Goal: Information Seeking & Learning: Find specific fact

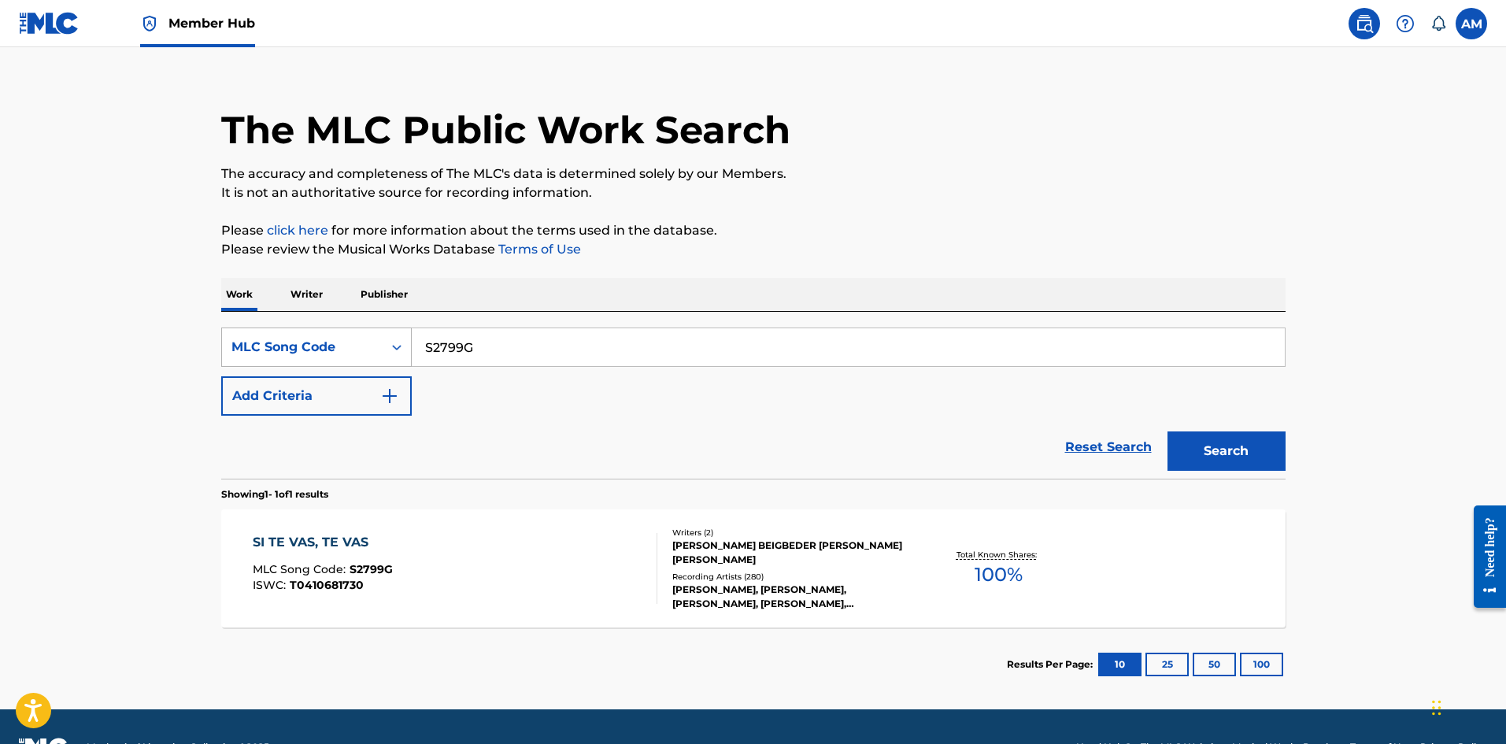
click at [375, 346] on div "MLC Song Code" at bounding box center [302, 347] width 161 height 30
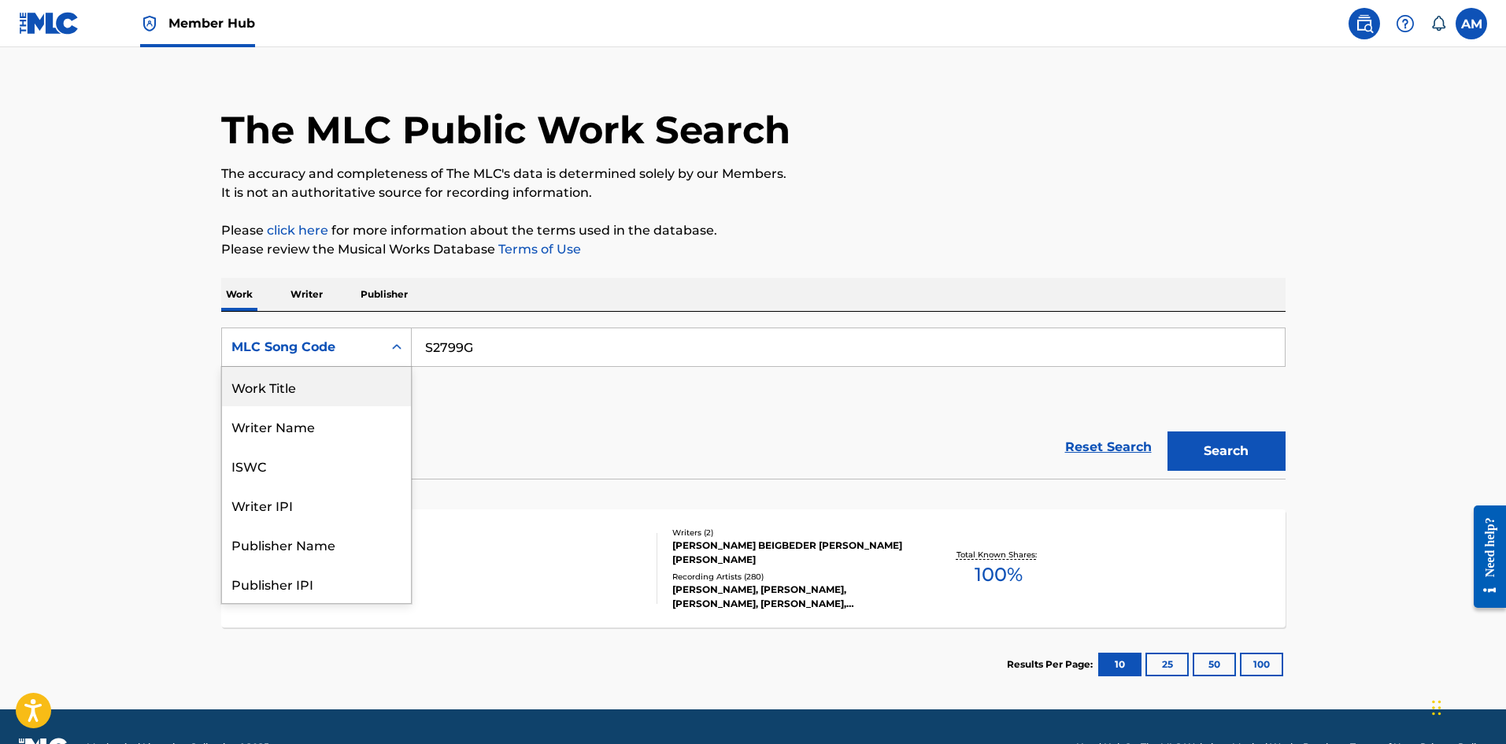
click at [331, 386] on div "Work Title" at bounding box center [316, 386] width 189 height 39
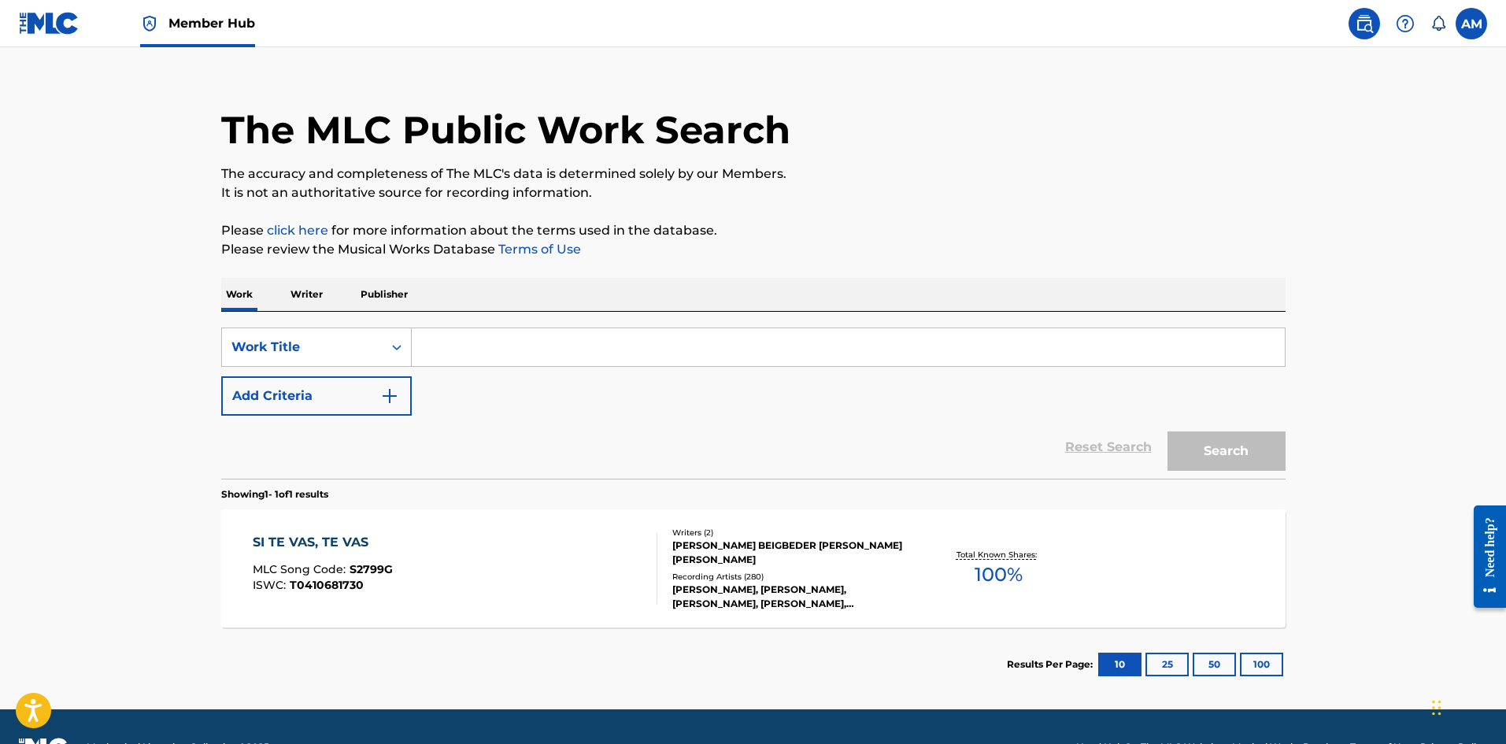
click at [531, 345] on input "Search Form" at bounding box center [848, 347] width 873 height 38
paste input "GOLDEN"
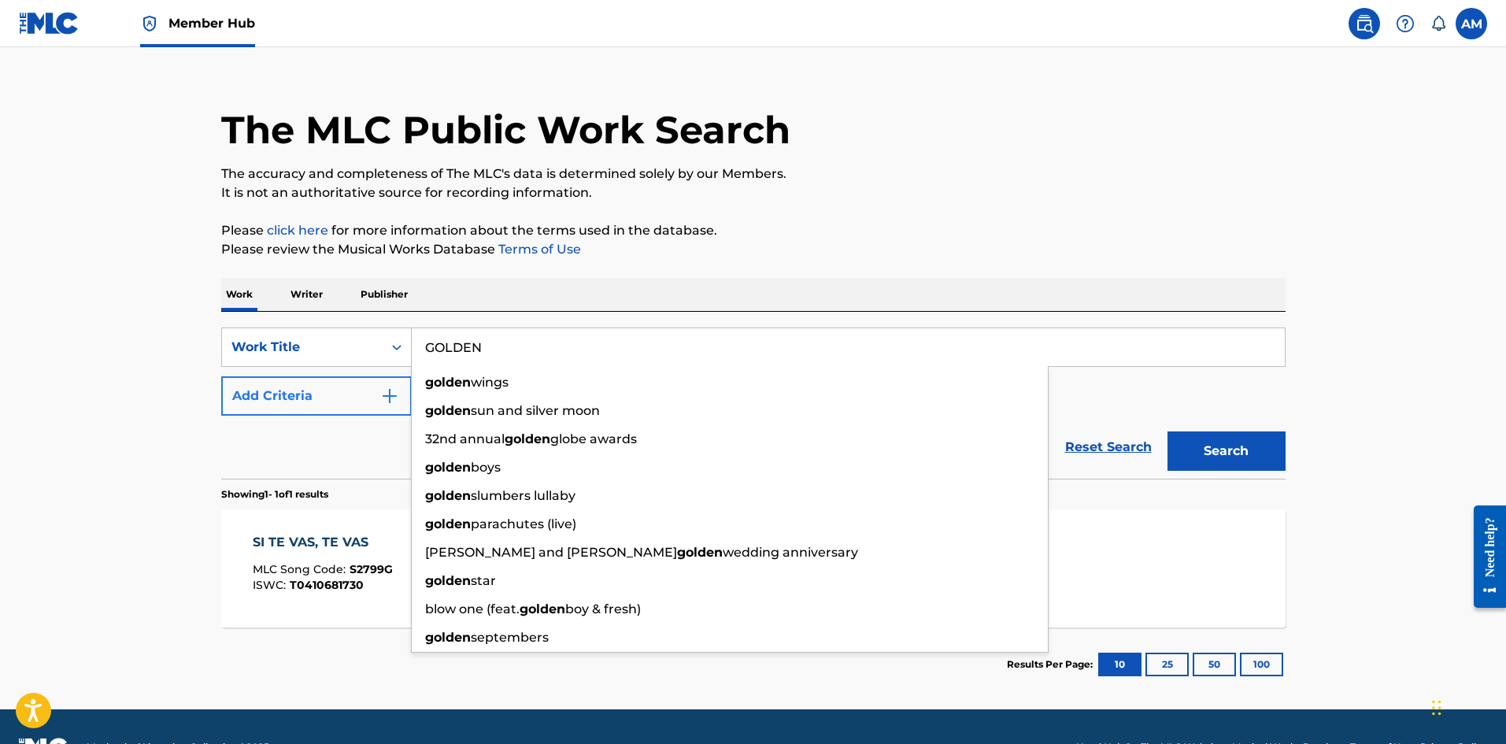
type input "GOLDEN"
click at [350, 401] on button "Add Criteria" at bounding box center [316, 395] width 190 height 39
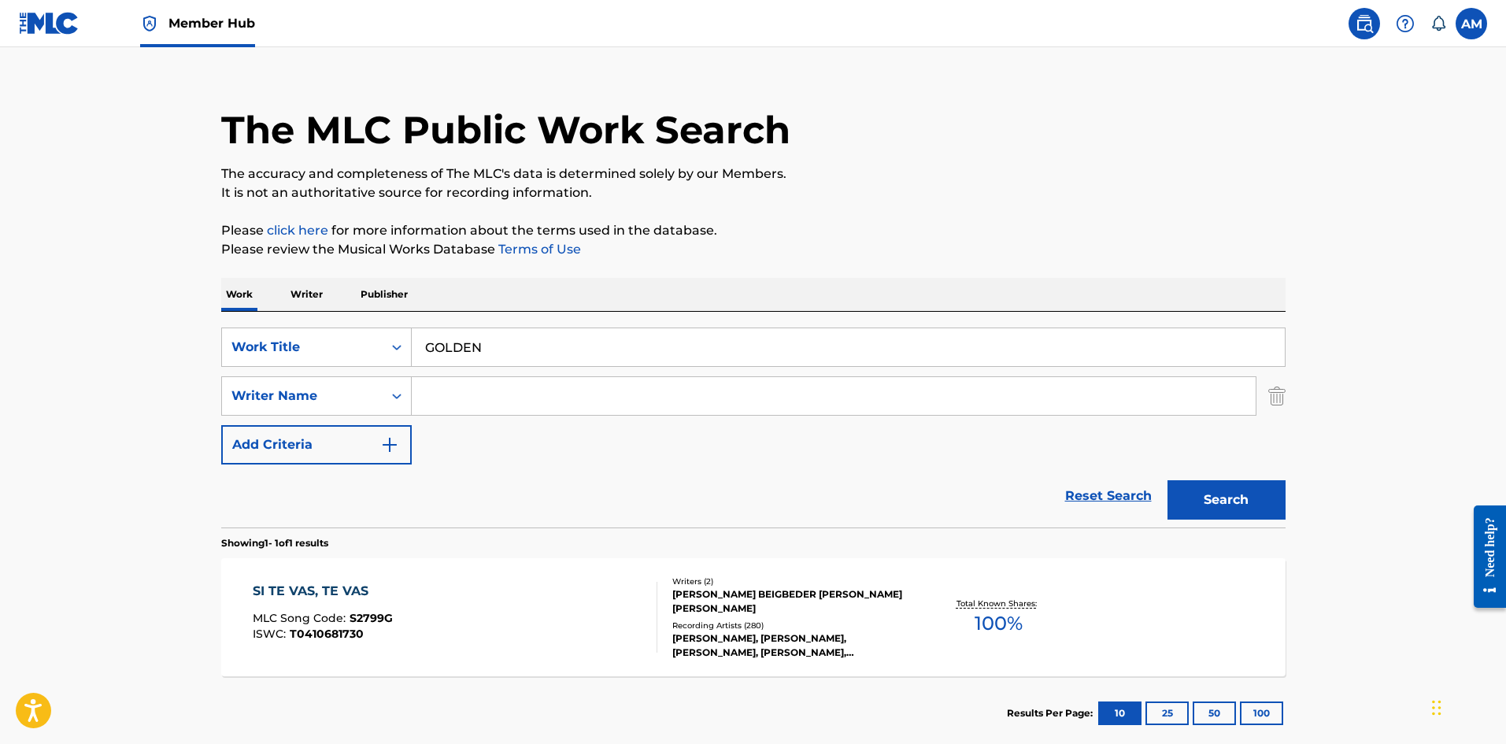
click at [454, 395] on input "Search Form" at bounding box center [834, 396] width 844 height 38
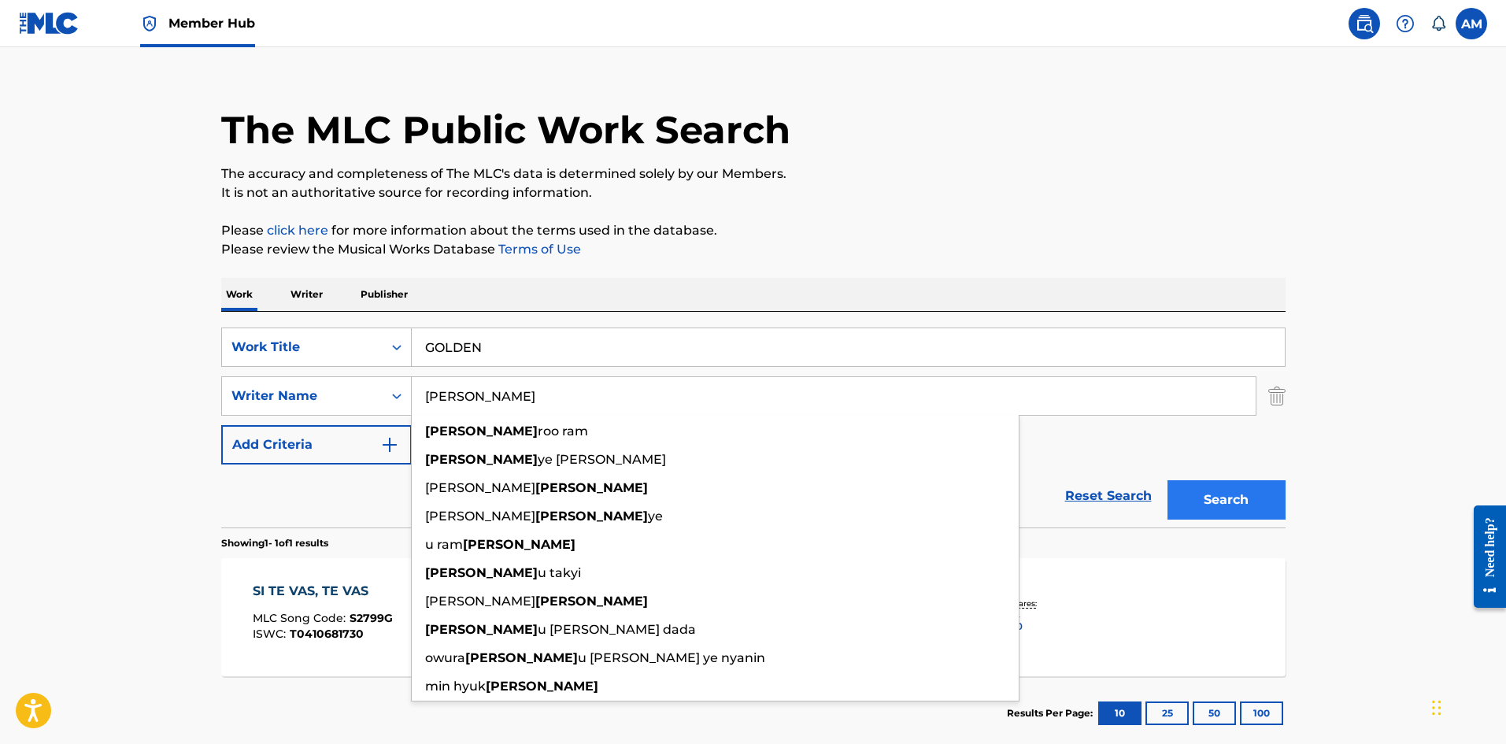
type input "[PERSON_NAME]"
click at [1251, 494] on button "Search" at bounding box center [1226, 499] width 118 height 39
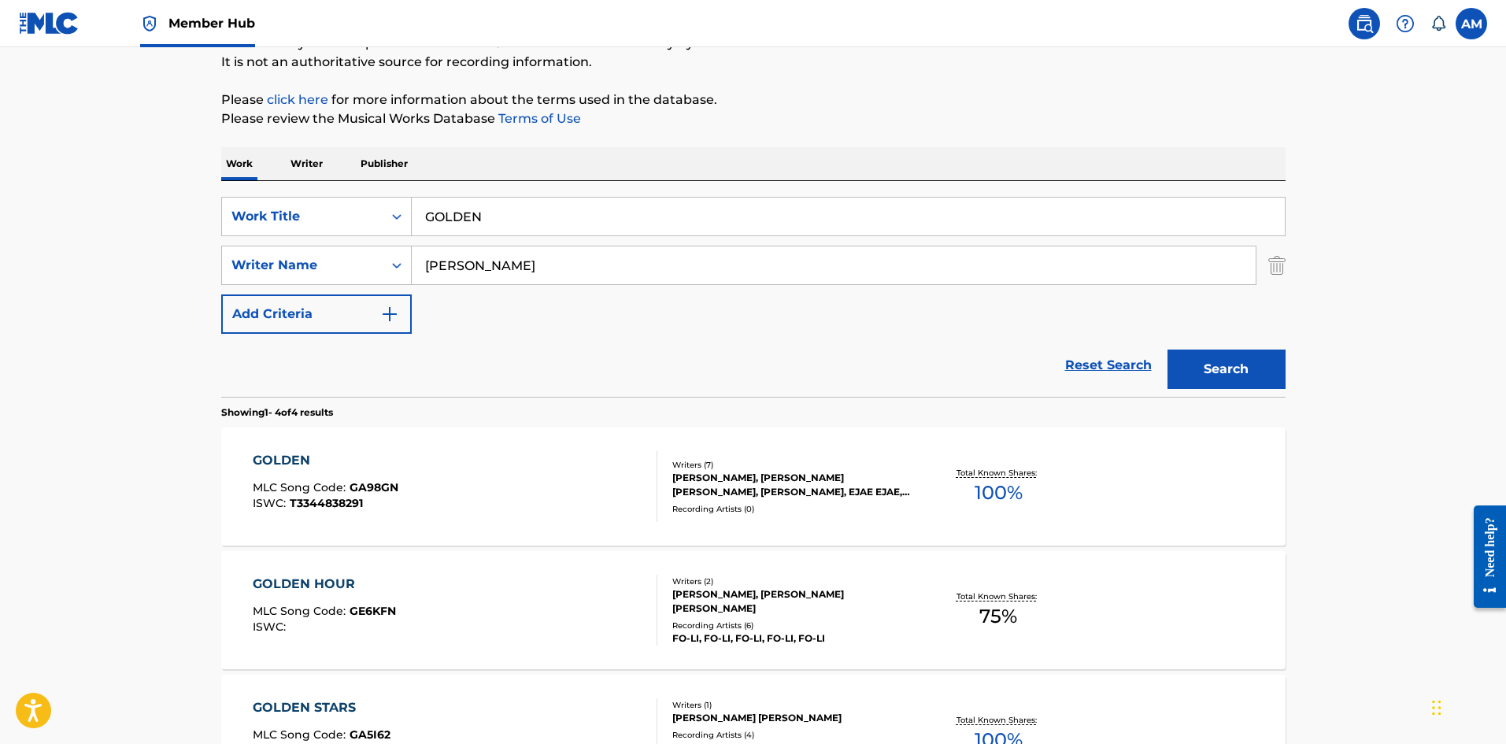
scroll to position [157, 0]
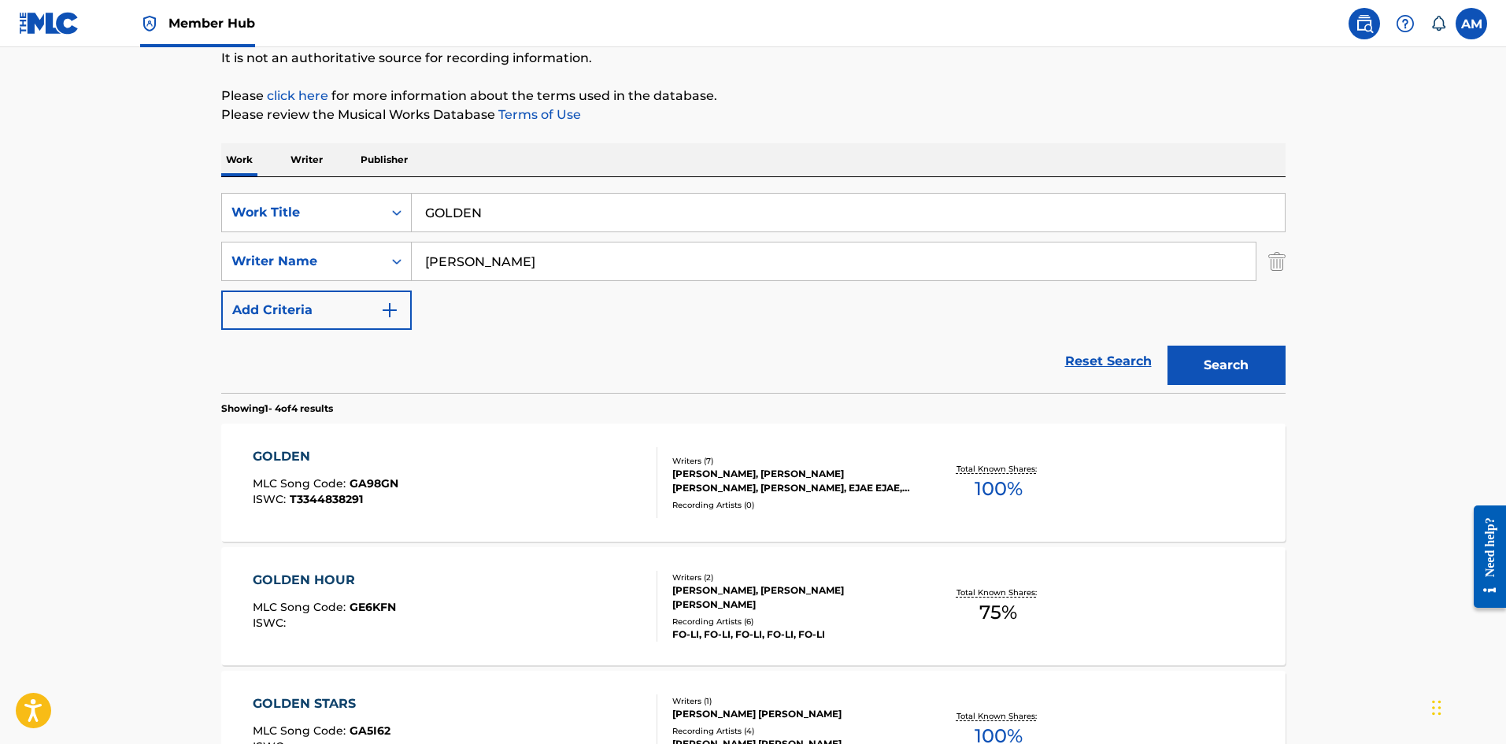
click at [532, 490] on div "GOLDEN MLC Song Code : GA98GN ISWC : T3344838291" at bounding box center [455, 482] width 405 height 71
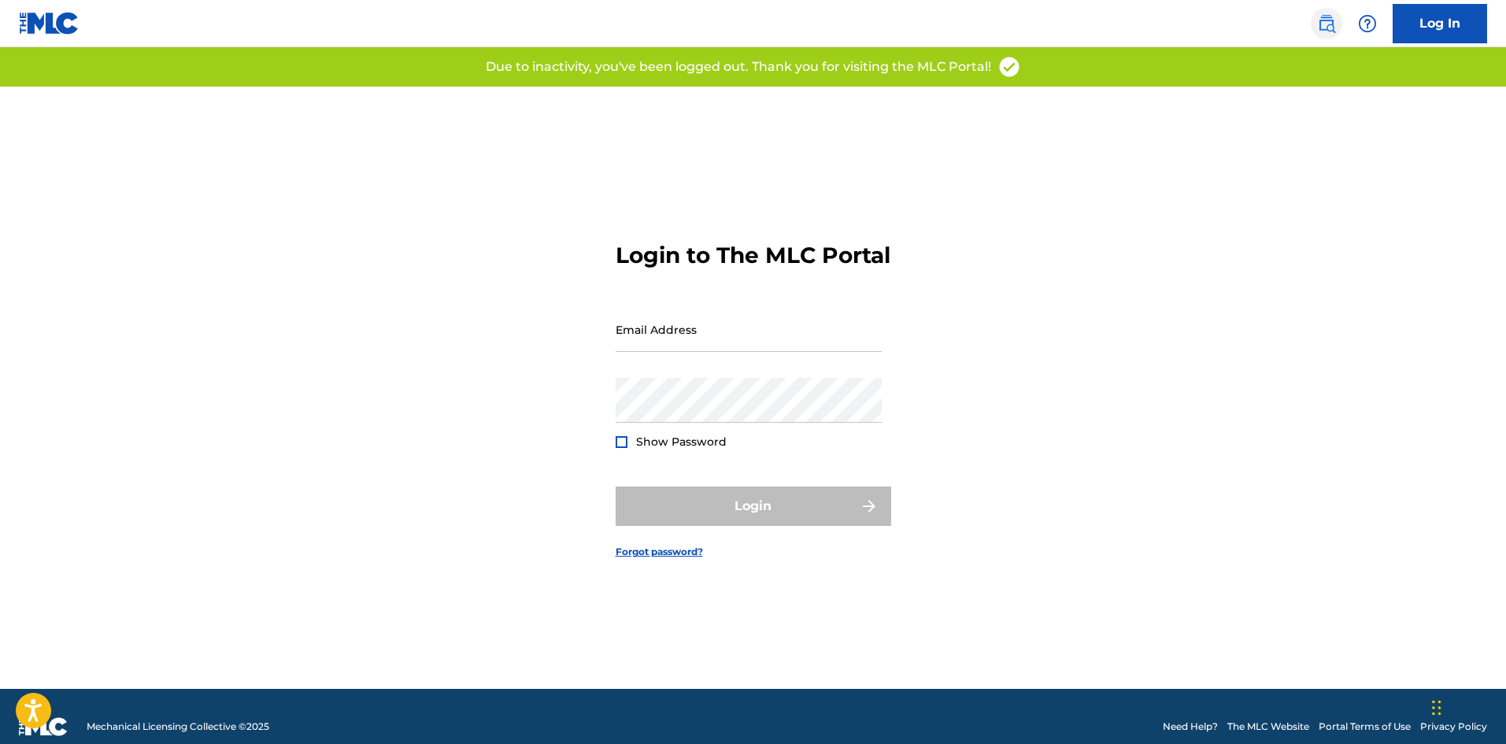
click at [1331, 20] on img at bounding box center [1326, 23] width 19 height 19
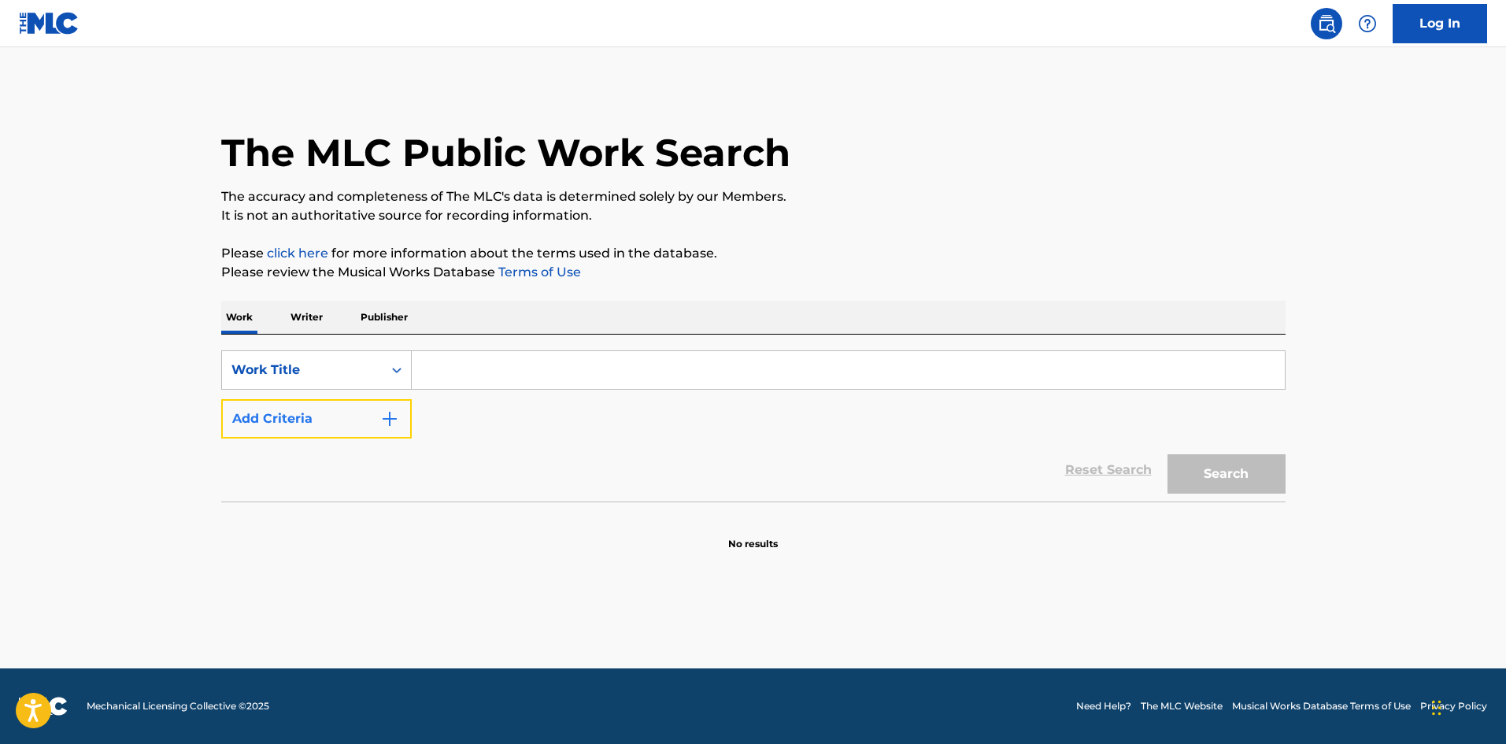
click at [283, 411] on button "Add Criteria" at bounding box center [316, 418] width 190 height 39
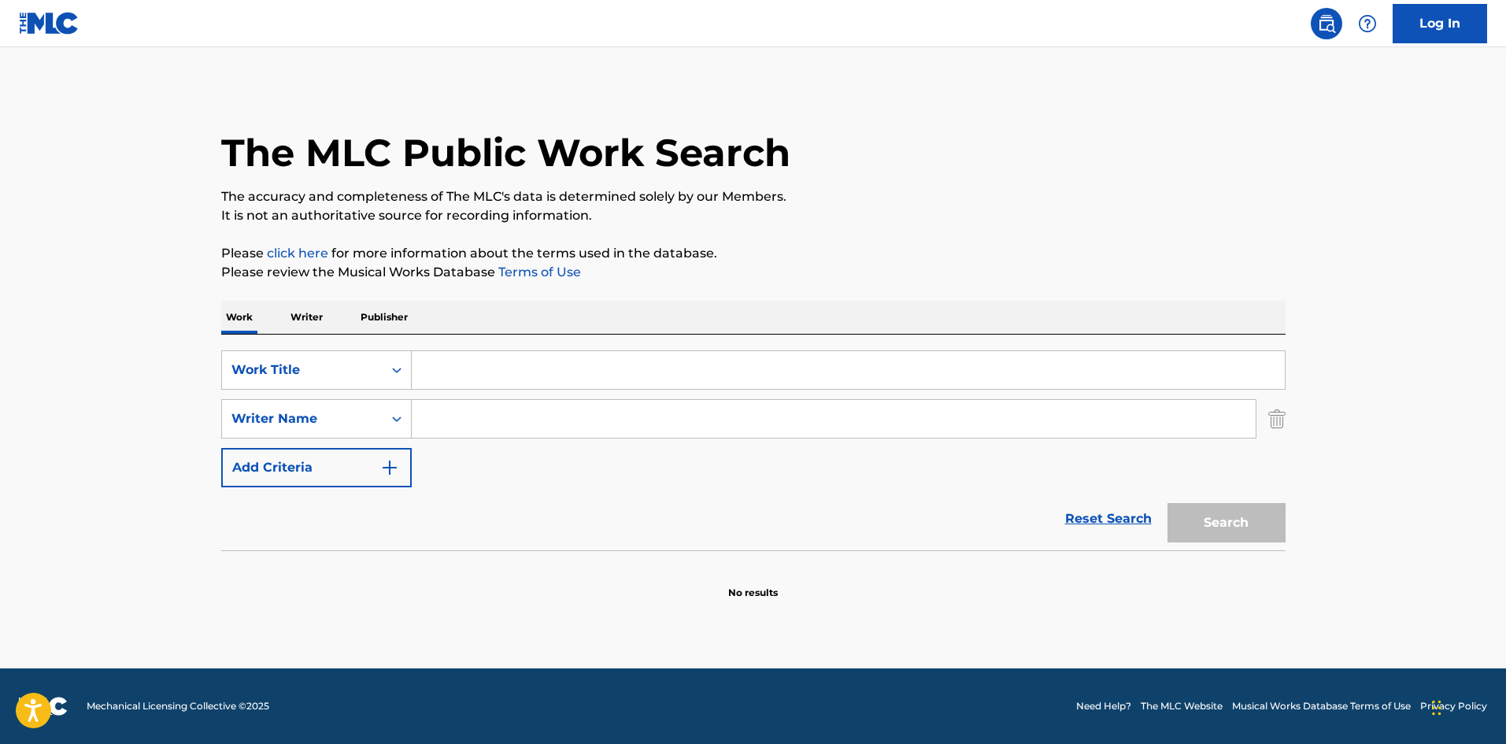
click at [445, 371] on input "Search Form" at bounding box center [848, 370] width 873 height 38
paste input "GOLDEN"
type input "GOLDEN"
click at [442, 423] on input "Search Form" at bounding box center [834, 419] width 844 height 38
paste input "[PERSON_NAME]"
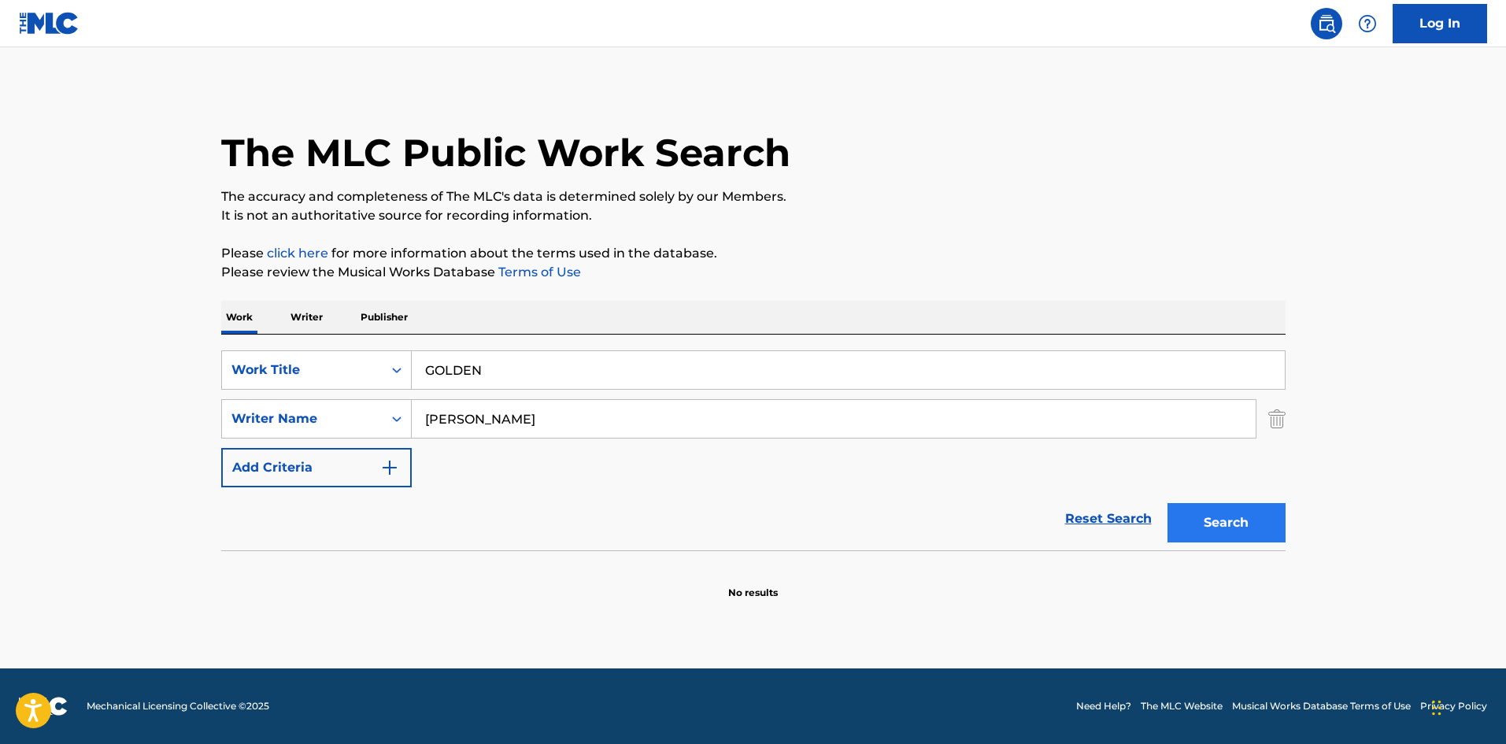
type input "[PERSON_NAME]"
click at [1194, 518] on button "Search" at bounding box center [1226, 522] width 118 height 39
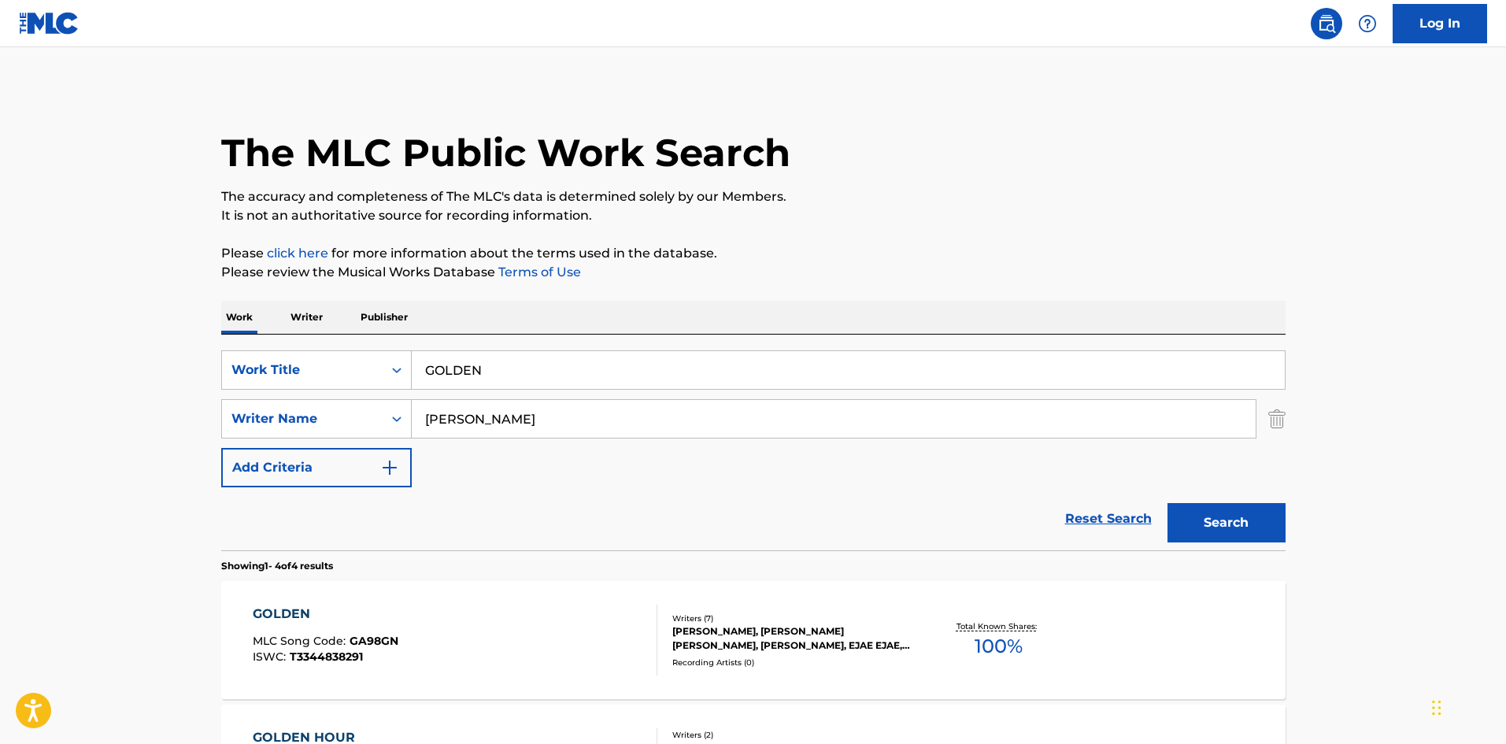
click at [742, 664] on div "Recording Artists ( 0 )" at bounding box center [791, 662] width 238 height 12
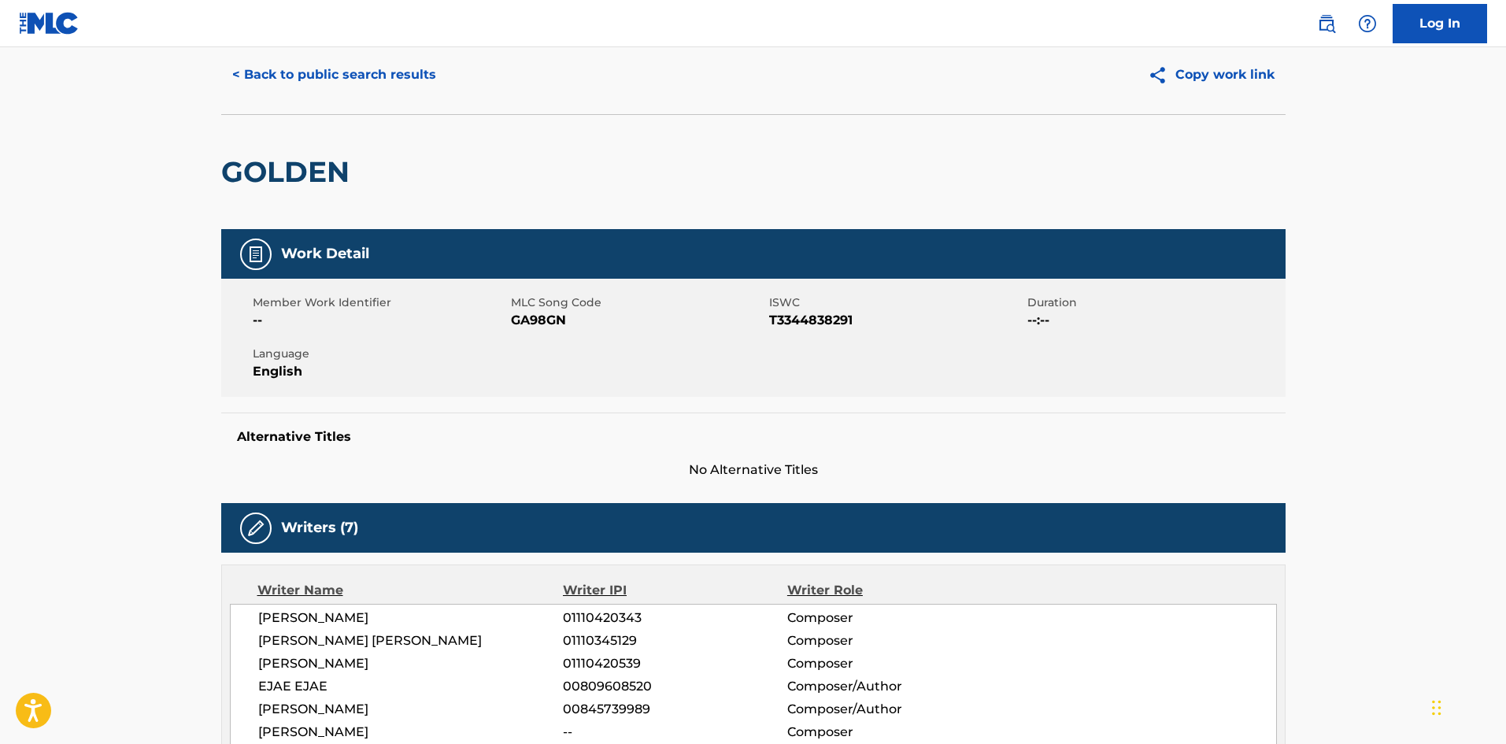
scroll to position [21, 0]
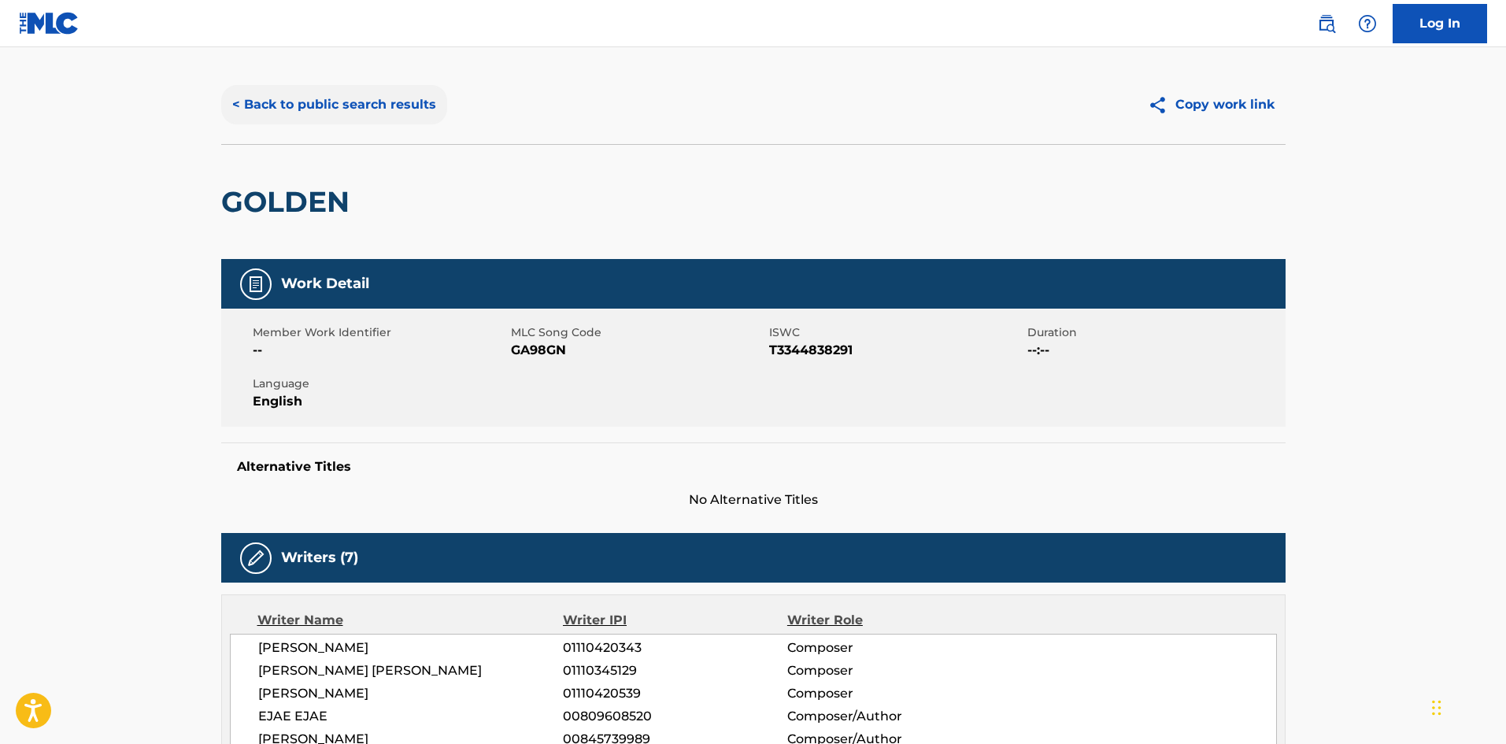
click at [294, 113] on button "< Back to public search results" at bounding box center [334, 104] width 226 height 39
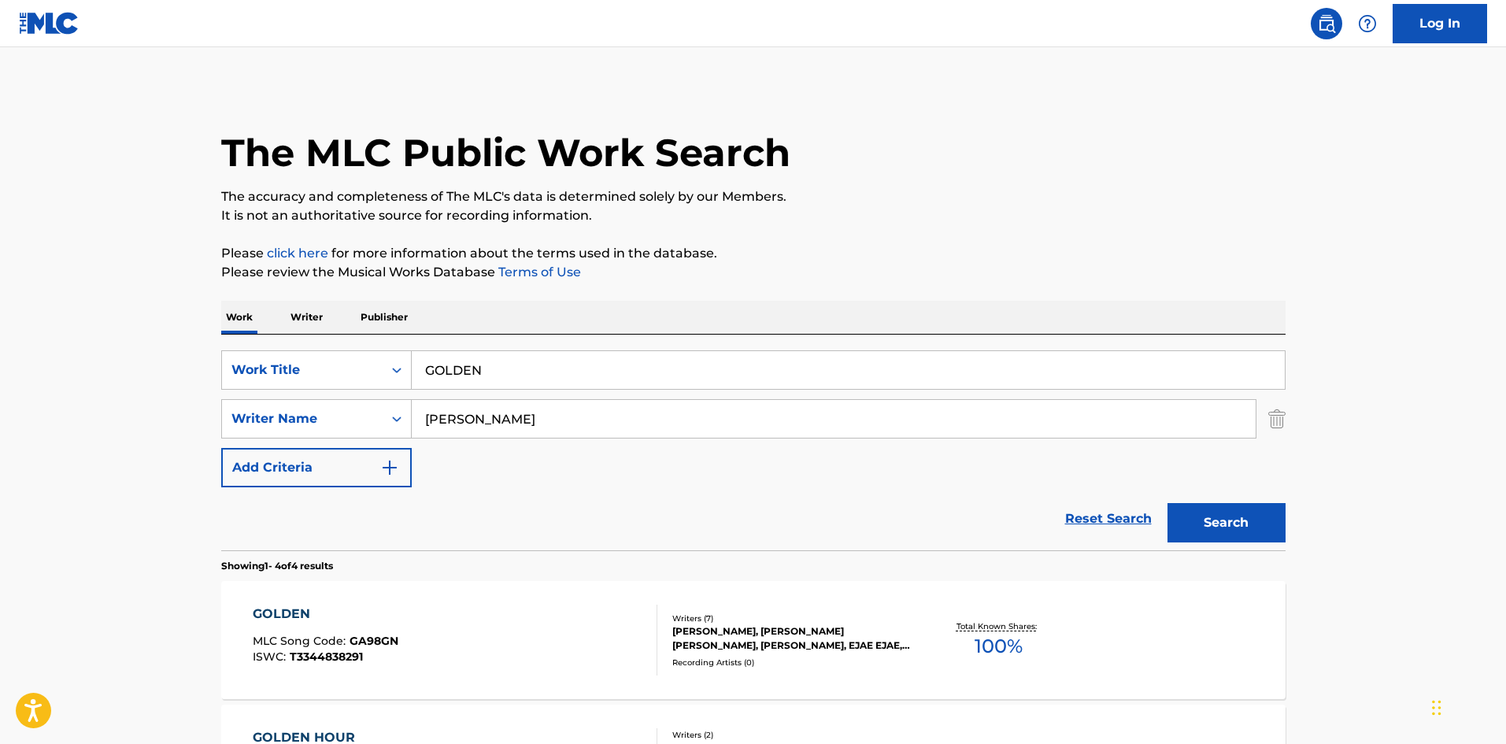
drag, startPoint x: 472, startPoint y: 372, endPoint x: 192, endPoint y: 394, distance: 280.2
click at [93, 383] on main "The MLC Public Work Search The accuracy and completeness of The MLC's data is d…" at bounding box center [753, 599] width 1506 height 1104
paste input "HOW IT'S DONE"
type input "HOW IT'S DONE"
click at [1212, 516] on button "Search" at bounding box center [1226, 522] width 118 height 39
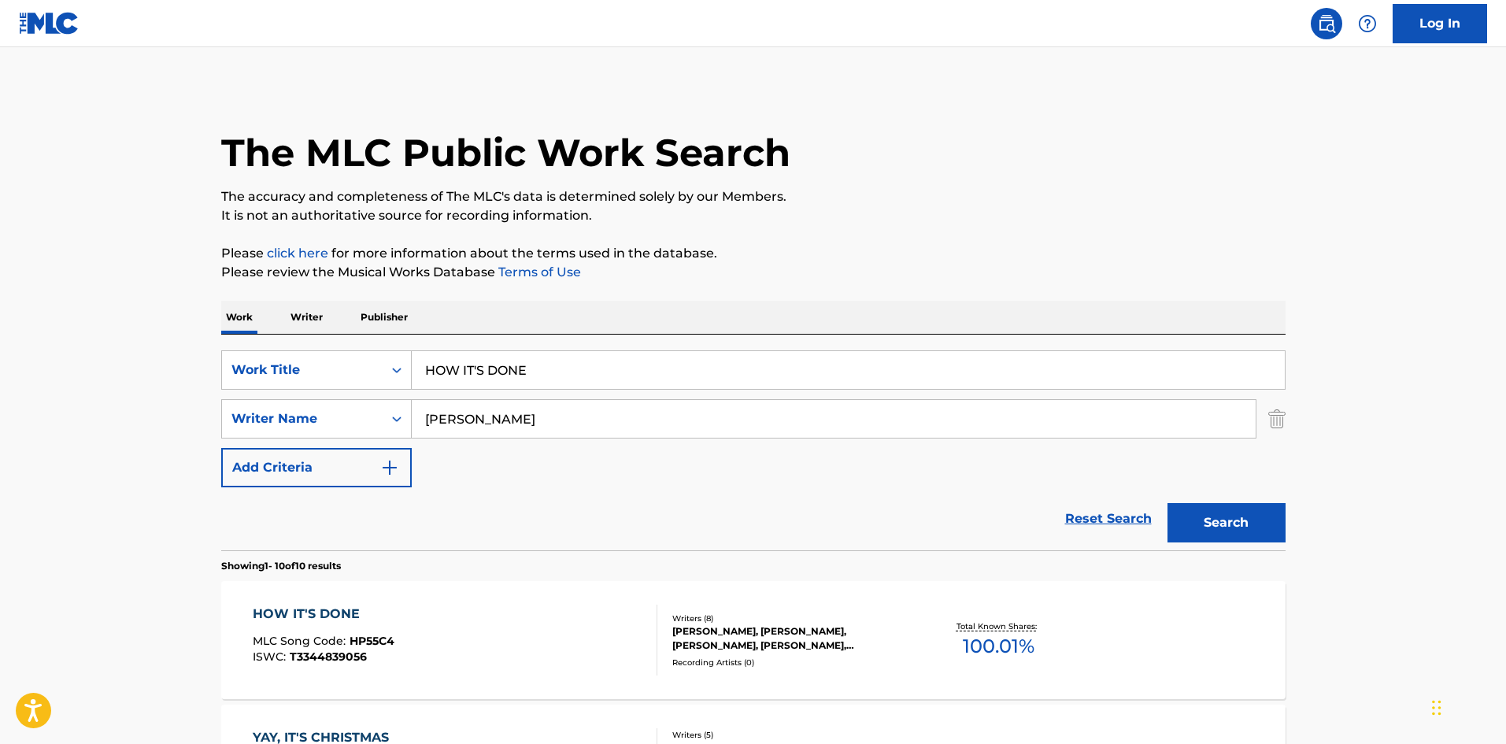
click at [541, 650] on div "HOW IT'S DONE MLC Song Code : HP55C4 ISWC : T3344839056" at bounding box center [455, 640] width 405 height 71
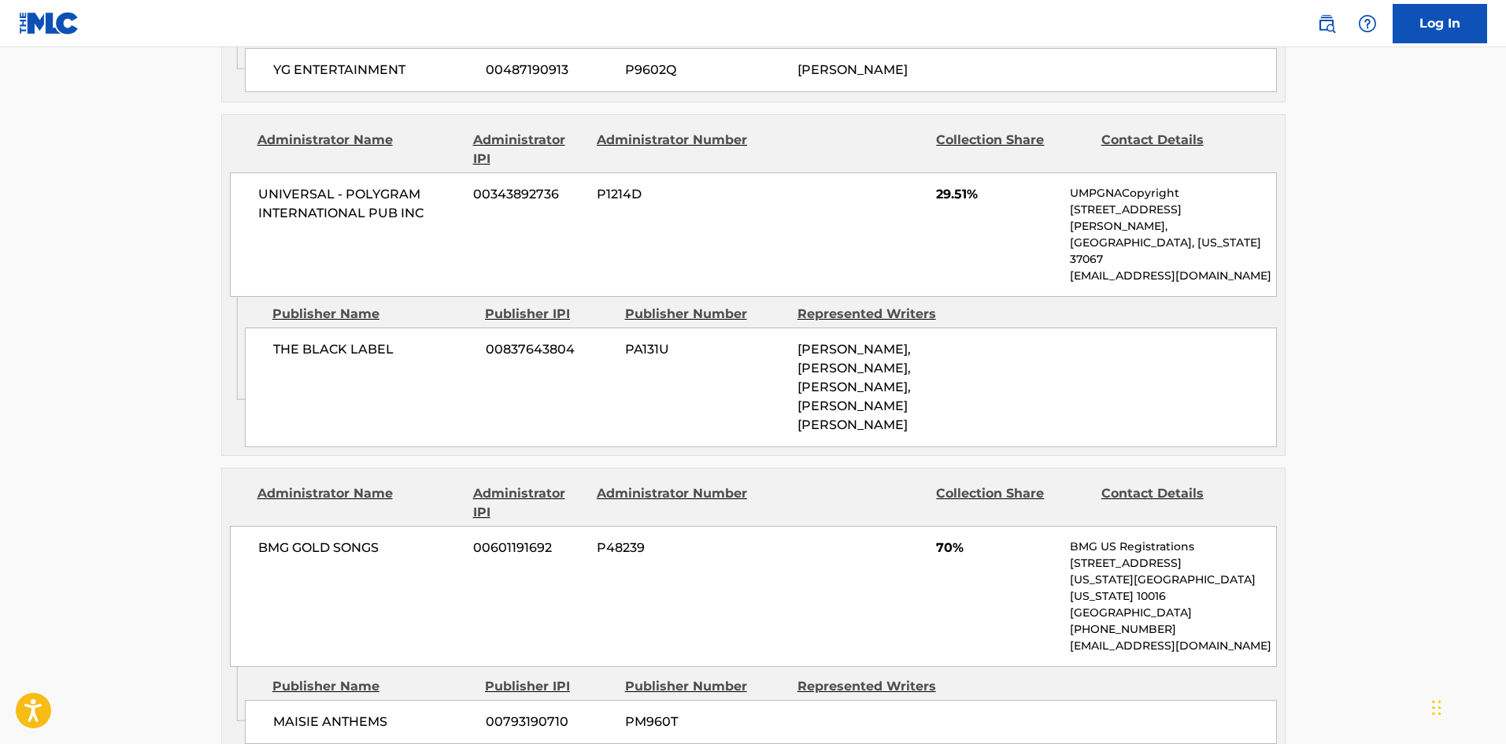
scroll to position [1244, 0]
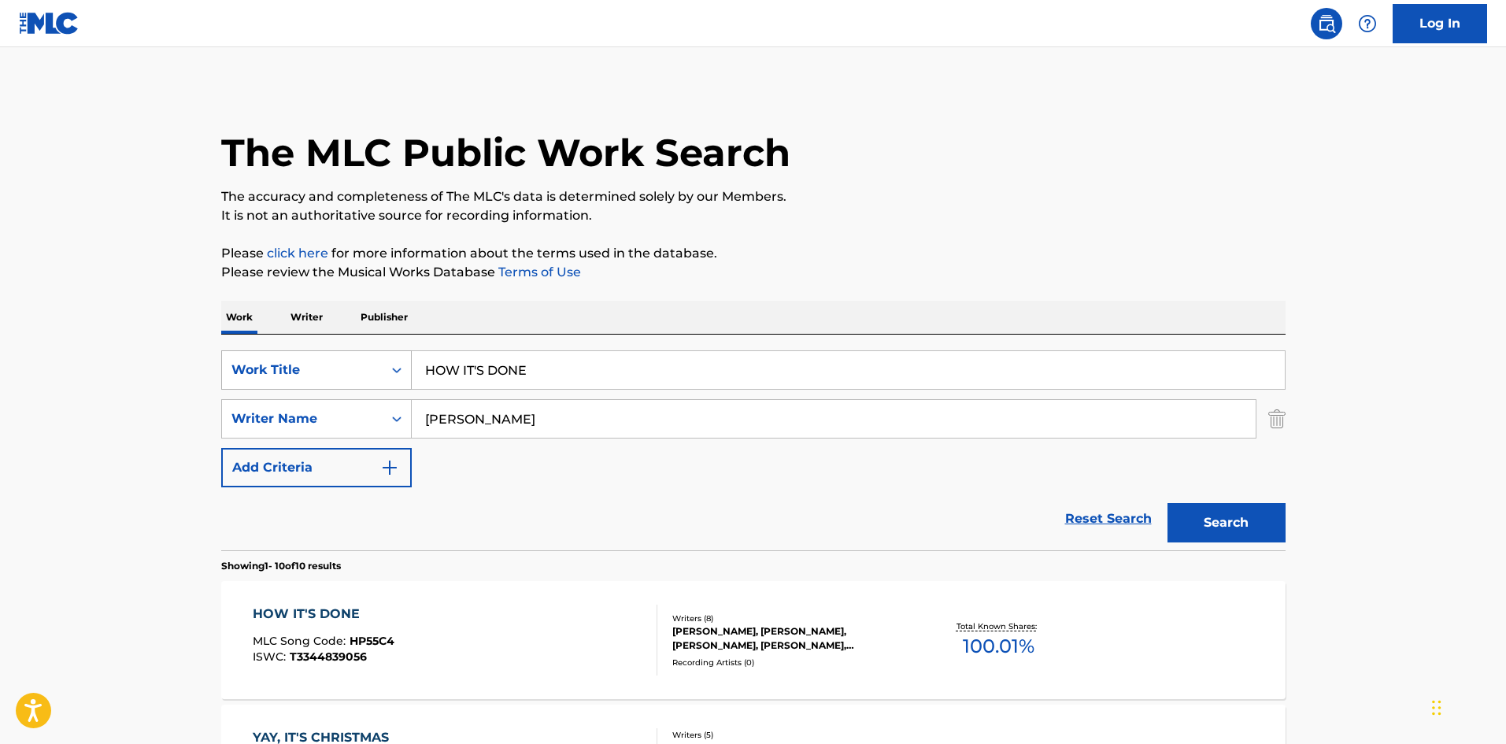
drag, startPoint x: 292, startPoint y: 372, endPoint x: 278, endPoint y: 380, distance: 16.2
paste input "YOUR IDOL"
type input "YOUR IDOL"
click at [1233, 523] on button "Search" at bounding box center [1226, 522] width 118 height 39
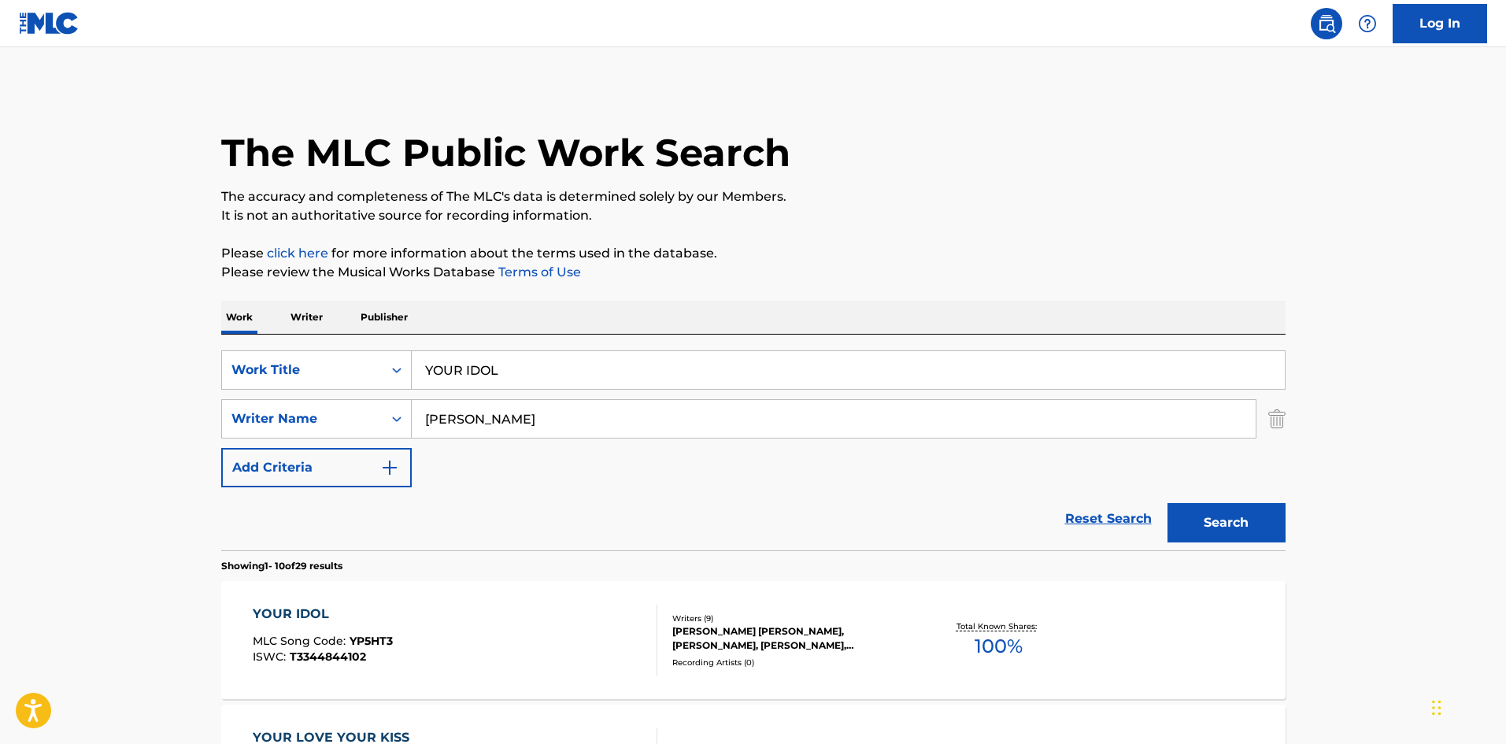
click at [485, 612] on div "YOUR IDOL MLC Song Code : YP5HT3 ISWC : T3344844102" at bounding box center [455, 640] width 405 height 71
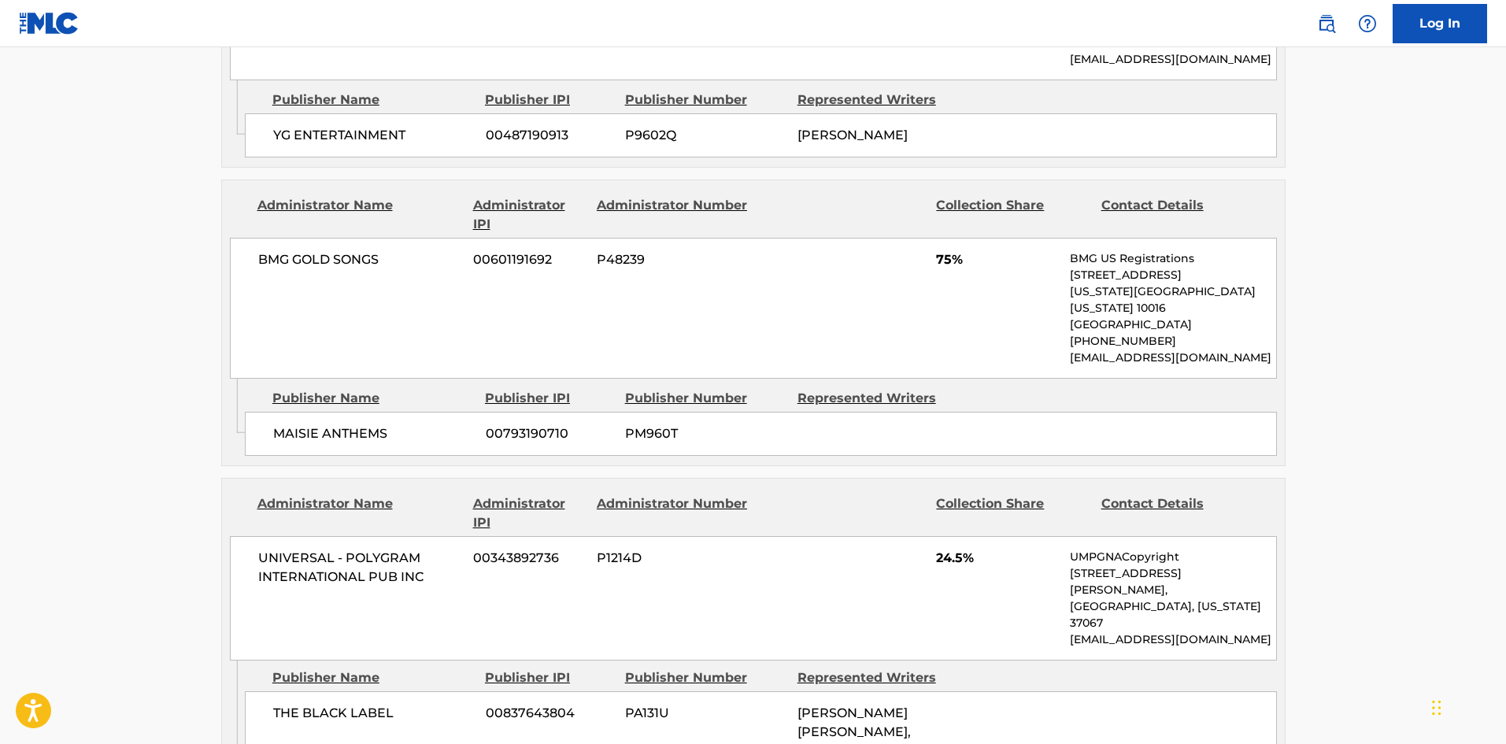
scroll to position [866, 0]
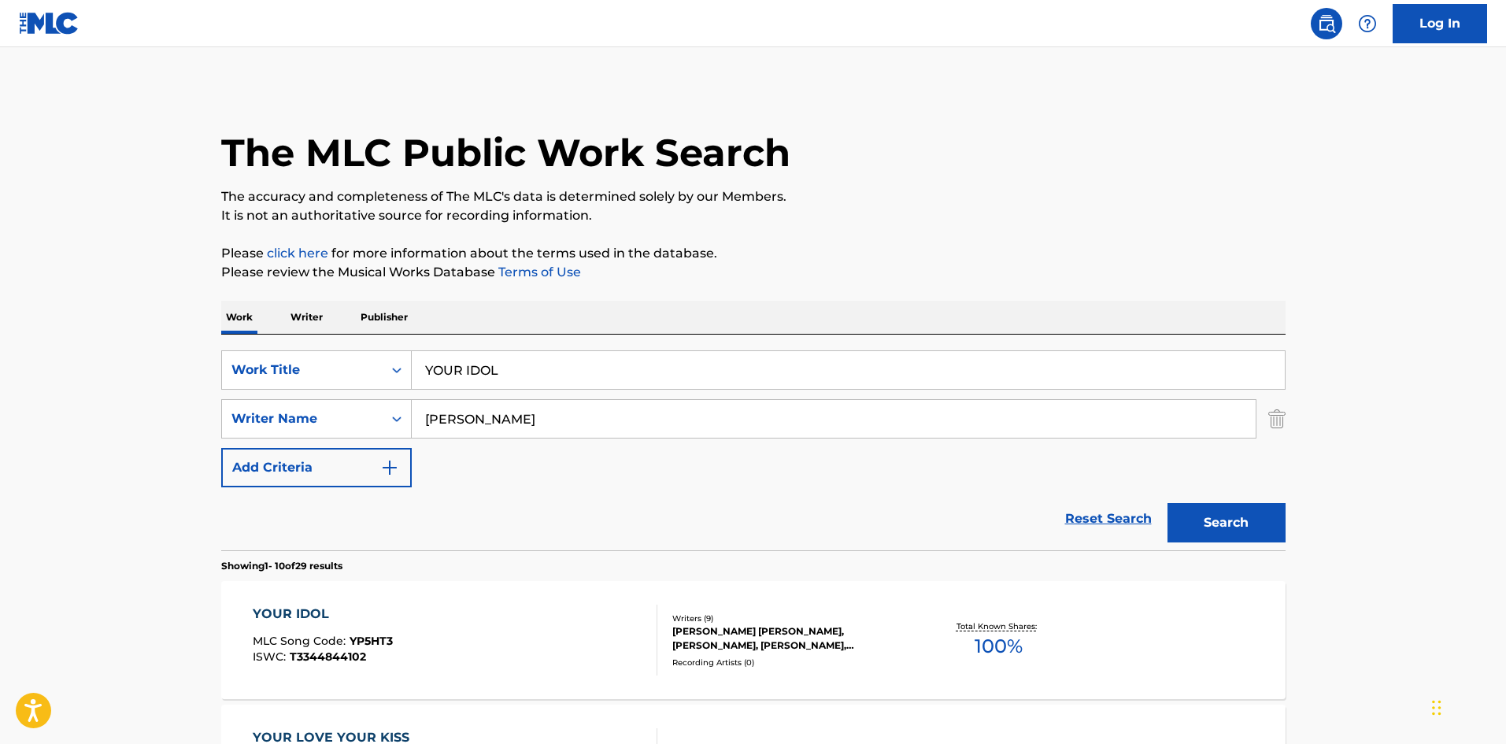
drag, startPoint x: 475, startPoint y: 369, endPoint x: 216, endPoint y: 373, distance: 258.2
type input "soda pop"
drag, startPoint x: 409, startPoint y: 414, endPoint x: 336, endPoint y: 414, distance: 72.4
click at [336, 414] on div "SearchWithCriteria9cfa59b2-8327-4fc3-8e76-a3a92d9c9524 Writer Name [PERSON_NAME]" at bounding box center [753, 418] width 1064 height 39
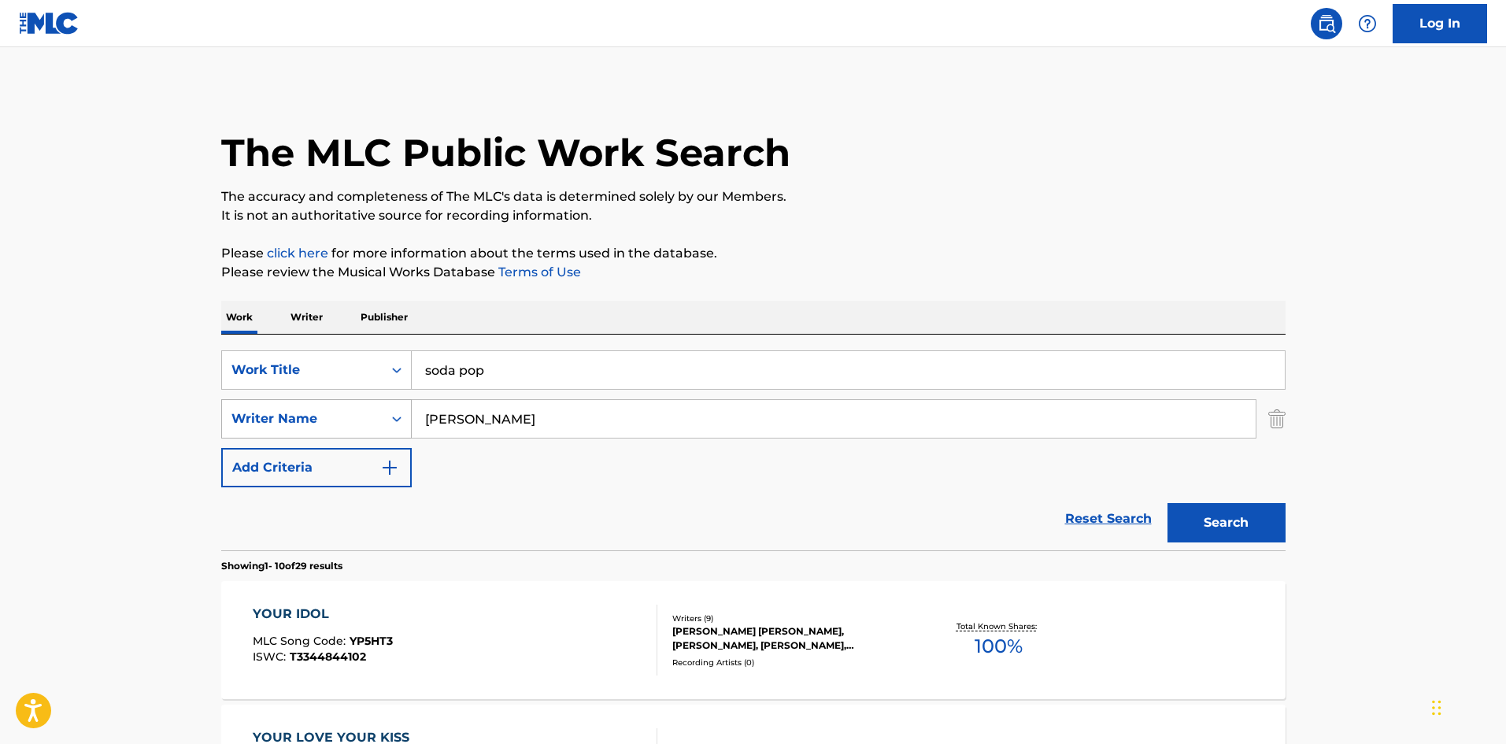
type input "[PERSON_NAME]"
click at [1167, 503] on button "Search" at bounding box center [1226, 522] width 118 height 39
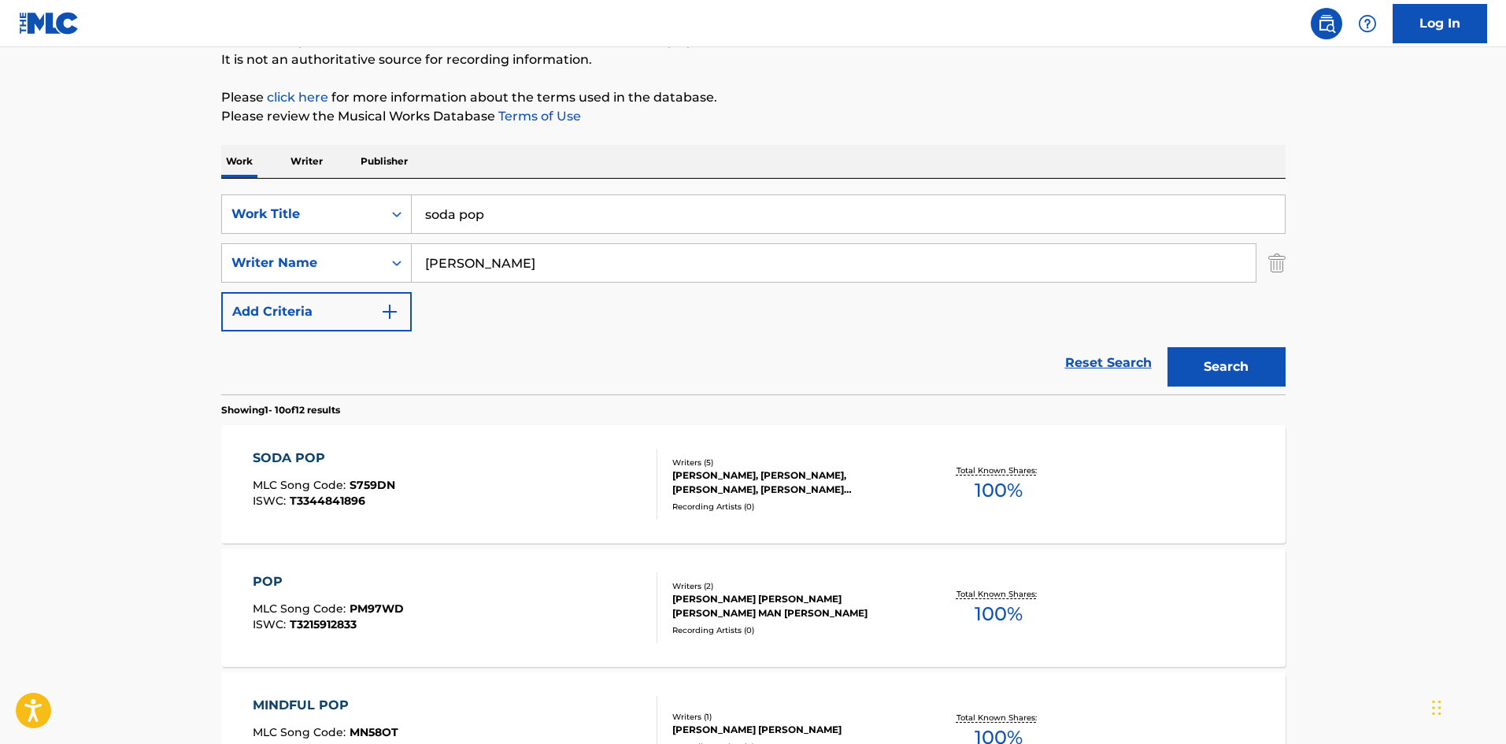
scroll to position [157, 0]
click at [612, 496] on div "SODA POP MLC Song Code : S759DN ISWC : T3344841896" at bounding box center [455, 482] width 405 height 71
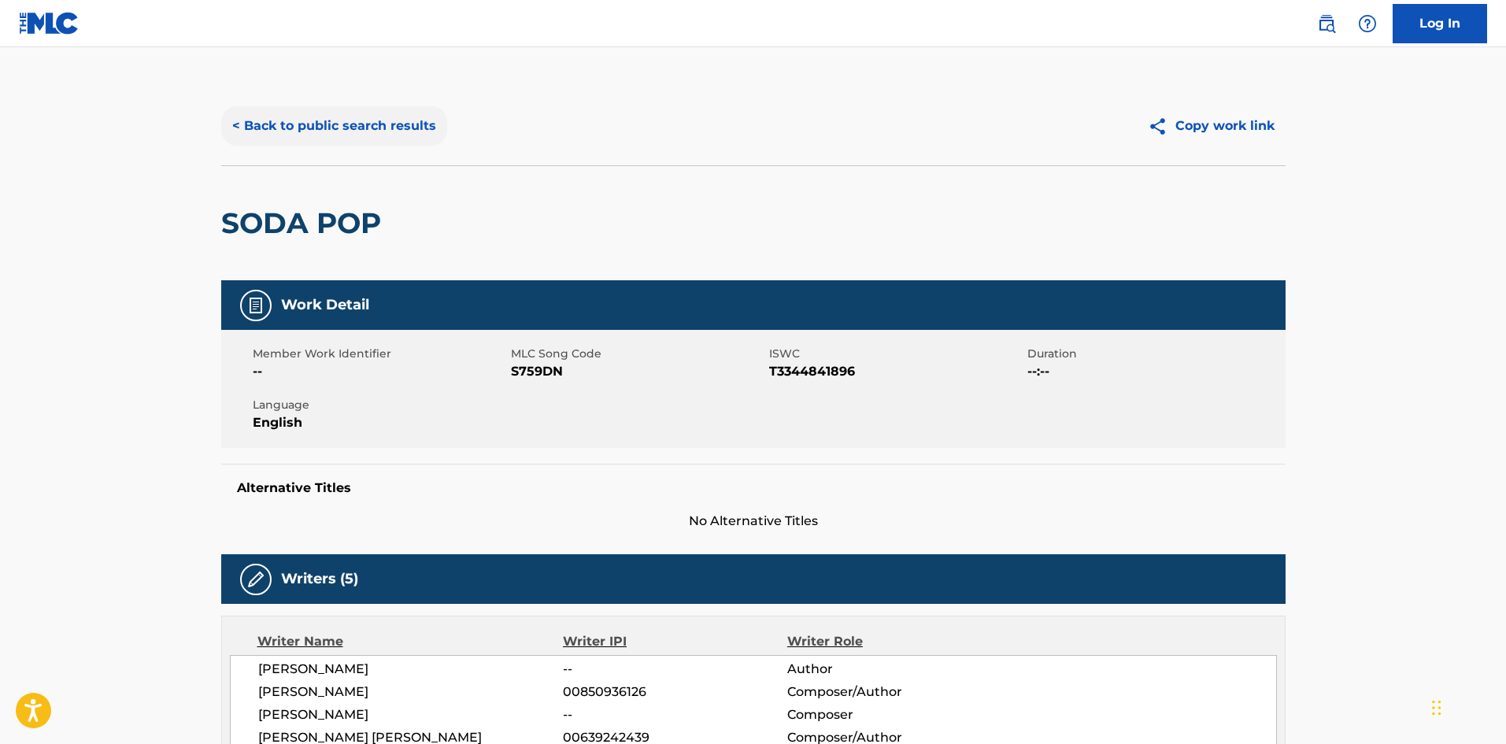
click at [286, 127] on button "< Back to public search results" at bounding box center [334, 125] width 226 height 39
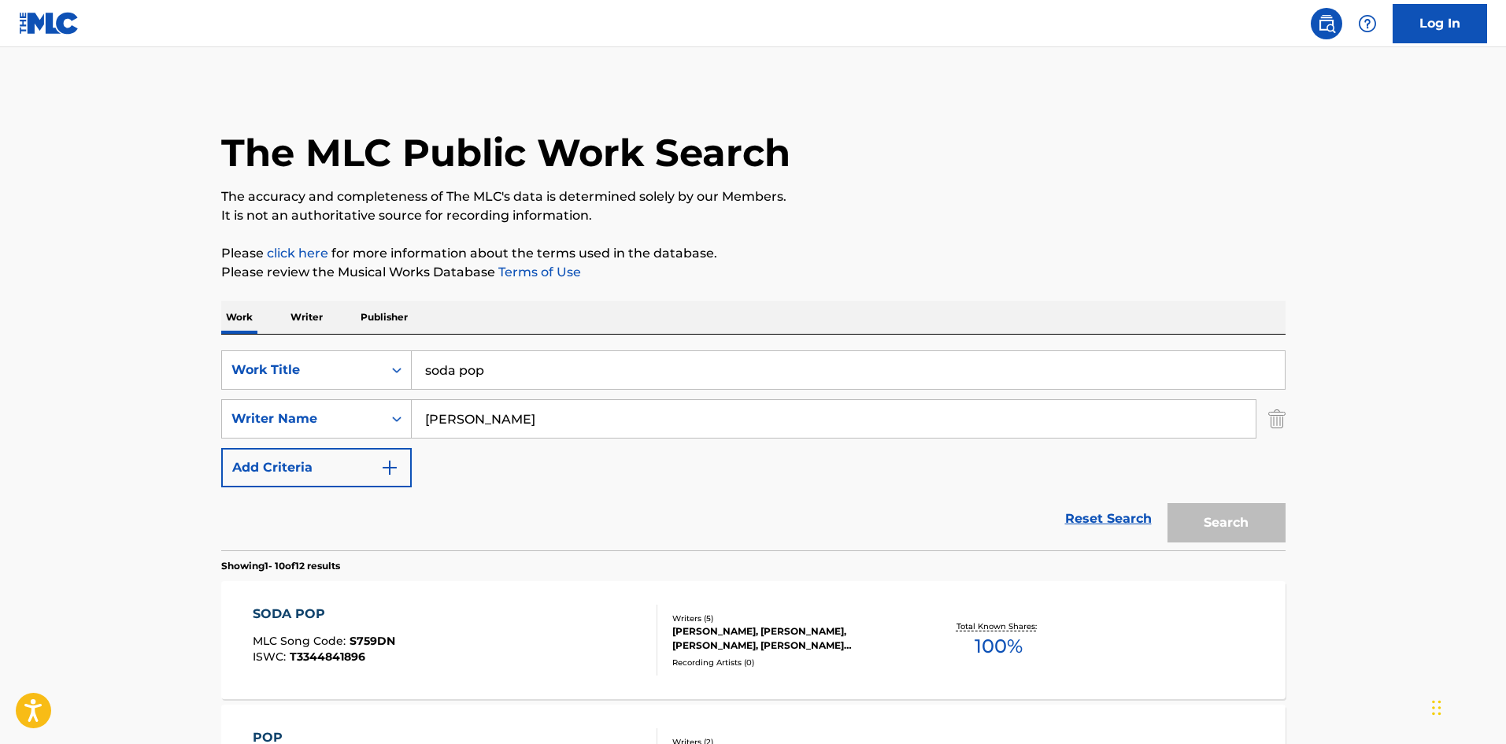
scroll to position [157, 0]
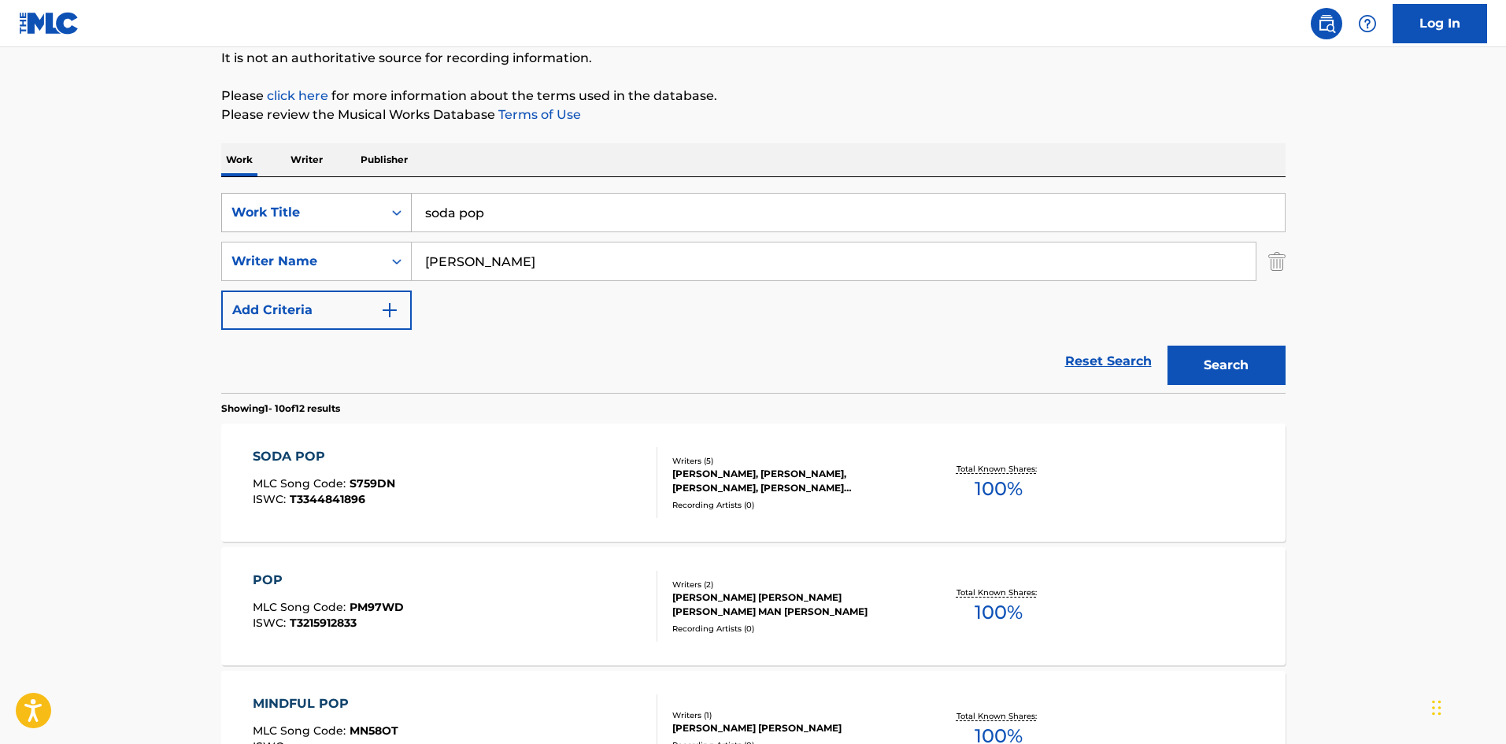
drag, startPoint x: 510, startPoint y: 212, endPoint x: 331, endPoint y: 212, distance: 179.5
click at [331, 212] on div "SearchWithCriteriaeb0439fe-e278-4b14-866a-ac35bd001182 Work Title soda pop" at bounding box center [753, 212] width 1064 height 39
paste input "WHAT IT SOUNDS LIKE"
drag, startPoint x: 451, startPoint y: 213, endPoint x: 338, endPoint y: 209, distance: 113.4
click at [338, 209] on div "SearchWithCriteriaeb0439fe-e278-4b14-866a-ac35bd001182 Work Title WHAT IT SOUND…" at bounding box center [753, 212] width 1064 height 39
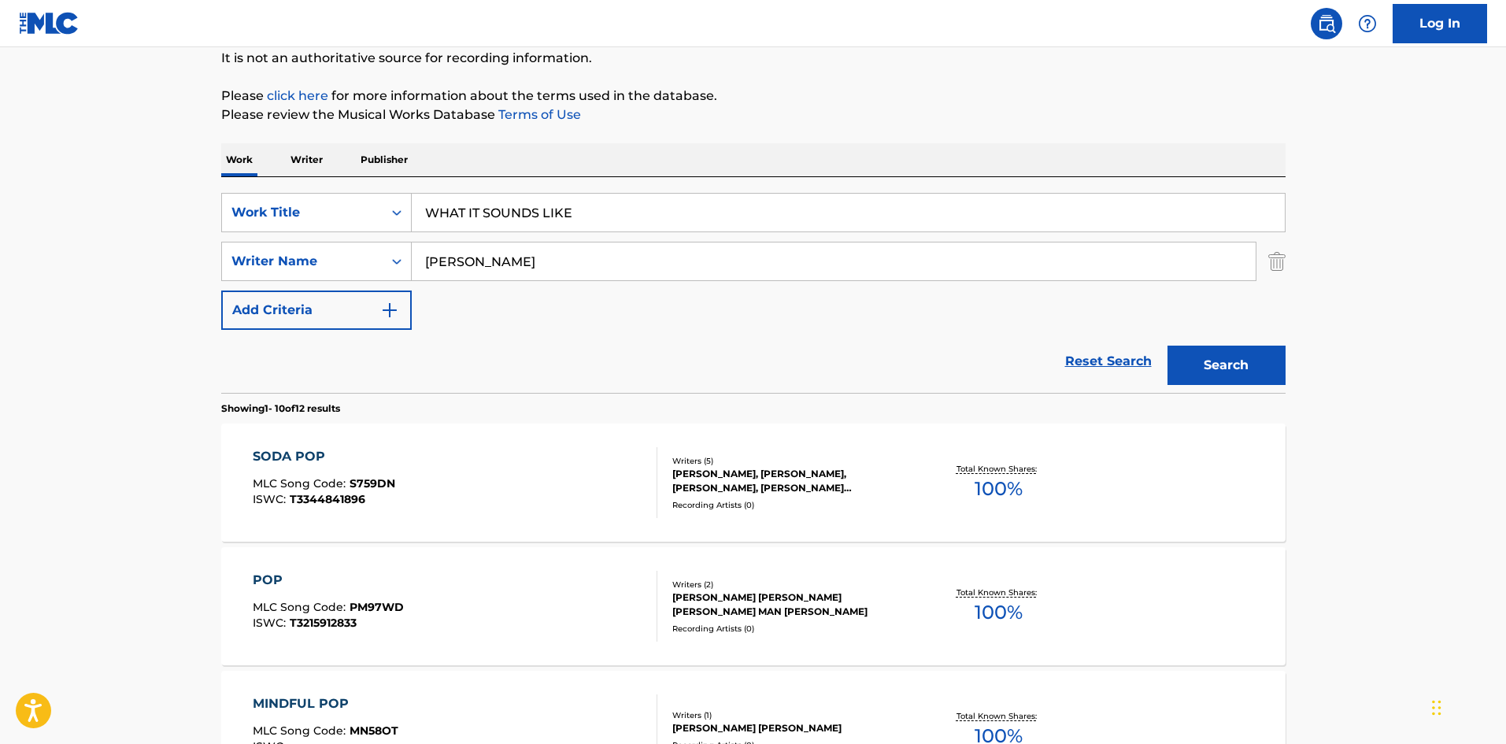
type input "WHAT IT SOUNDS LIKE"
drag, startPoint x: 511, startPoint y: 265, endPoint x: 255, endPoint y: 266, distance: 255.8
click at [255, 266] on div "SearchWithCriteria9cfa59b2-8327-4fc3-8e76-a3a92d9c9524 Writer Name [PERSON_NAME]" at bounding box center [753, 261] width 1064 height 39
type input "[PERSON_NAME]"
click at [1167, 346] on button "Search" at bounding box center [1226, 365] width 118 height 39
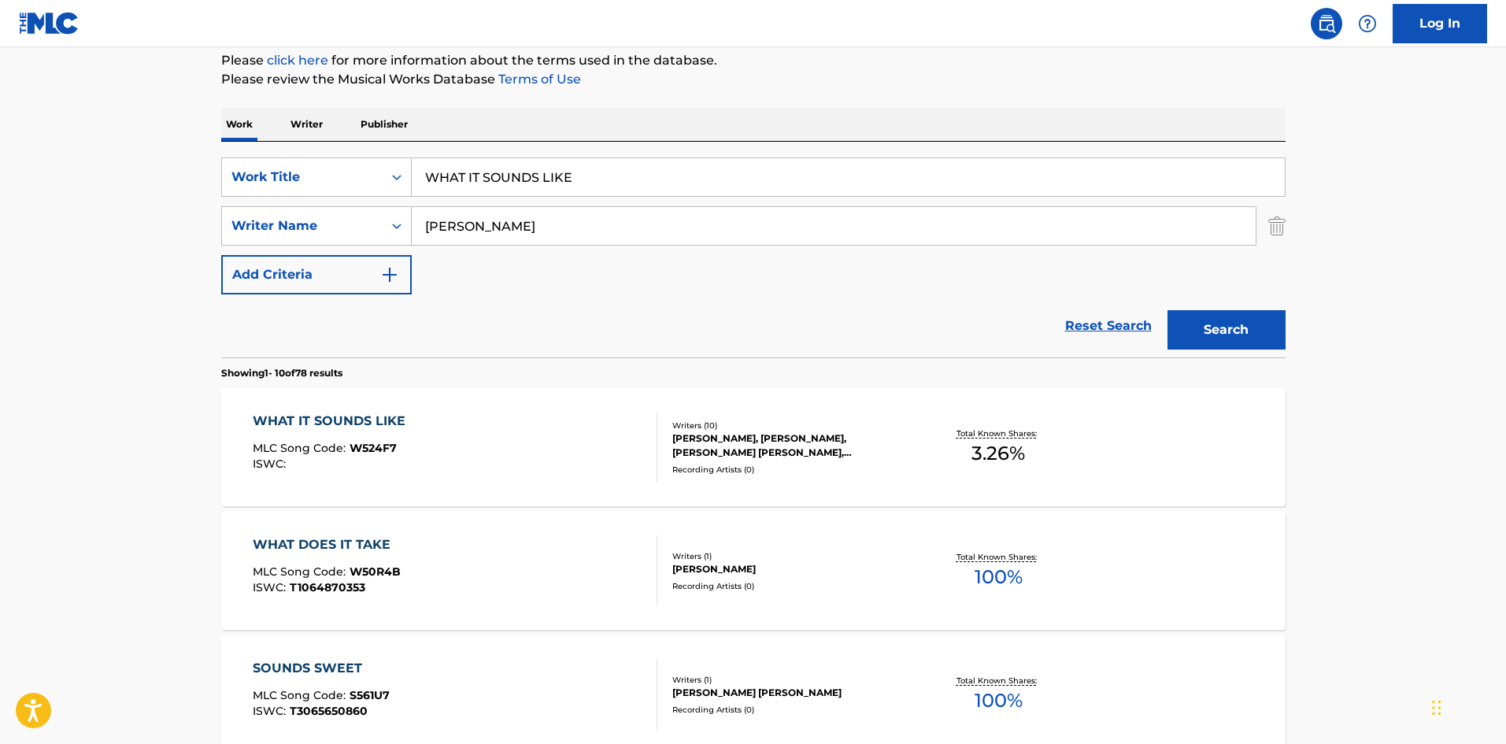
scroll to position [236, 0]
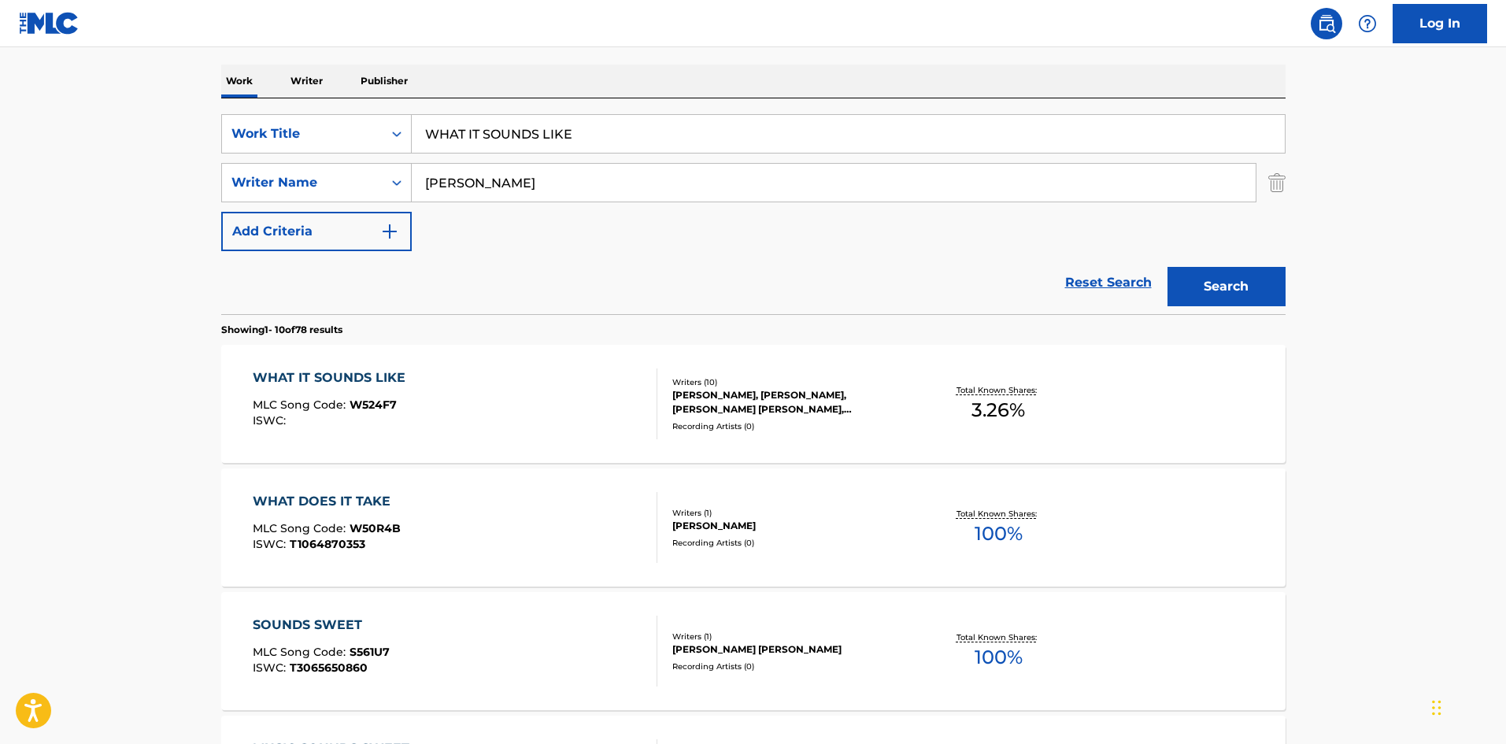
click at [594, 411] on div "WHAT IT SOUNDS LIKE MLC Song Code : W524F7 ISWC :" at bounding box center [455, 403] width 405 height 71
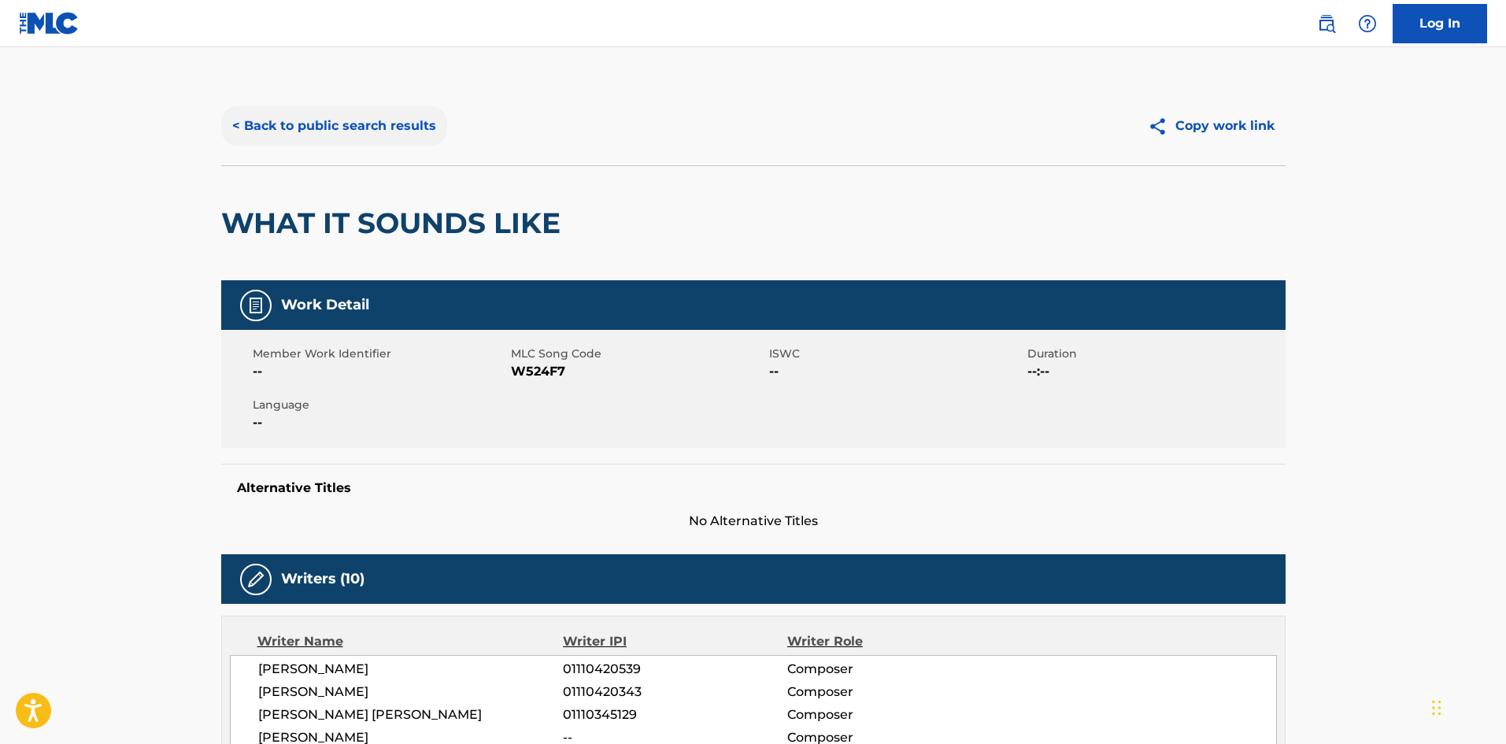
click at [355, 130] on button "< Back to public search results" at bounding box center [334, 125] width 226 height 39
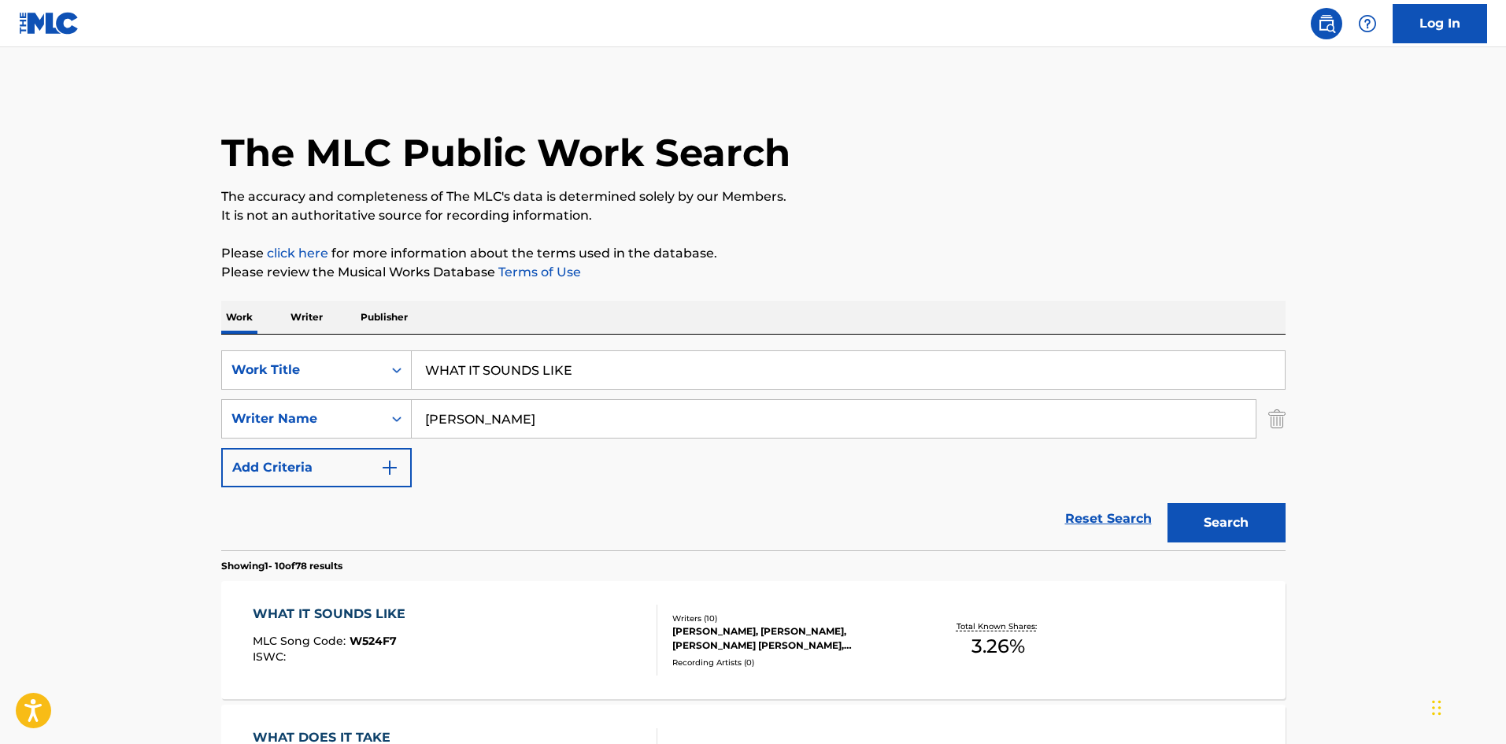
scroll to position [236, 0]
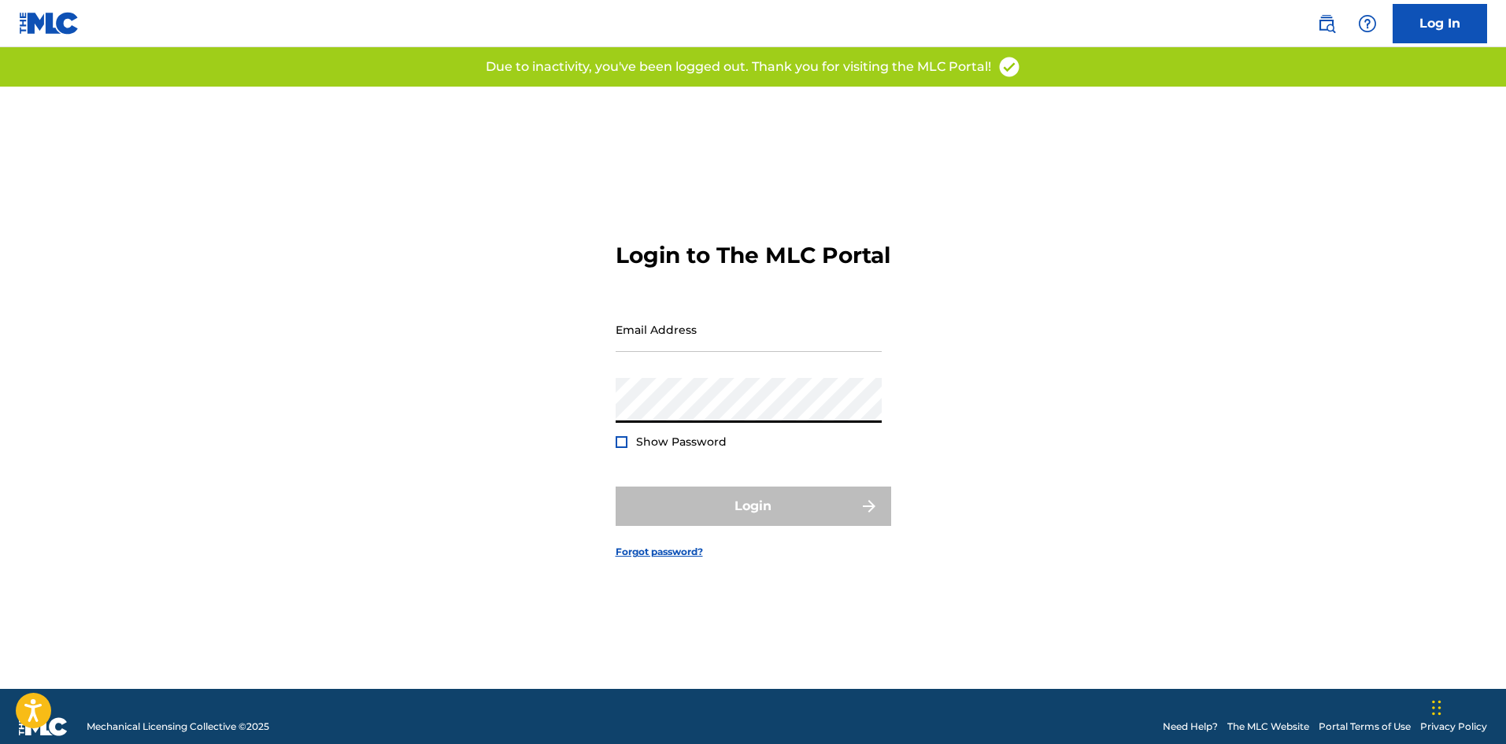
type input "[PERSON_NAME][EMAIL_ADDRESS][DOMAIN_NAME]"
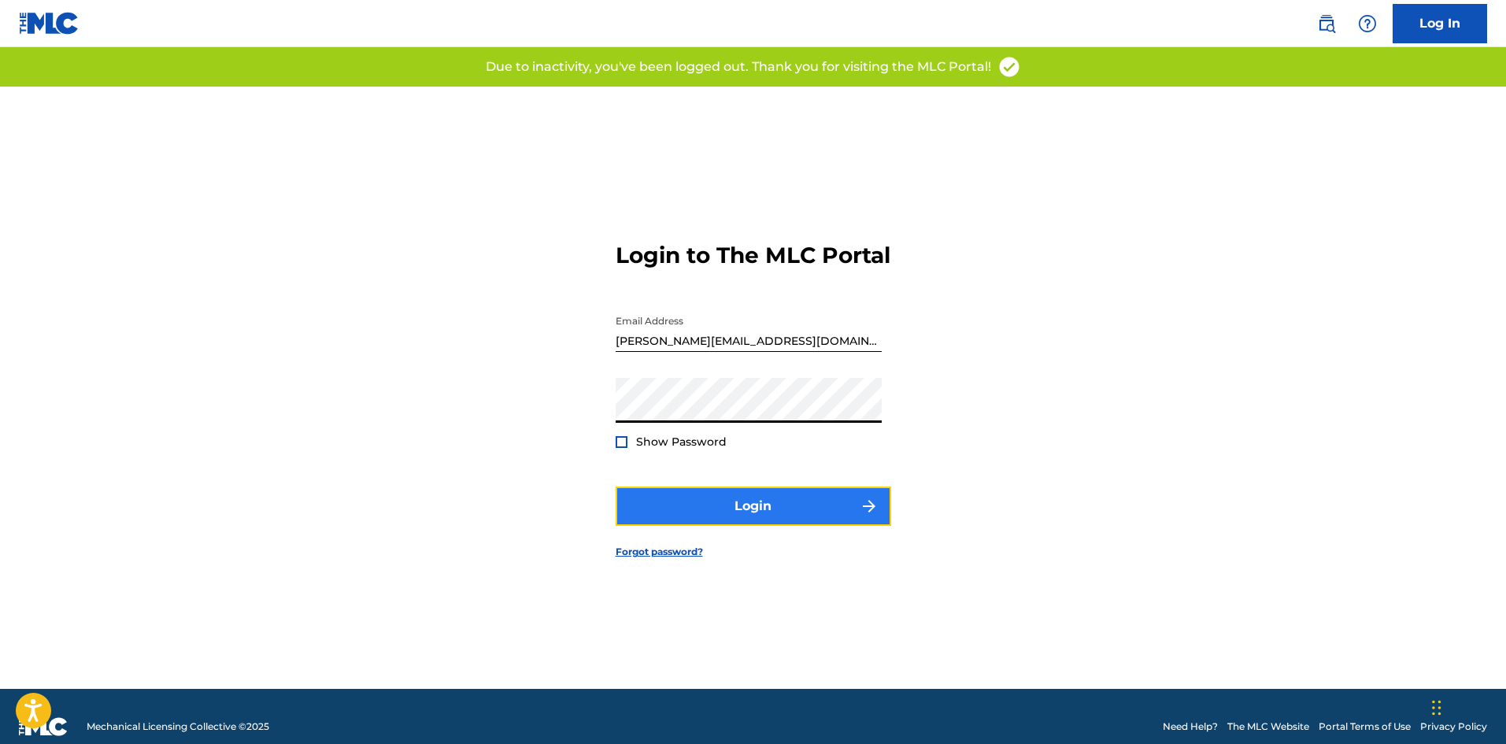
click at [749, 520] on button "Login" at bounding box center [754, 505] width 276 height 39
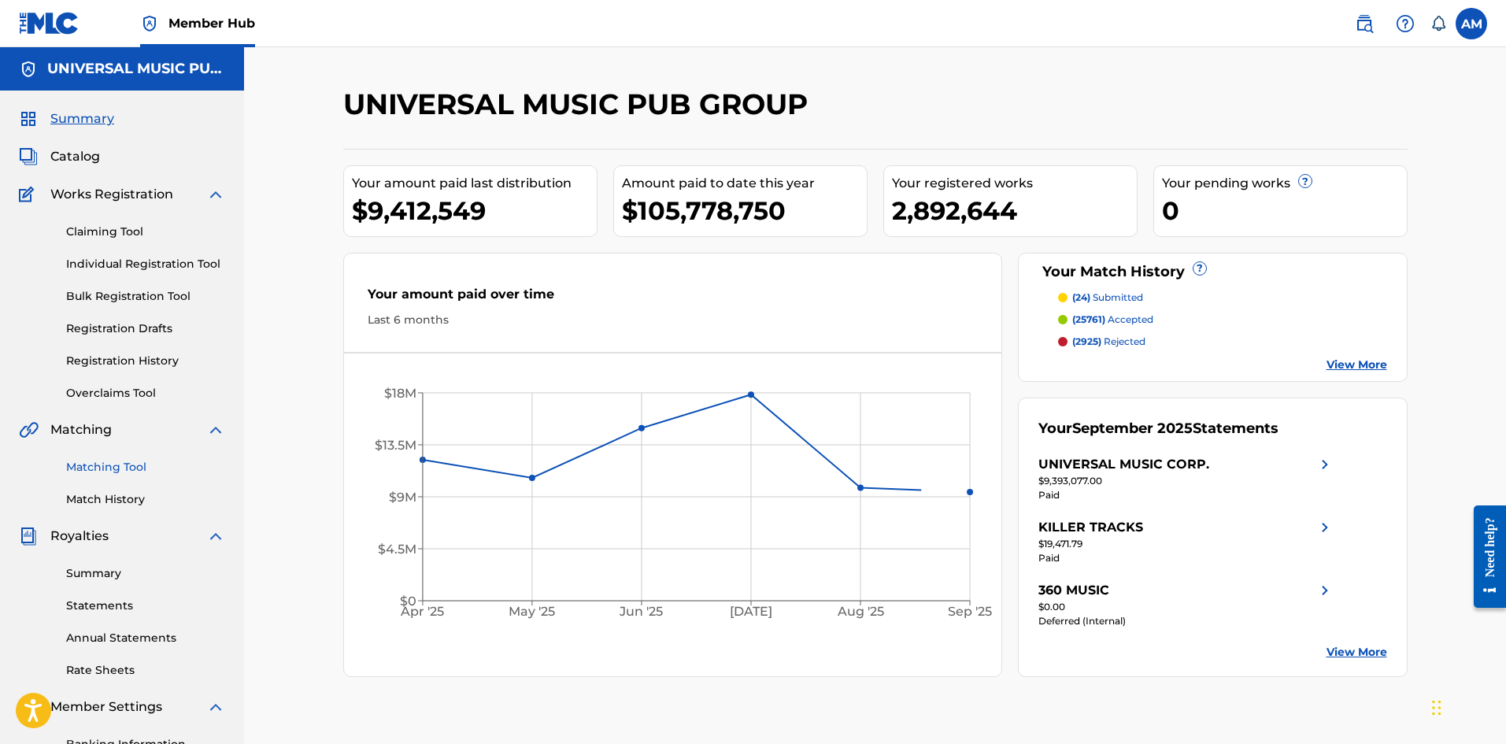
click at [118, 468] on link "Matching Tool" at bounding box center [145, 467] width 159 height 17
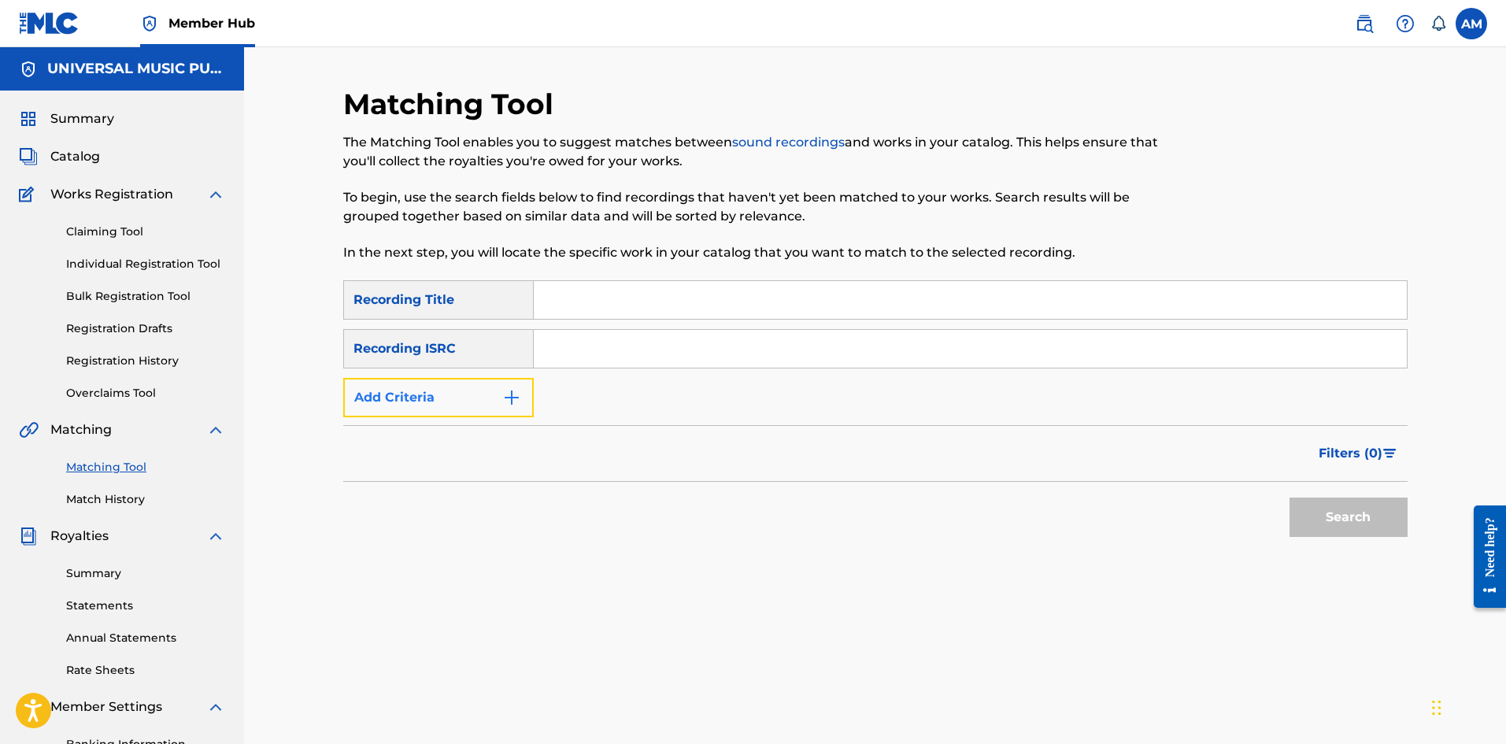
click at [475, 387] on button "Add Criteria" at bounding box center [438, 397] width 190 height 39
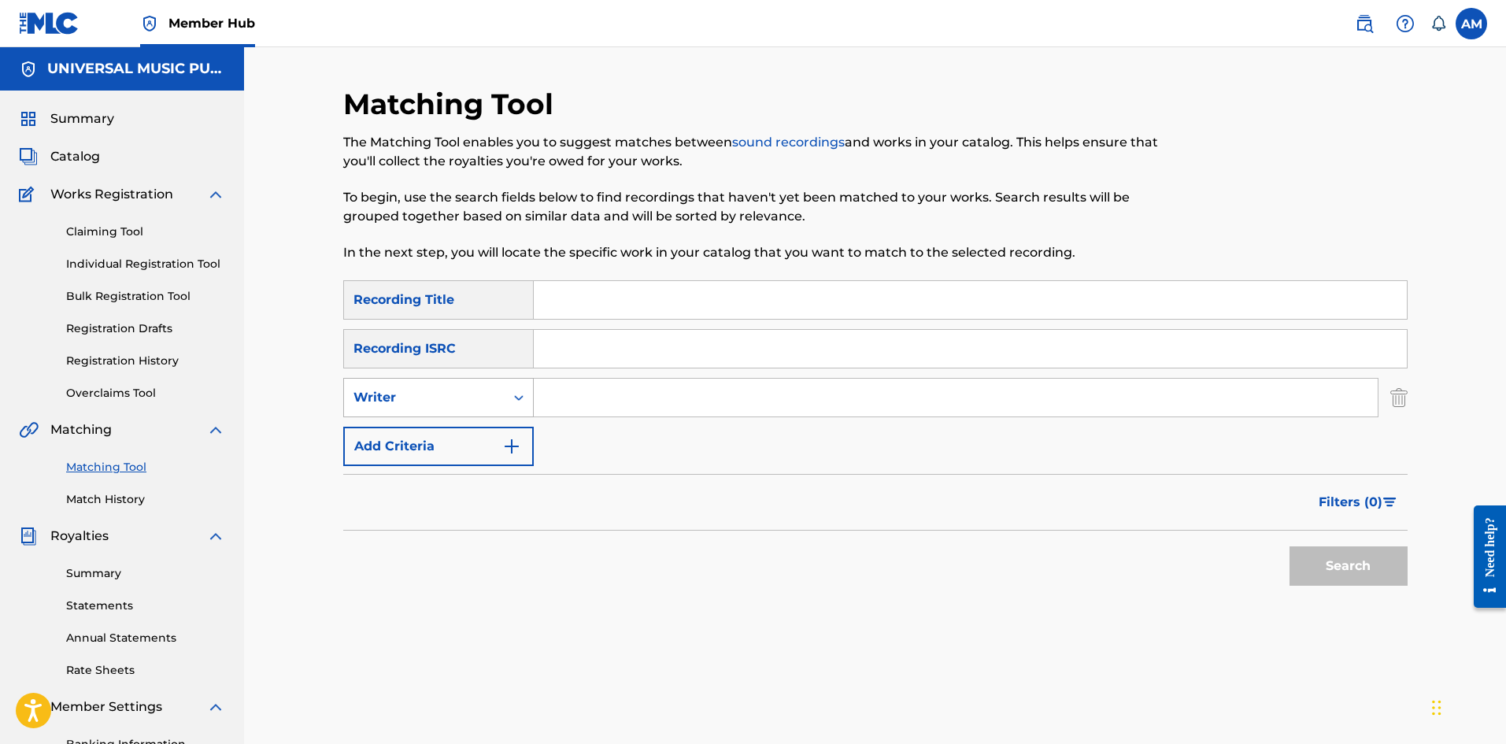
click at [506, 399] on div "Search Form" at bounding box center [519, 397] width 28 height 28
click at [485, 426] on div "Recording Artist" at bounding box center [438, 436] width 189 height 39
click at [579, 395] on input "Search Form" at bounding box center [956, 398] width 844 height 38
paste input "HUNTR/X"
type input "HUNTR/X"
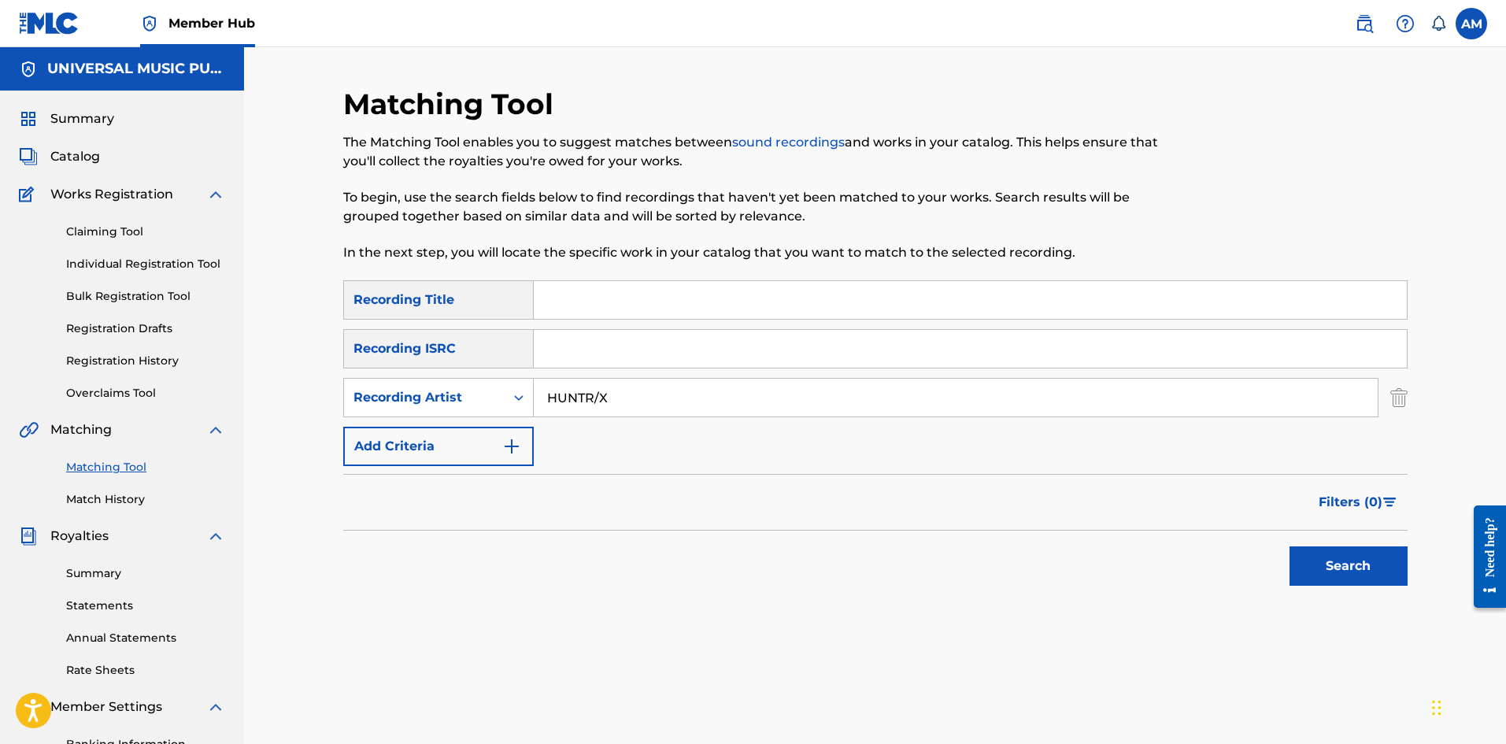
click at [552, 304] on input "Search Form" at bounding box center [970, 300] width 873 height 38
paste input "GOLDEN"
type input "GOLDEN"
click at [1353, 549] on button "Search" at bounding box center [1348, 565] width 118 height 39
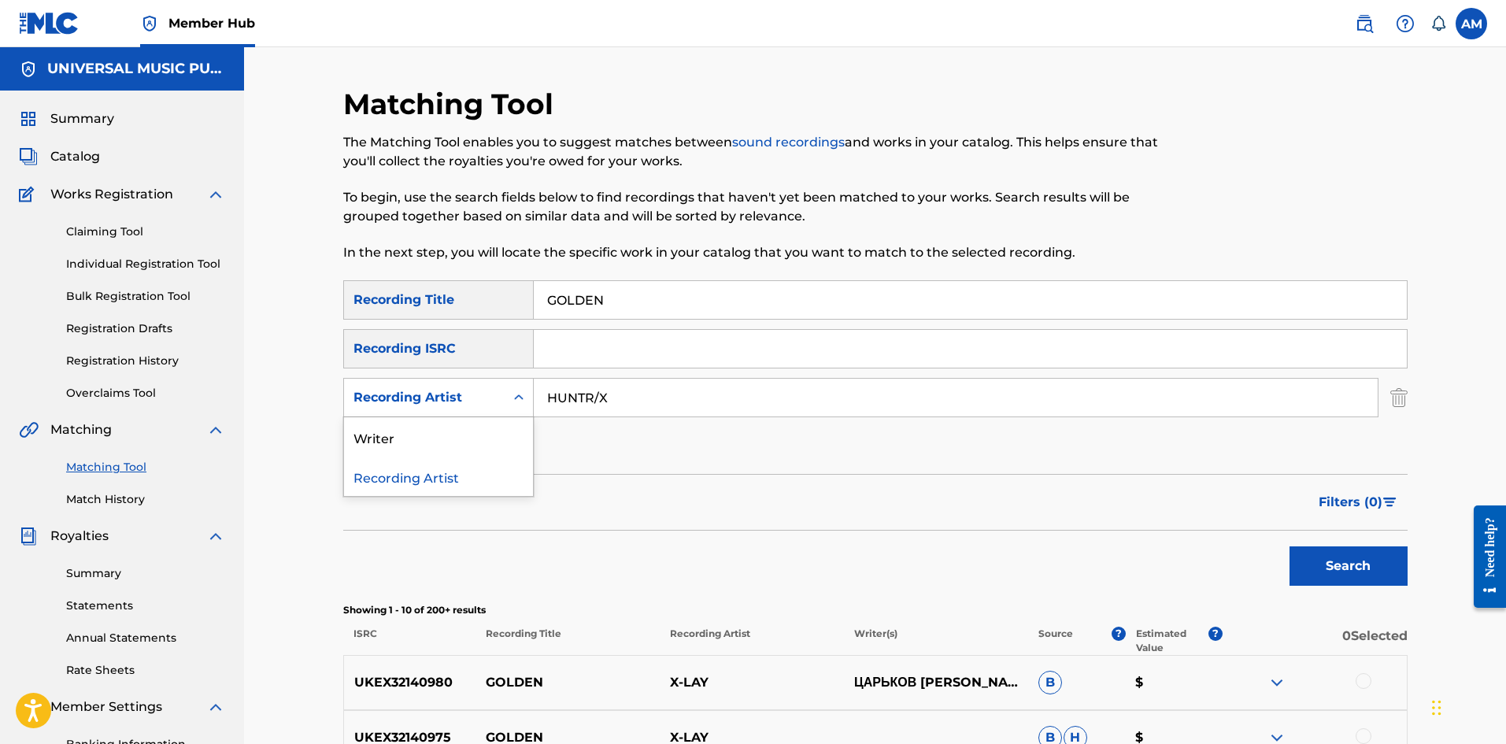
click at [478, 409] on div "Recording Artist" at bounding box center [424, 398] width 161 height 30
click at [422, 438] on div "Writer" at bounding box center [438, 436] width 189 height 39
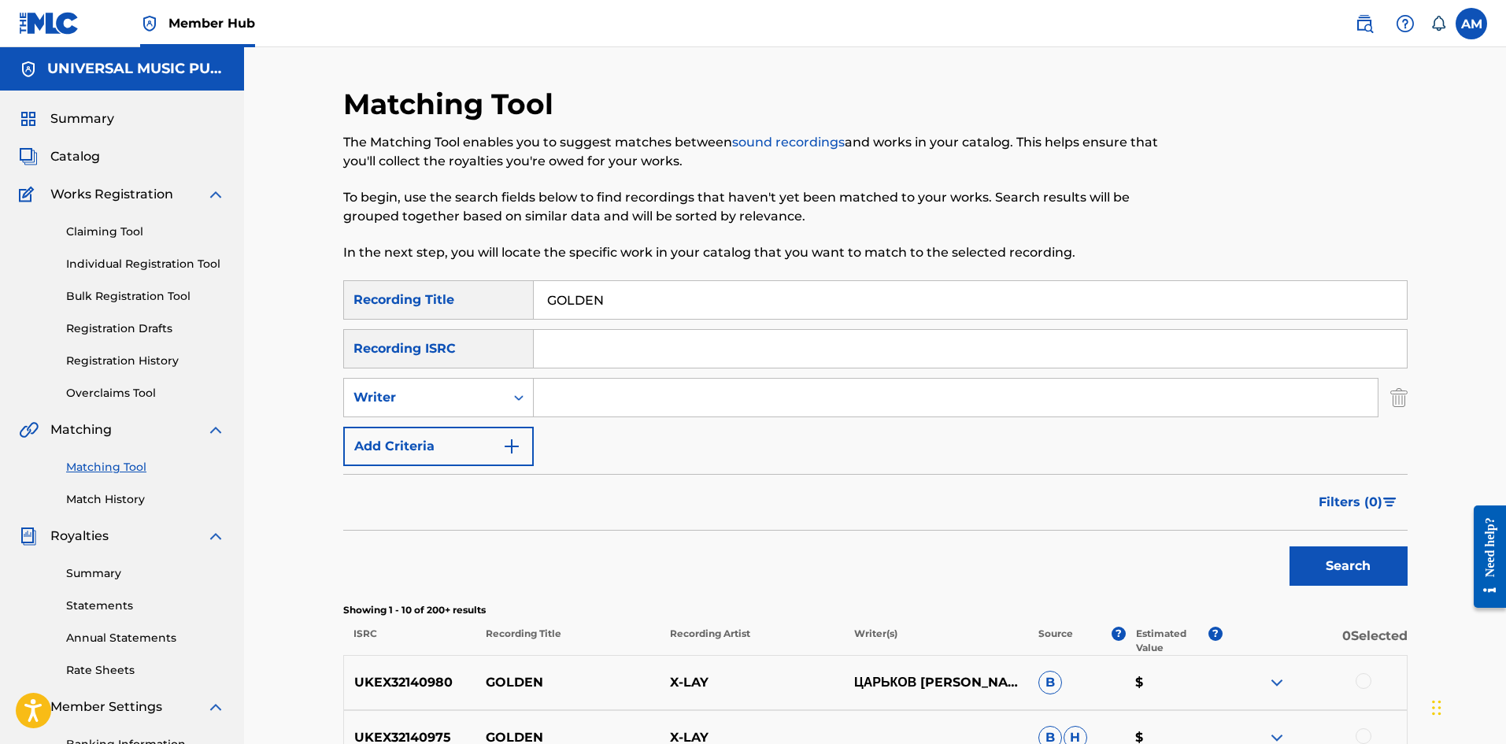
click at [634, 404] on input "Search Form" at bounding box center [956, 398] width 844 height 38
click at [1289, 546] on button "Search" at bounding box center [1348, 565] width 118 height 39
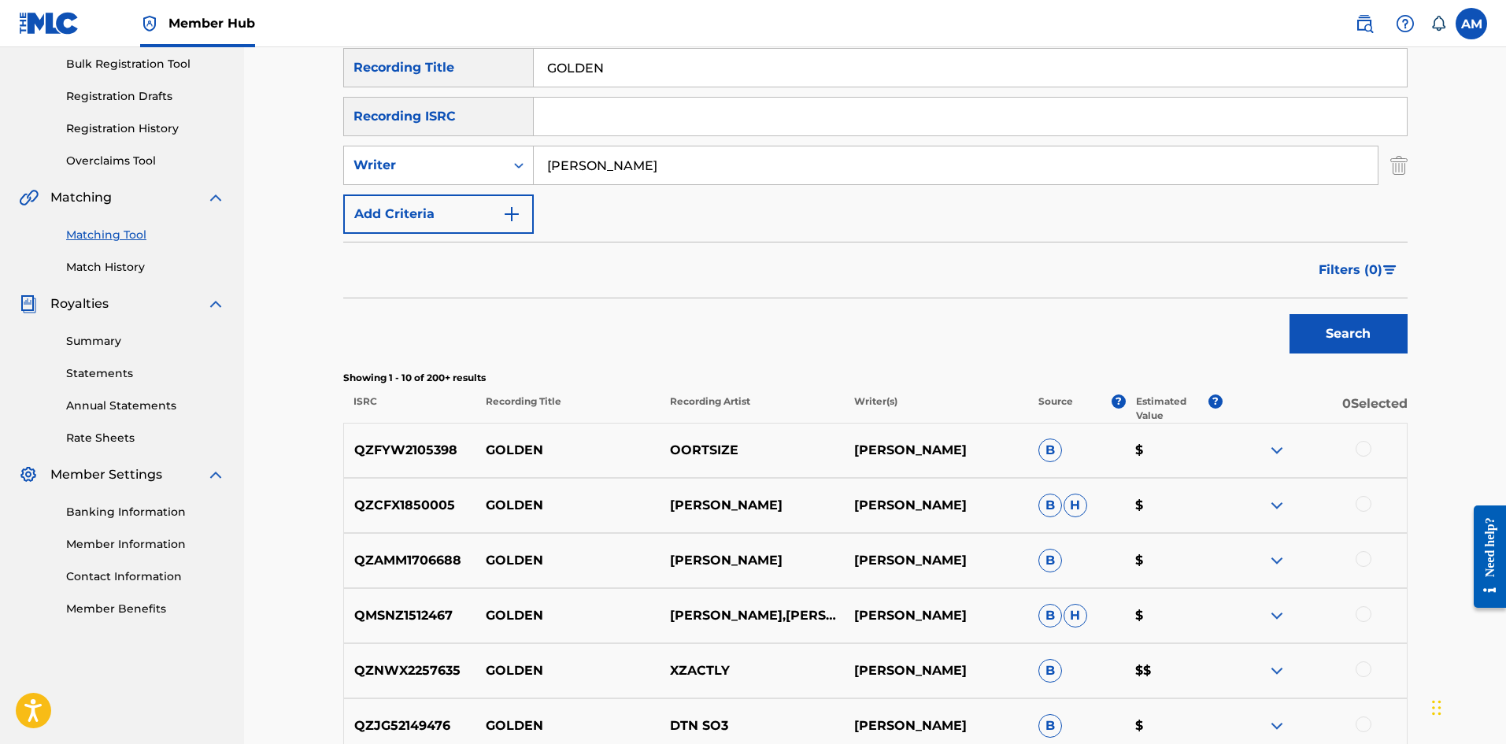
scroll to position [236, 0]
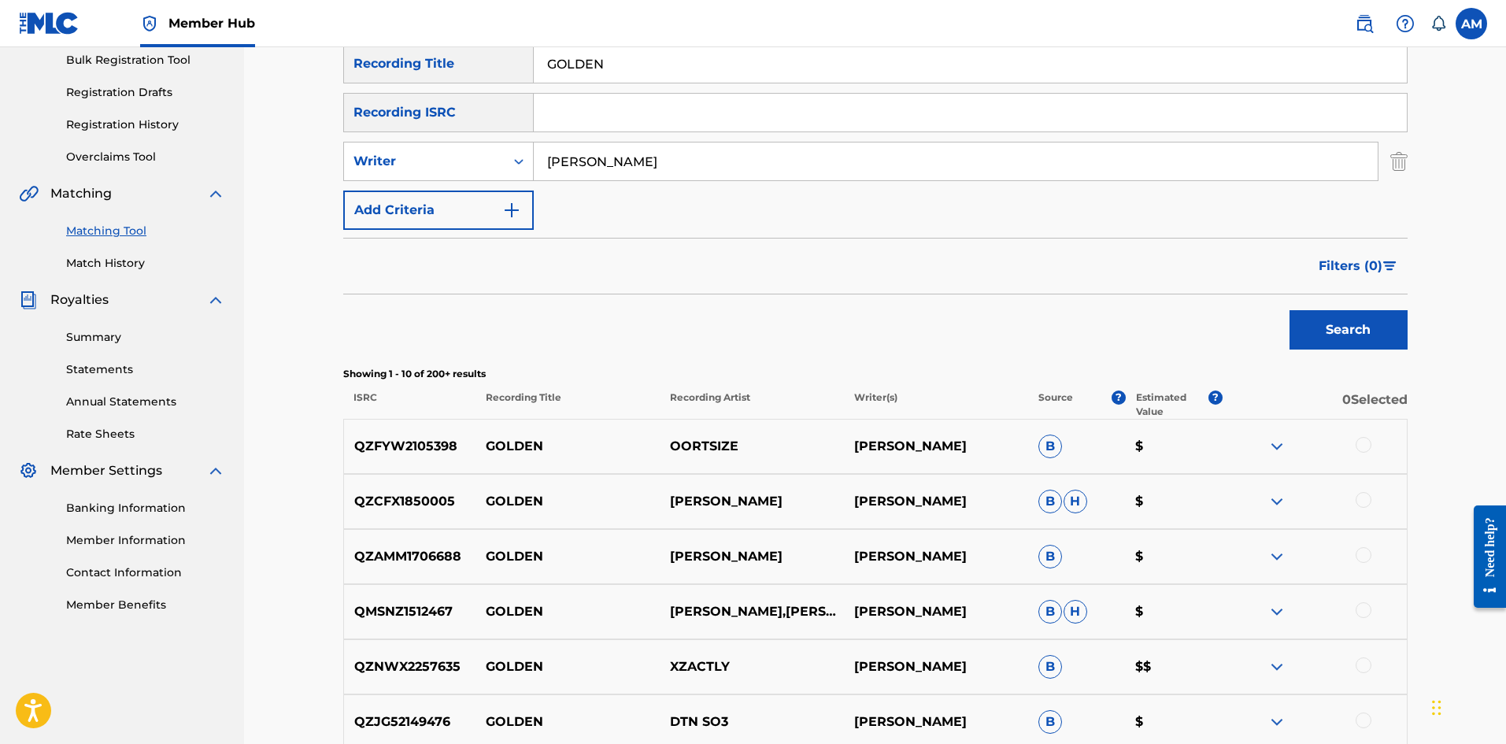
click at [538, 157] on input "lee" at bounding box center [956, 161] width 844 height 38
type input "[PERSON_NAME]"
click at [1289, 310] on button "Search" at bounding box center [1348, 329] width 118 height 39
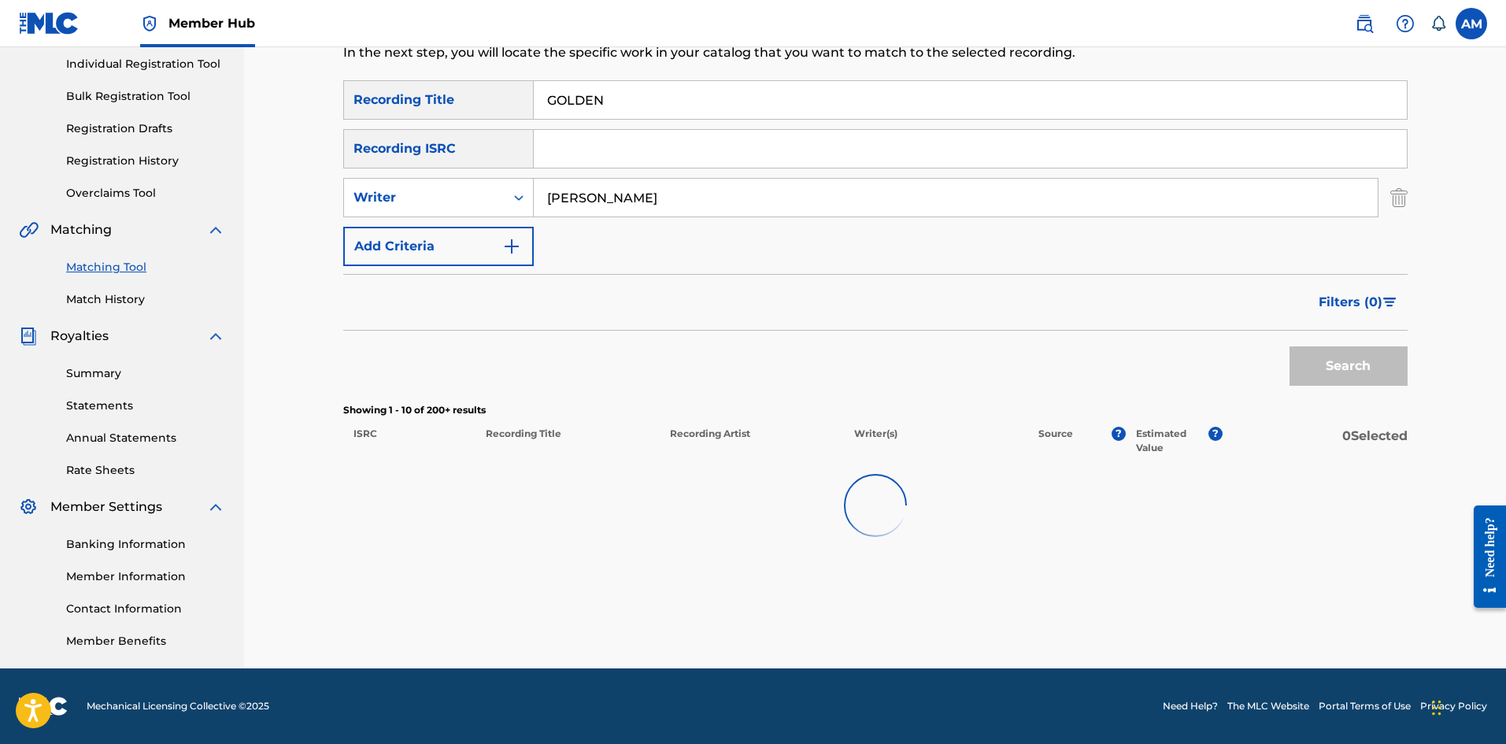
scroll to position [200, 0]
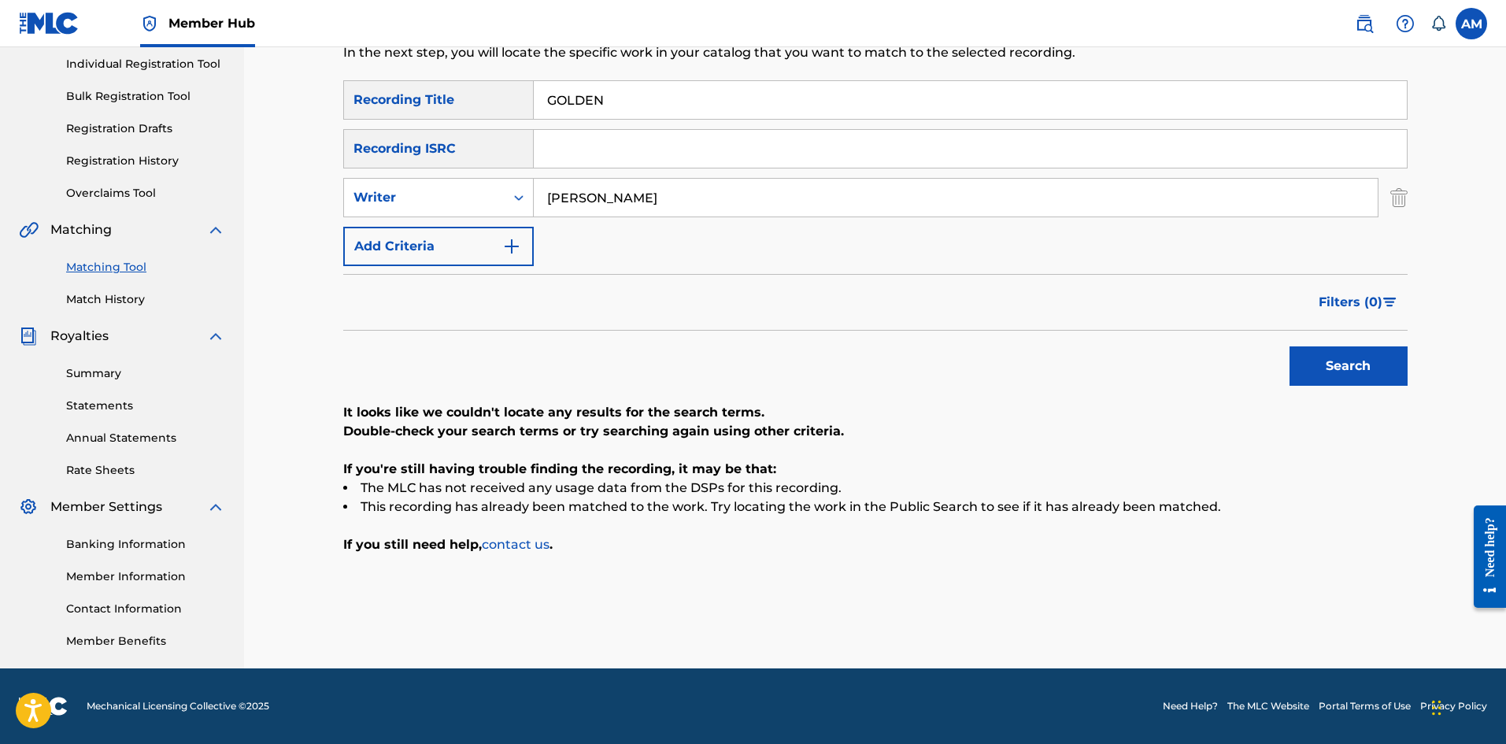
click at [569, 151] on input "Search Form" at bounding box center [970, 149] width 873 height 38
paste input "QZ8BZ2513510"
type input "QZ8BZ2513510"
drag, startPoint x: 616, startPoint y: 101, endPoint x: 463, endPoint y: 117, distance: 154.4
click at [463, 117] on div "SearchWithCriteriaf950fa89-e461-499e-9a22-58425d841349 Recording Title GOLDEN" at bounding box center [875, 99] width 1064 height 39
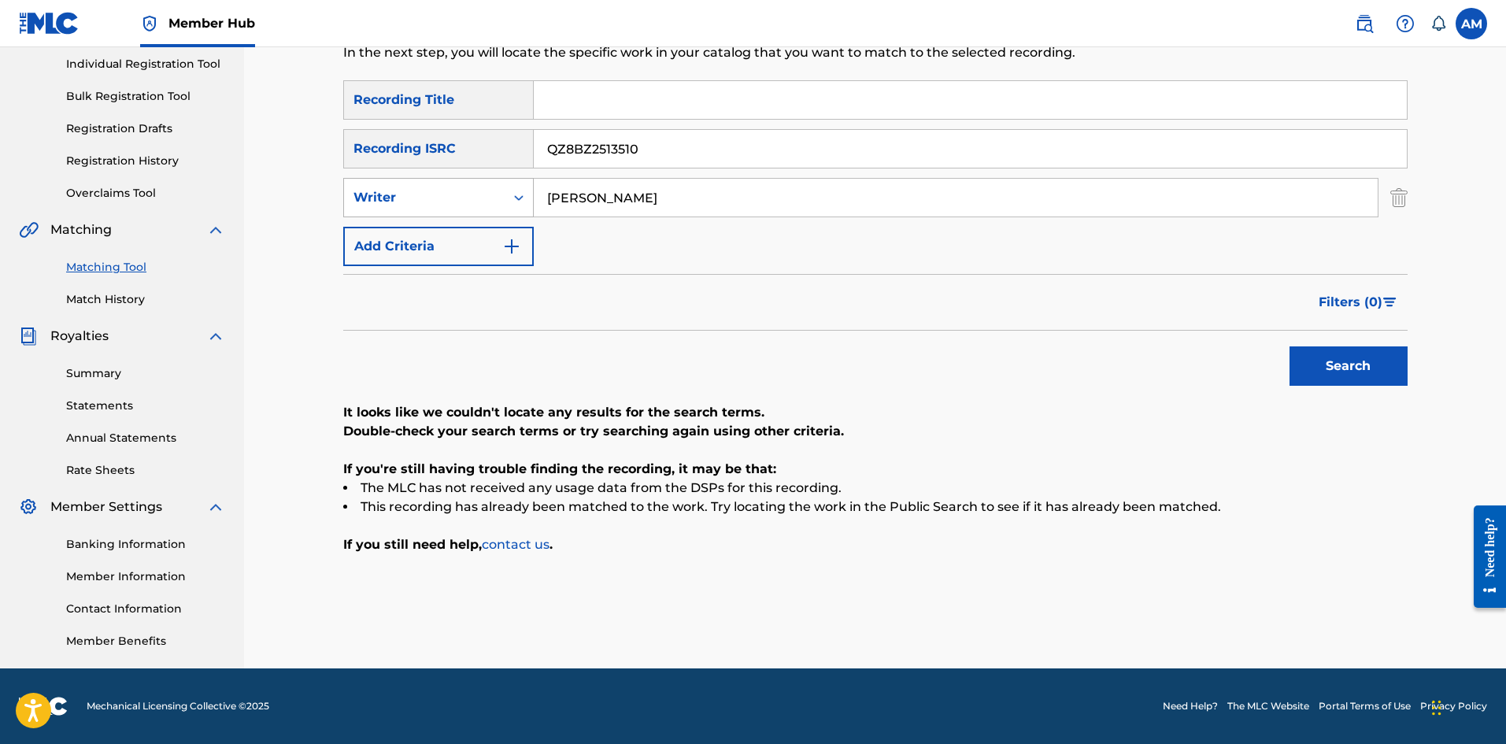
drag, startPoint x: 383, startPoint y: 200, endPoint x: 491, endPoint y: 194, distance: 108.8
click at [364, 200] on div "SearchWithCriteria2b640c51-46ba-4923-8a5f-41478f279a62 Writer kwak" at bounding box center [875, 197] width 1064 height 39
click at [1400, 201] on img "Search Form" at bounding box center [1398, 197] width 17 height 39
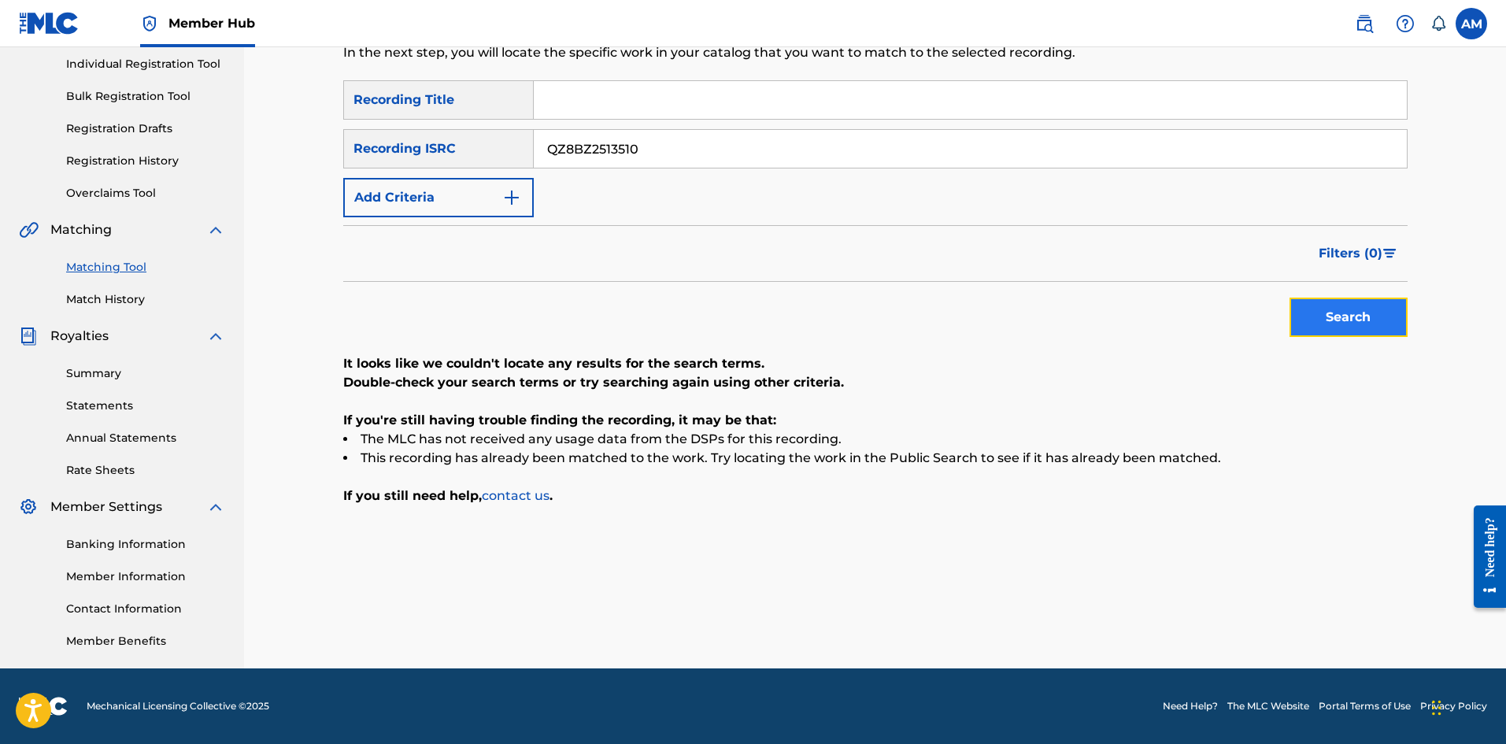
click at [1348, 309] on button "Search" at bounding box center [1348, 317] width 118 height 39
drag, startPoint x: 563, startPoint y: 104, endPoint x: 584, endPoint y: 110, distance: 22.2
click at [563, 104] on input "Search Form" at bounding box center [970, 100] width 873 height 38
paste input "HOW IT'S DONE"
type input "HOW IT'S DONE"
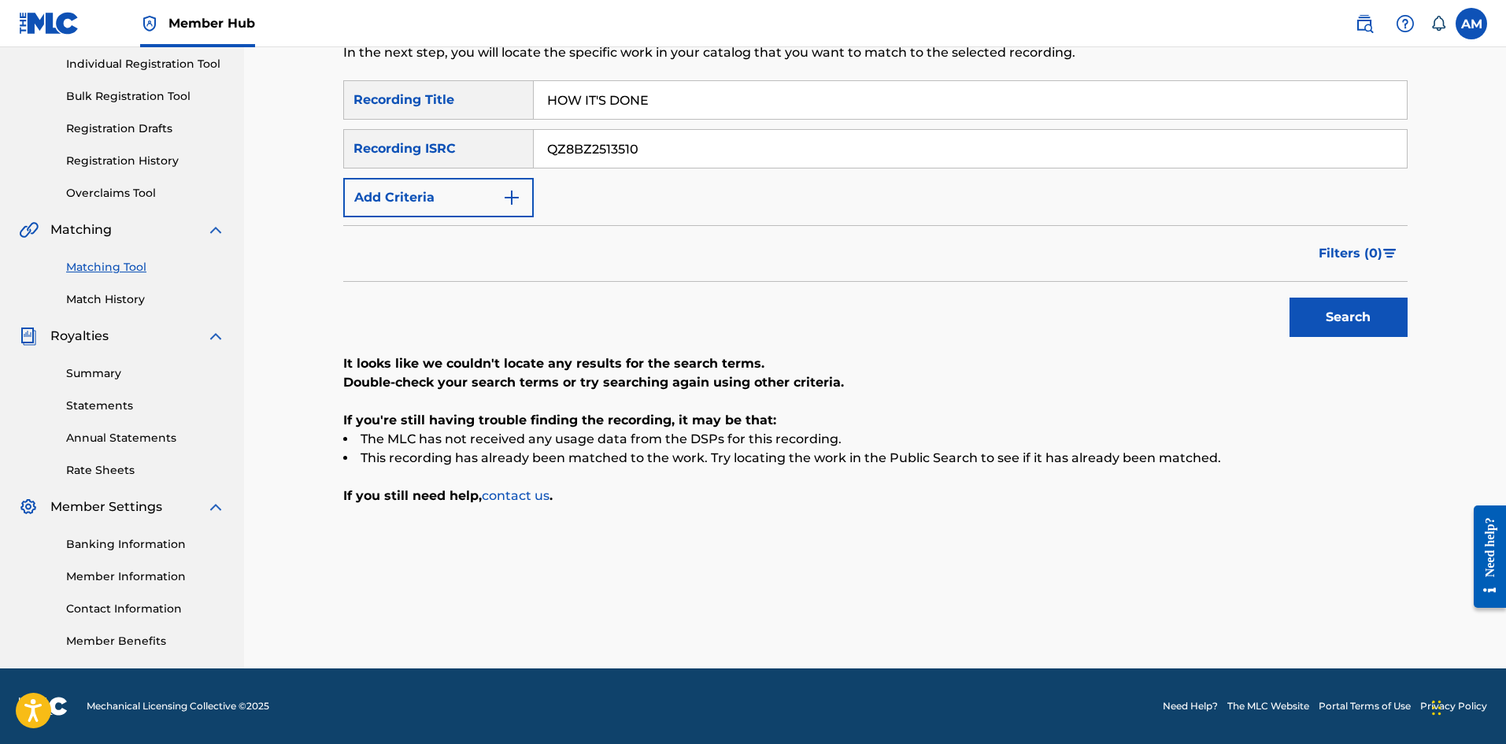
drag, startPoint x: 697, startPoint y: 151, endPoint x: 409, endPoint y: 153, distance: 288.9
click at [409, 153] on div "SearchWithCriteriac5069515-7be0-408c-9c32-f90a3882bc74 Recording ISRC QZ8BZ2513…" at bounding box center [875, 148] width 1064 height 39
click at [480, 195] on button "Add Criteria" at bounding box center [438, 197] width 190 height 39
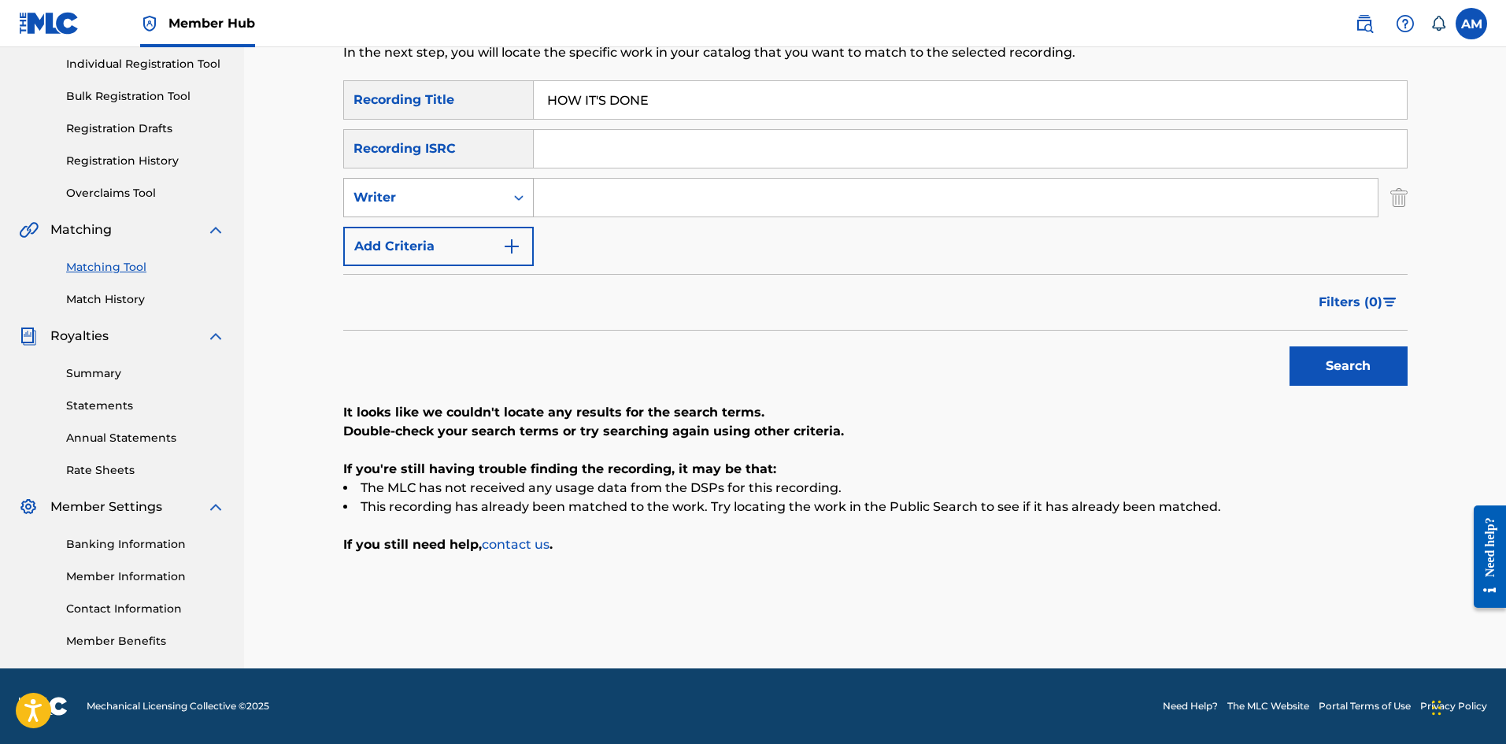
click at [459, 208] on div "Writer" at bounding box center [424, 198] width 161 height 30
click at [450, 241] on div "Recording Artist" at bounding box center [438, 236] width 189 height 39
click at [619, 205] on input "Search Form" at bounding box center [956, 198] width 844 height 38
paste input "HUNTR/X"
type input "HUNTR/X"
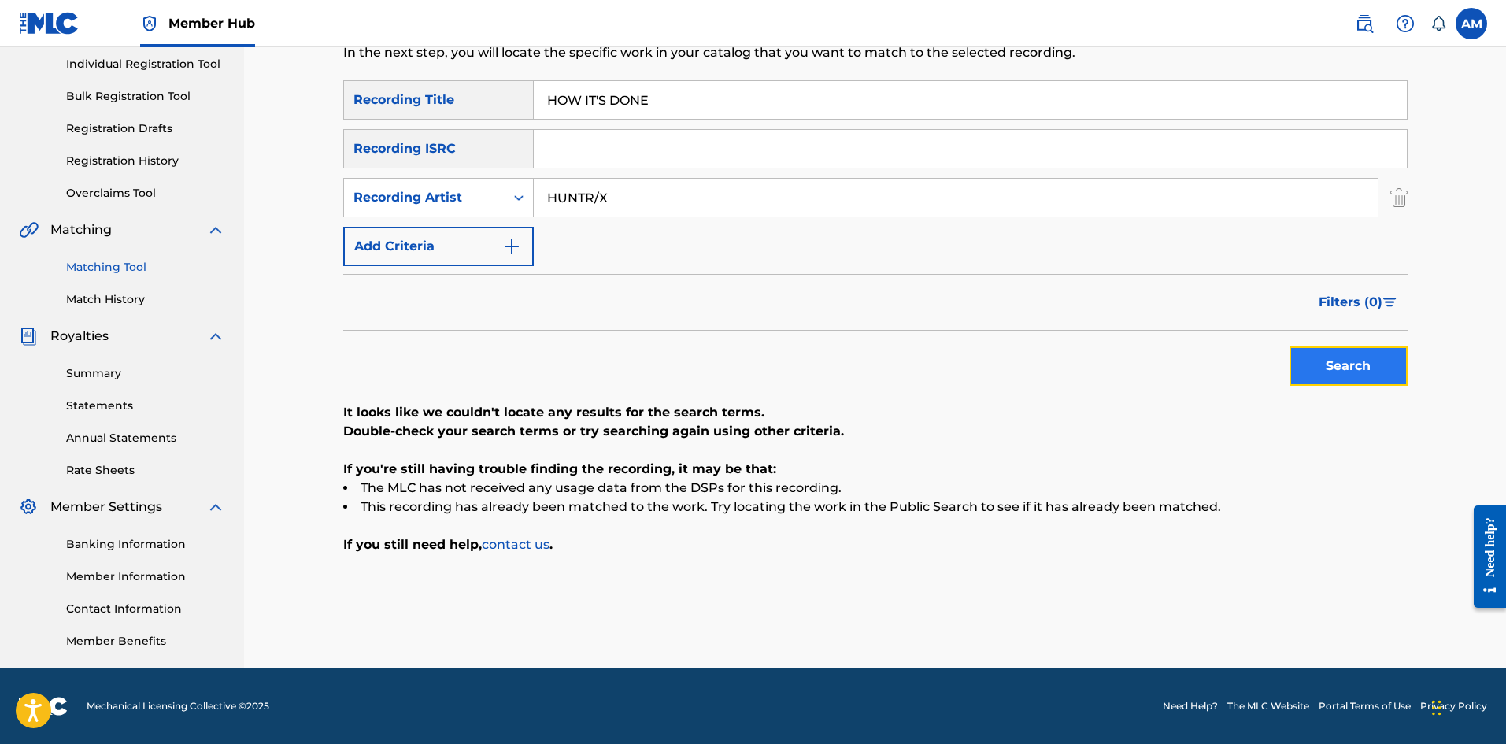
click at [1348, 365] on button "Search" at bounding box center [1348, 365] width 118 height 39
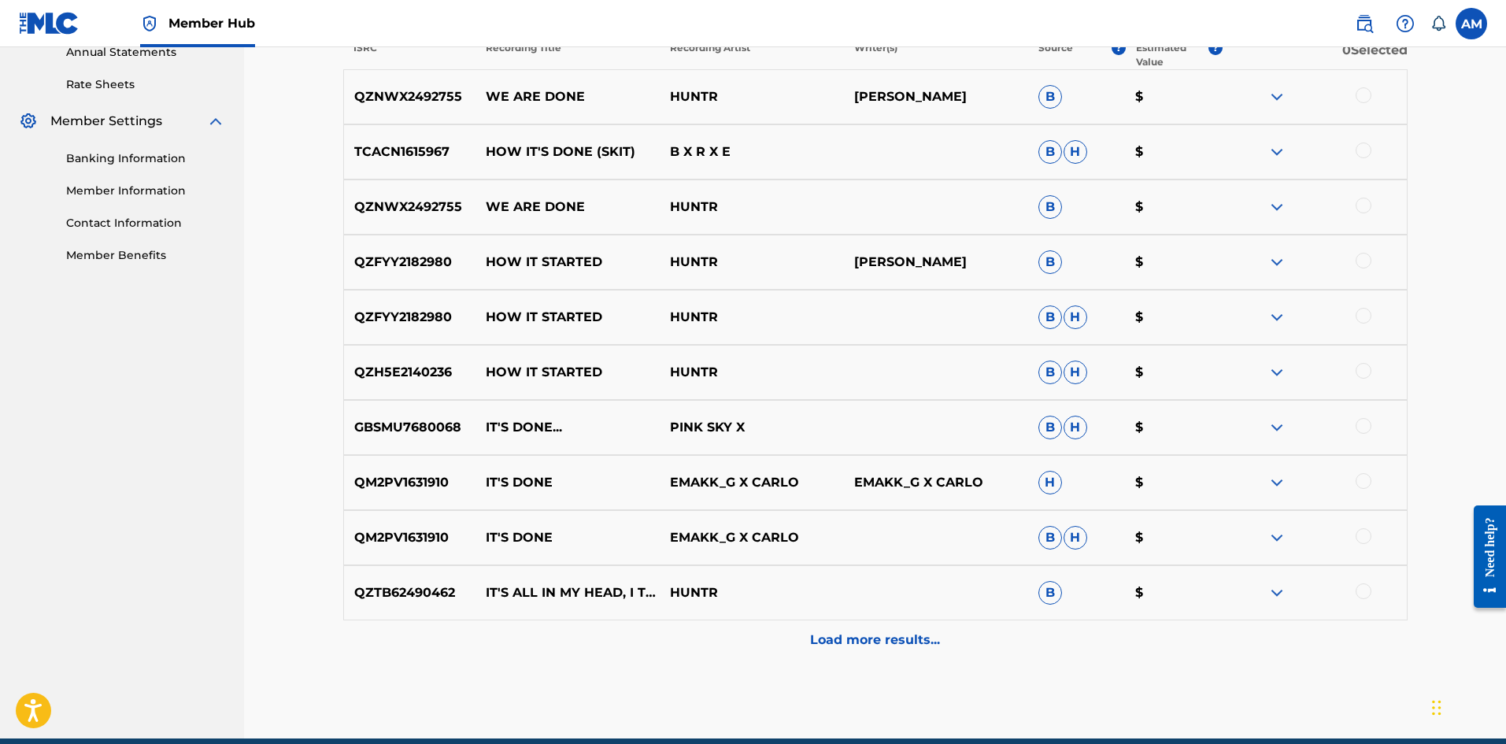
scroll to position [656, 0]
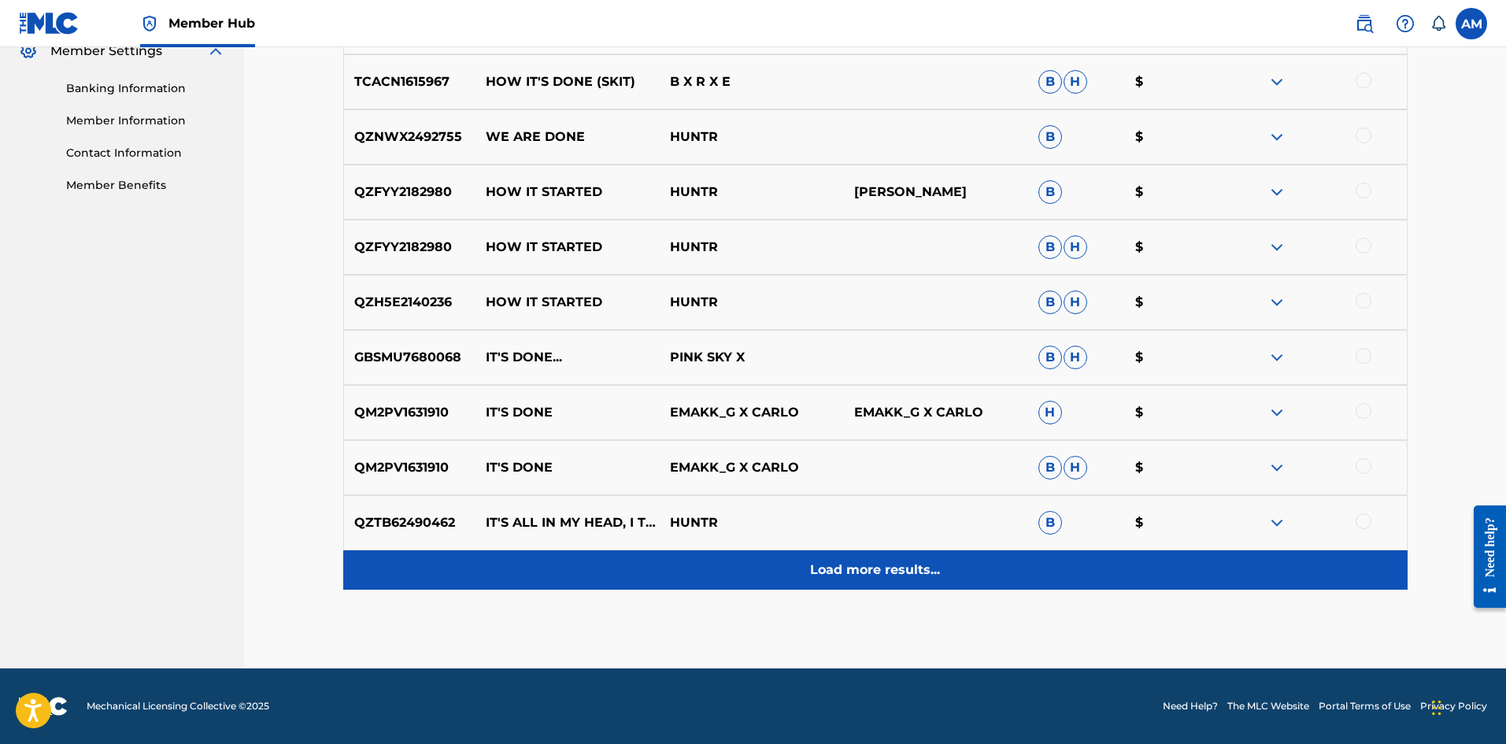
click at [851, 569] on p "Load more results..." at bounding box center [875, 569] width 130 height 19
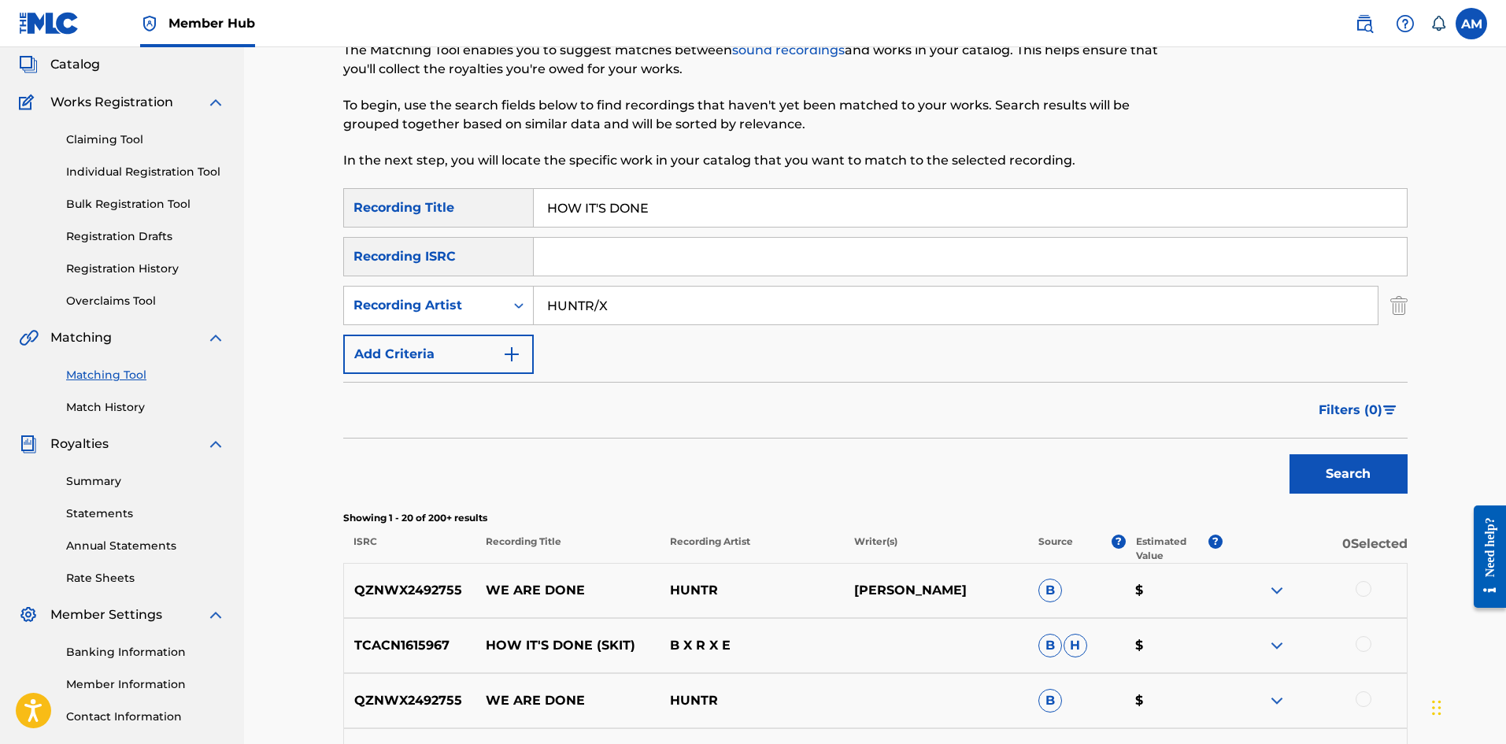
scroll to position [0, 0]
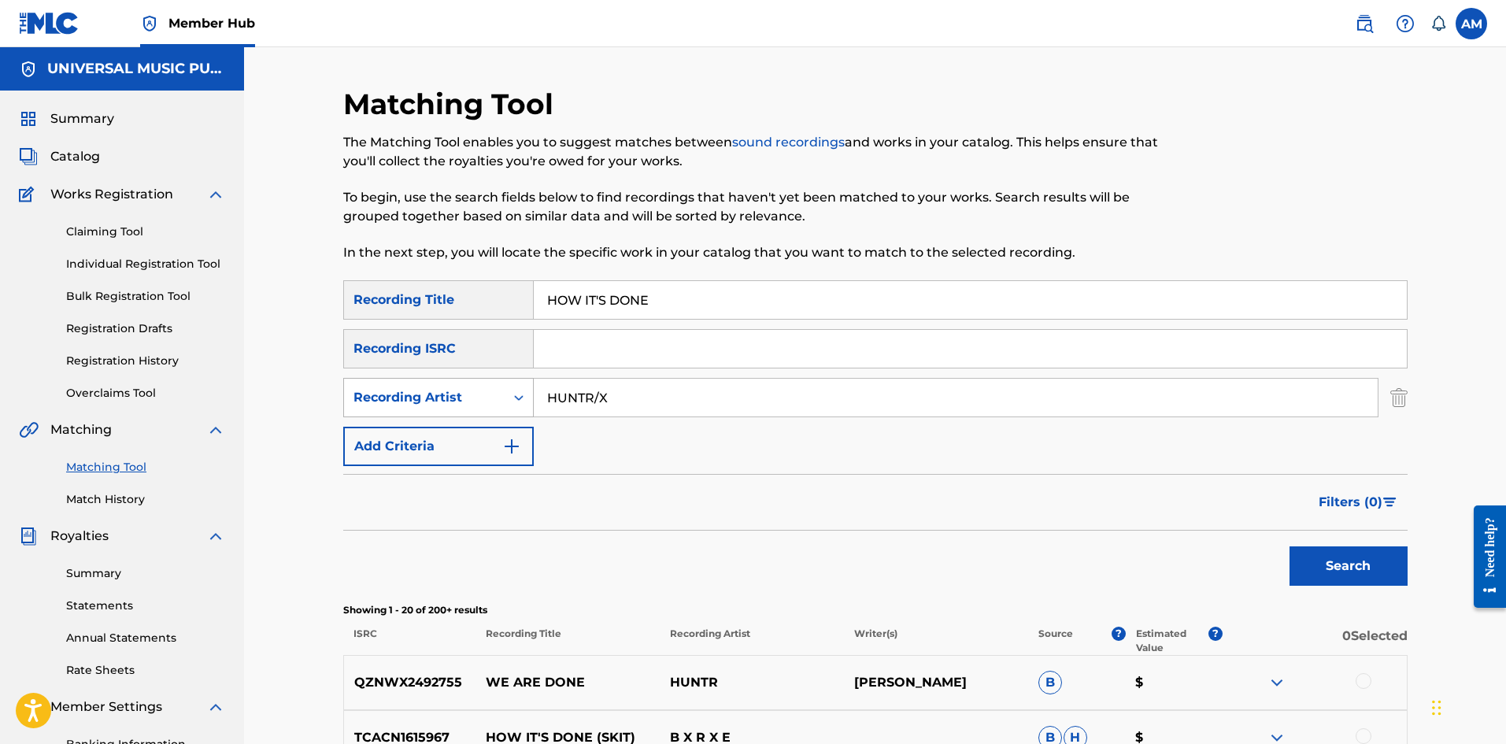
click at [464, 399] on div "Recording Artist" at bounding box center [424, 397] width 142 height 19
click at [436, 430] on div "Writer" at bounding box center [438, 436] width 189 height 39
click at [609, 403] on input "Search Form" at bounding box center [956, 398] width 844 height 38
type input "[PERSON_NAME]"
click at [1289, 546] on button "Search" at bounding box center [1348, 565] width 118 height 39
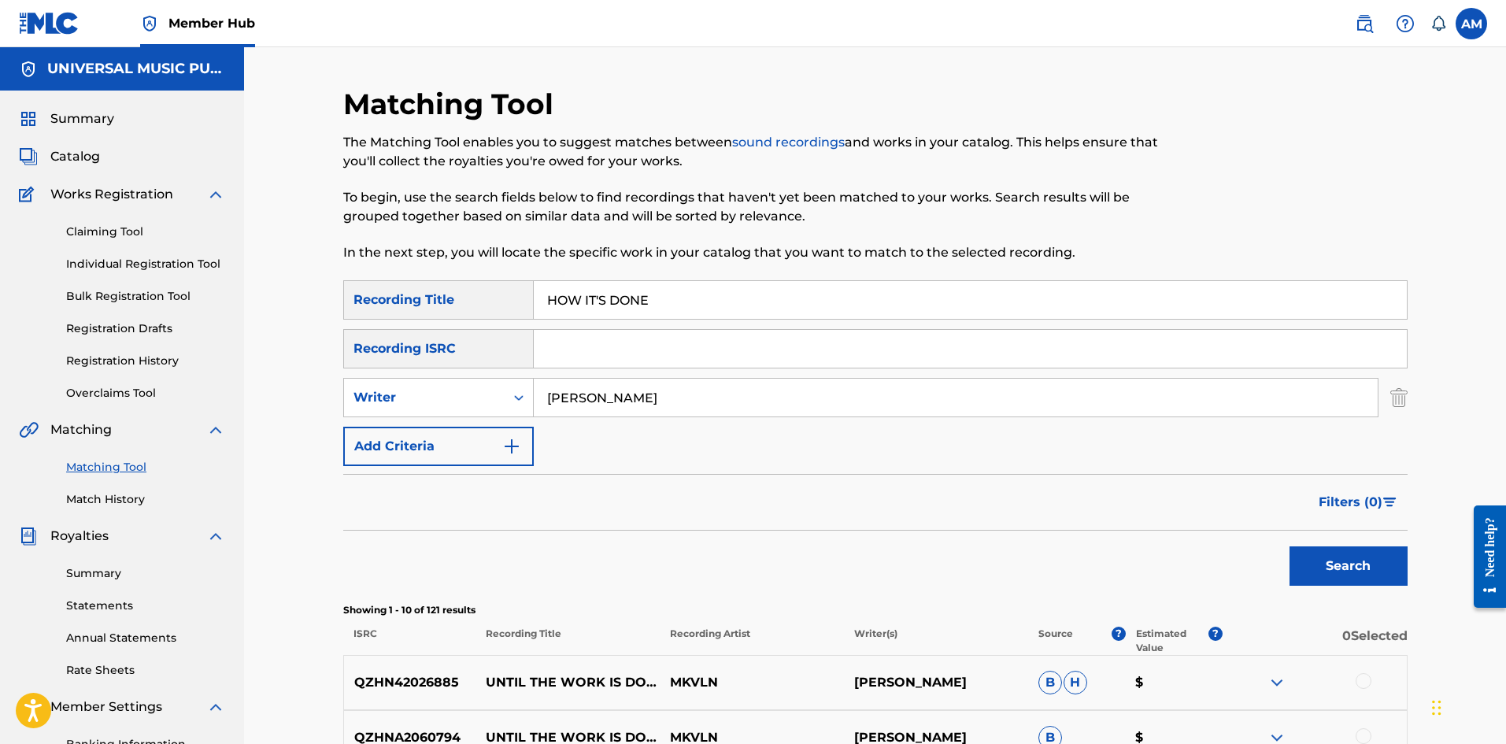
click at [601, 351] on input "Search Form" at bounding box center [970, 349] width 873 height 38
paste input "QZ8BZ2513508"
type input "QZ8BZ2513508"
click at [1407, 403] on div "Matching Tool The Matching Tool enables you to suggest matches between sound re…" at bounding box center [875, 705] width 1102 height 1237
click at [1401, 398] on img "Search Form" at bounding box center [1398, 397] width 17 height 39
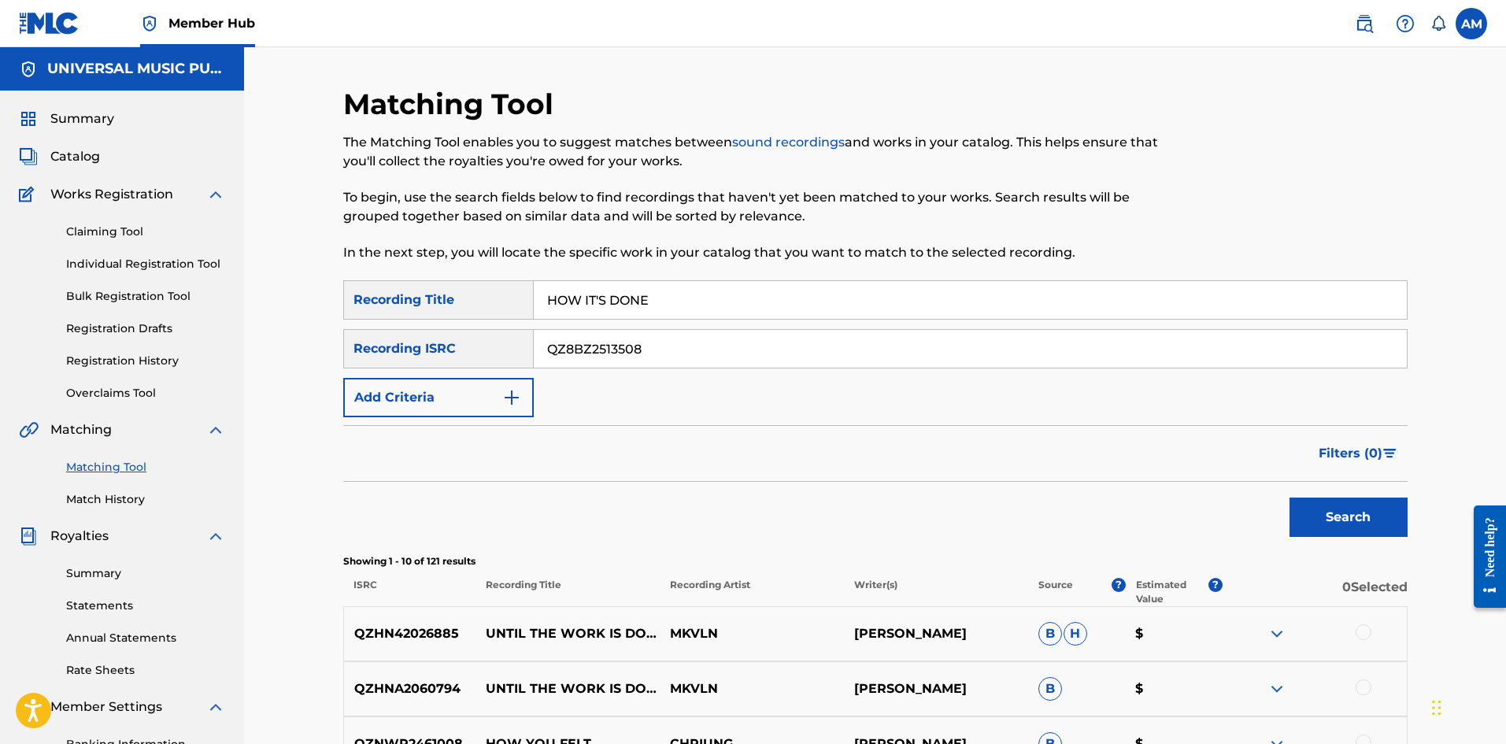
drag, startPoint x: 671, startPoint y: 295, endPoint x: 361, endPoint y: 305, distance: 310.3
click at [361, 305] on div "SearchWithCriteriaf950fa89-e461-499e-9a22-58425d841349 Recording Title HOW IT'S…" at bounding box center [875, 299] width 1064 height 39
click at [1360, 527] on button "Search" at bounding box center [1348, 516] width 118 height 39
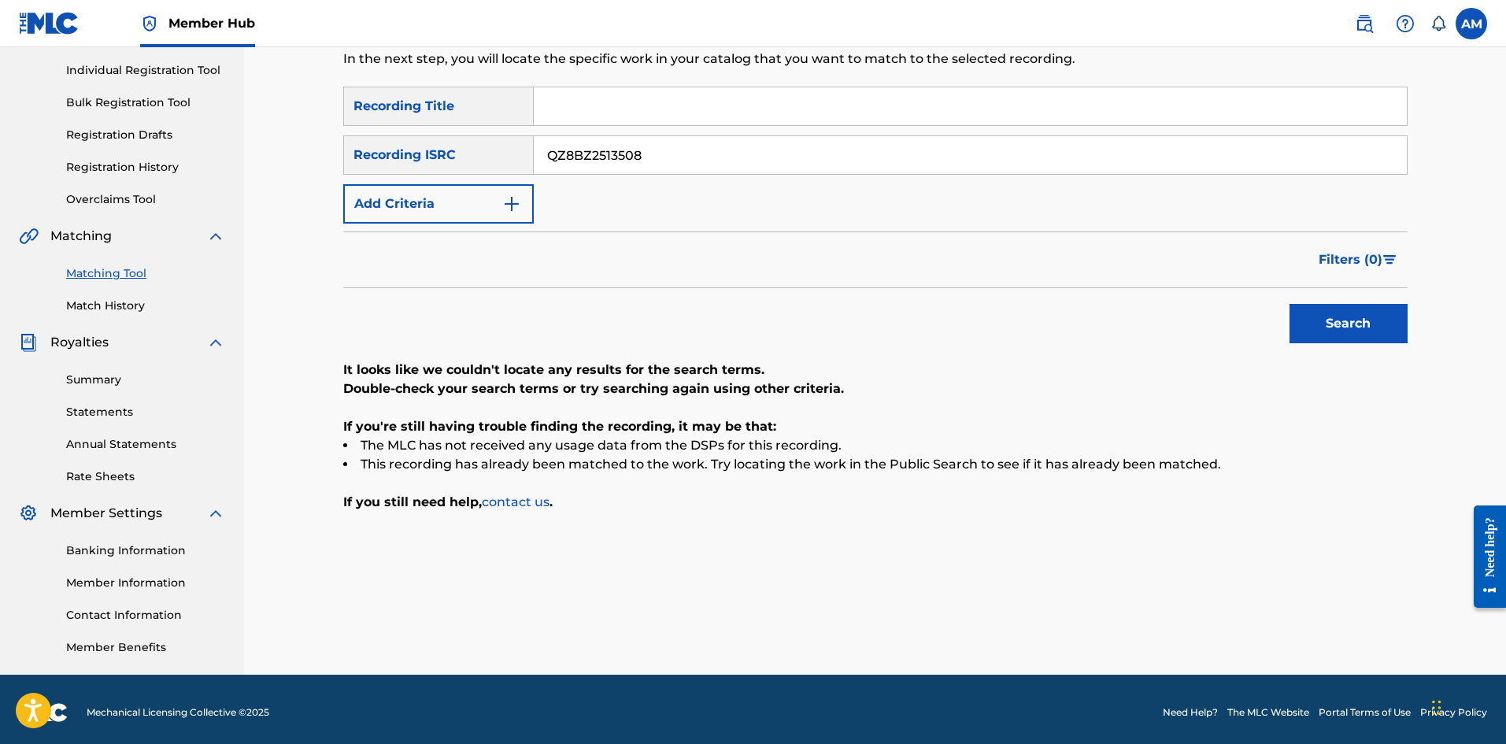
scroll to position [200, 0]
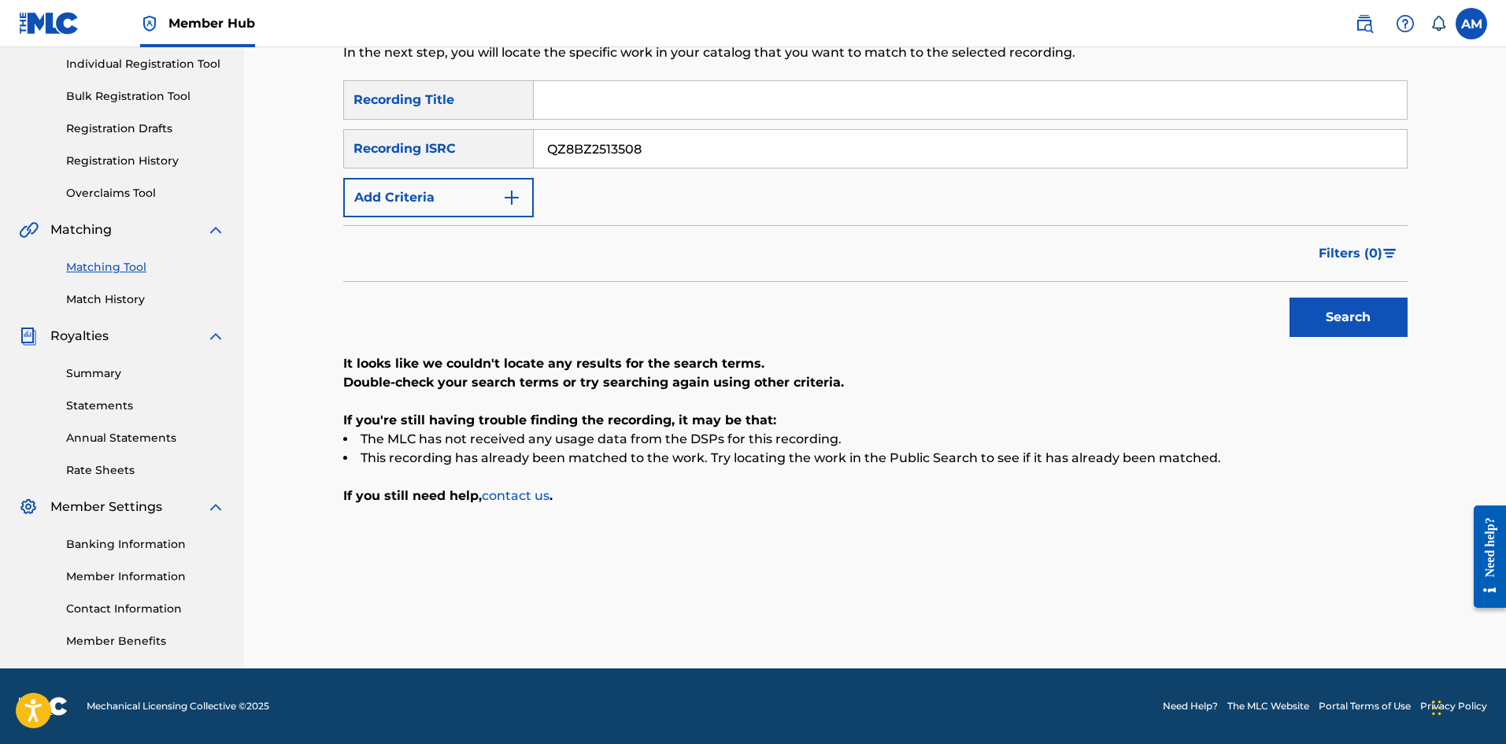
click at [613, 112] on input "Search Form" at bounding box center [970, 100] width 873 height 38
paste input "YOUR IDOL"
type input "YOUR IDOL"
drag, startPoint x: 674, startPoint y: 154, endPoint x: 375, endPoint y: 155, distance: 299.1
click at [375, 155] on div "SearchWithCriteriac5069515-7be0-408c-9c32-f90a3882bc74 Recording ISRC QZ8BZ2513…" at bounding box center [875, 148] width 1064 height 39
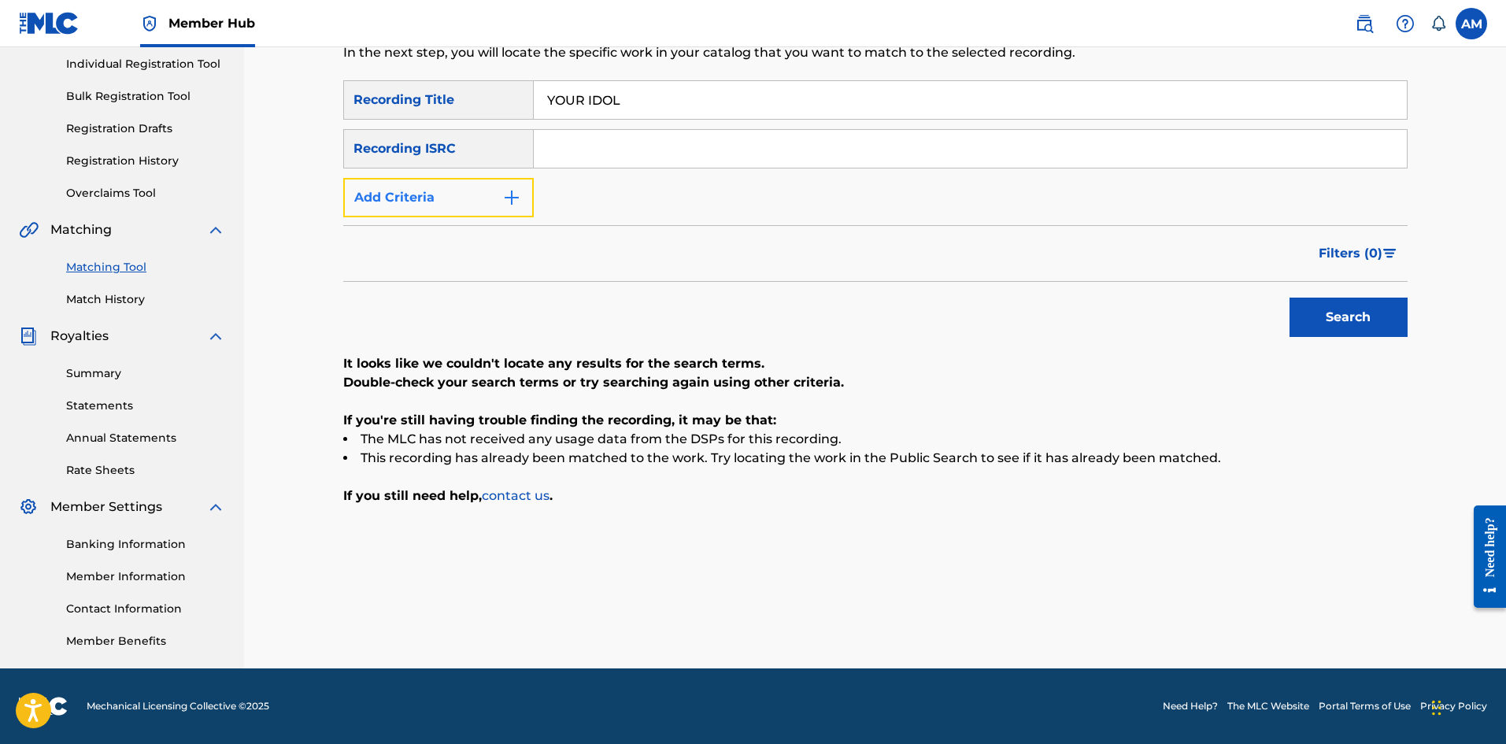
click at [459, 205] on button "Add Criteria" at bounding box center [438, 197] width 190 height 39
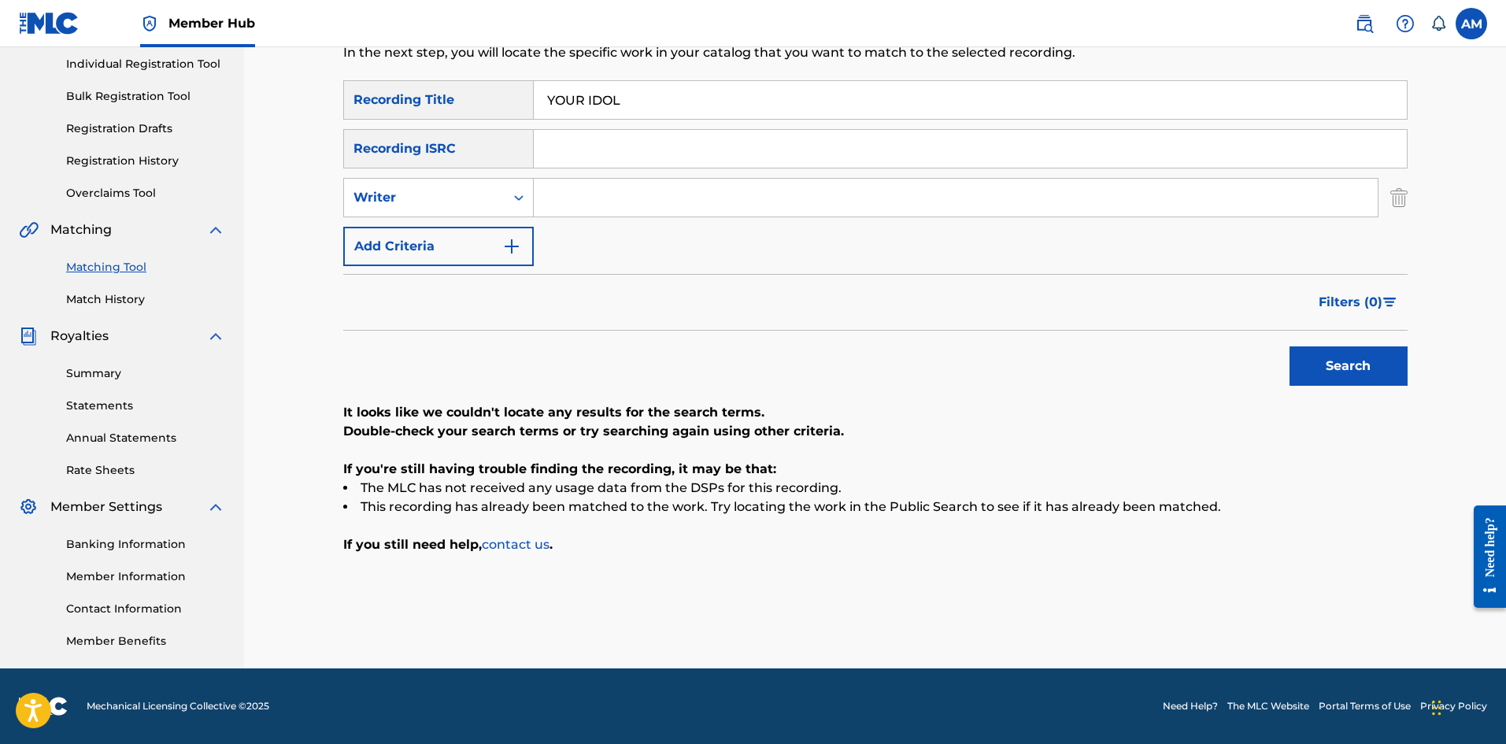
click at [591, 205] on input "Search Form" at bounding box center [956, 198] width 844 height 38
paste input "[PERSON_NAME]"
type input "[PERSON_NAME]"
click at [1373, 357] on button "Search" at bounding box center [1348, 365] width 118 height 39
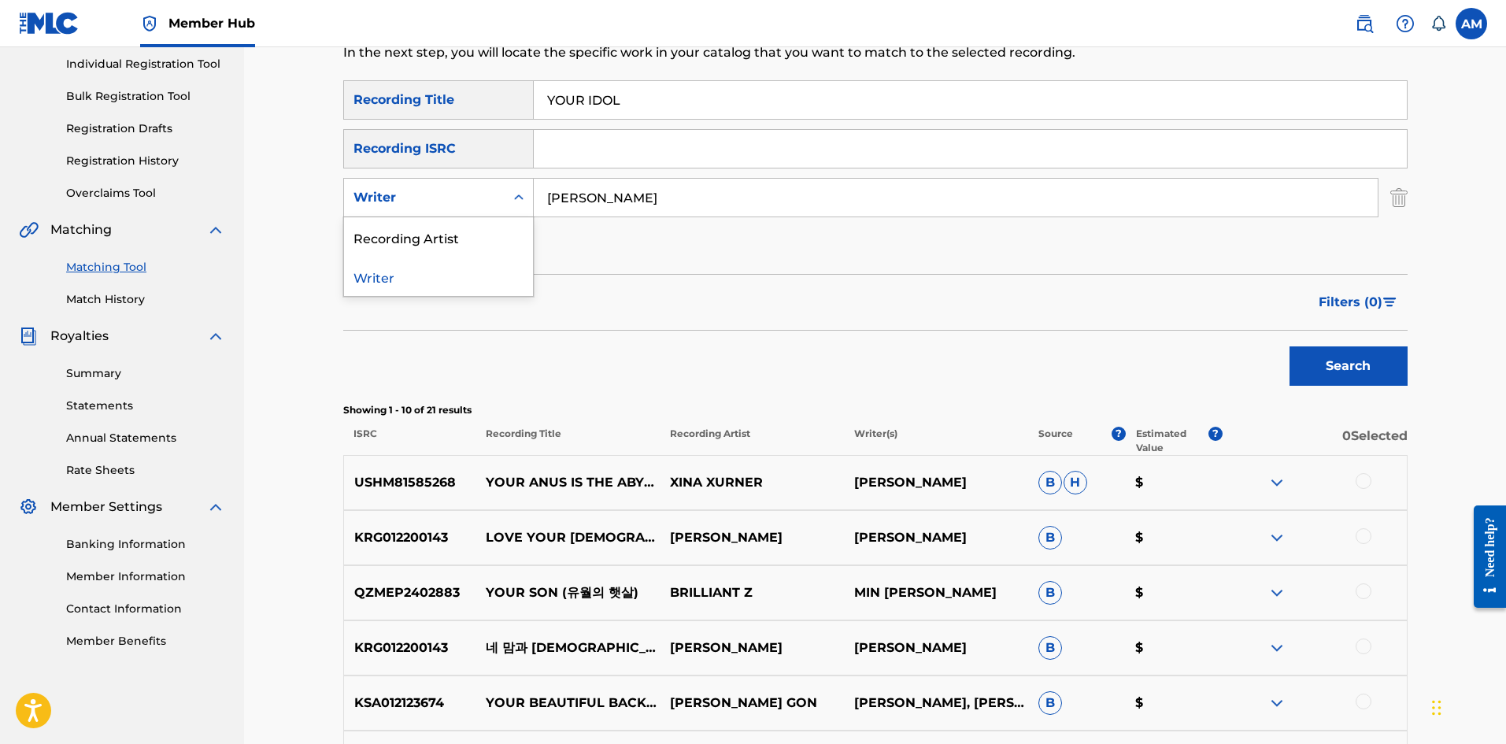
click at [518, 203] on icon "Search Form" at bounding box center [519, 198] width 16 height 16
click at [485, 231] on div "Recording Artist" at bounding box center [438, 236] width 189 height 39
drag, startPoint x: 549, startPoint y: 217, endPoint x: 634, endPoint y: 203, distance: 87.0
click at [634, 203] on input "Search Form" at bounding box center [956, 198] width 844 height 38
paste input "Saja Boys"
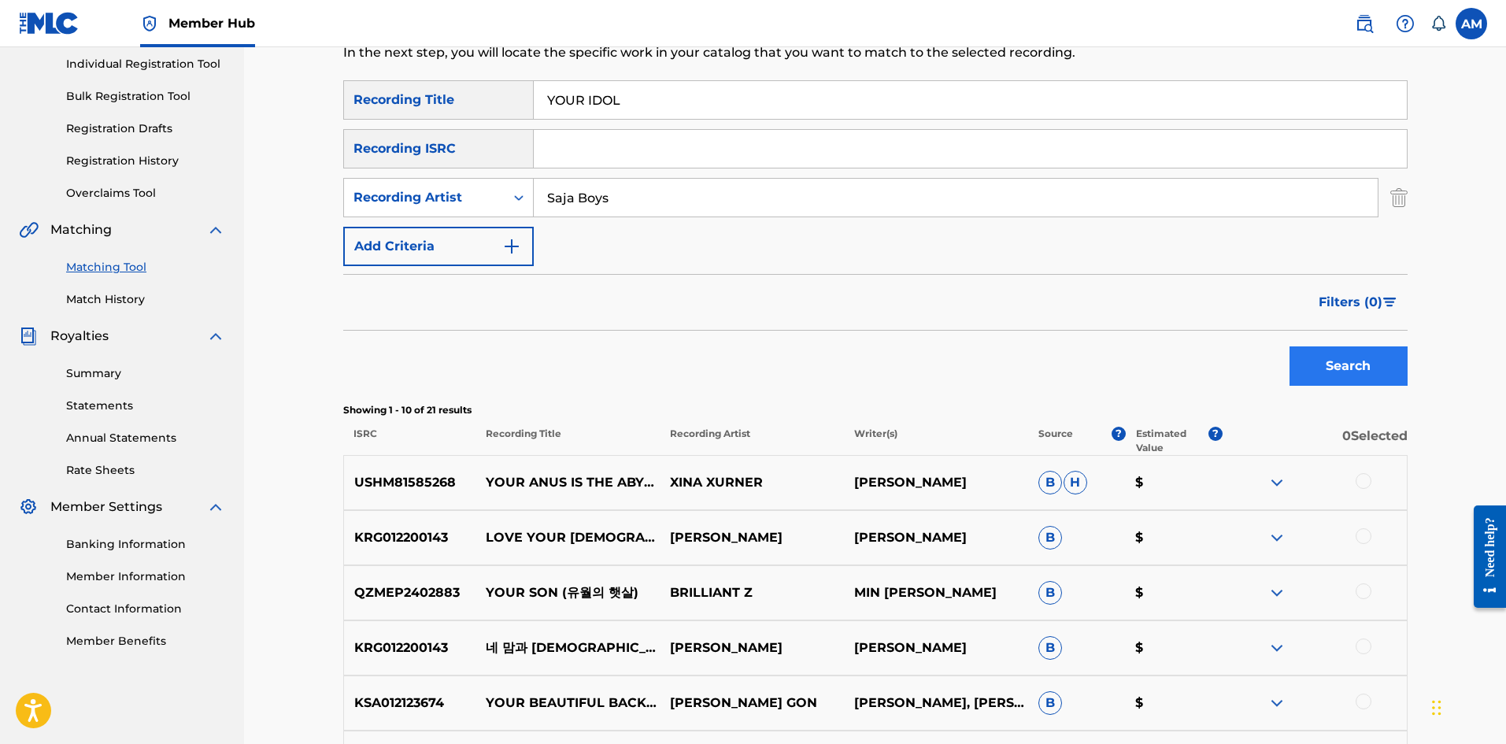
type input "Saja Boys"
click at [1317, 372] on button "Search" at bounding box center [1348, 365] width 118 height 39
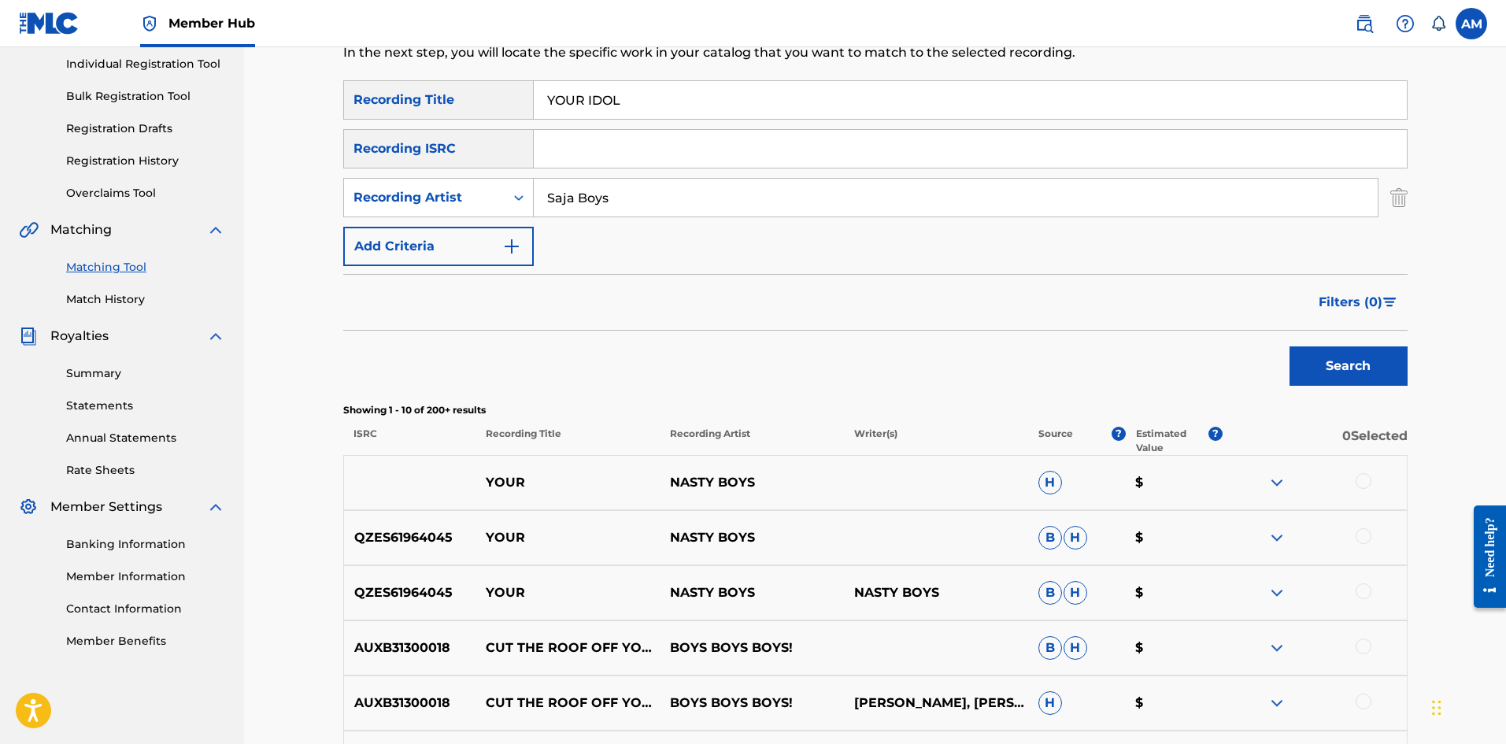
click at [567, 141] on input "Search Form" at bounding box center [970, 149] width 873 height 38
paste input "QZ8BZ2513512"
type input "QZ8BZ2513512"
click at [1402, 202] on img "Search Form" at bounding box center [1398, 197] width 17 height 39
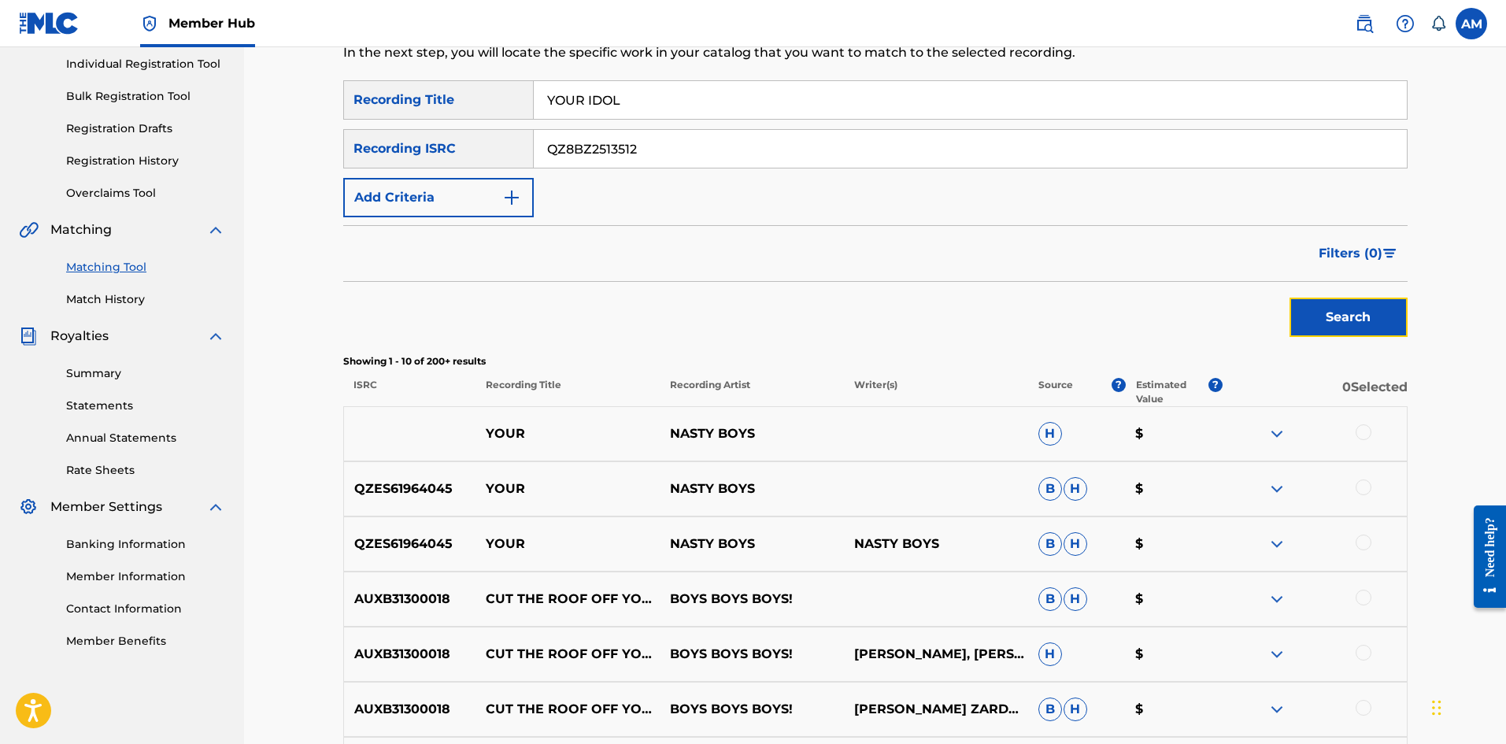
click at [1371, 324] on button "Search" at bounding box center [1348, 317] width 118 height 39
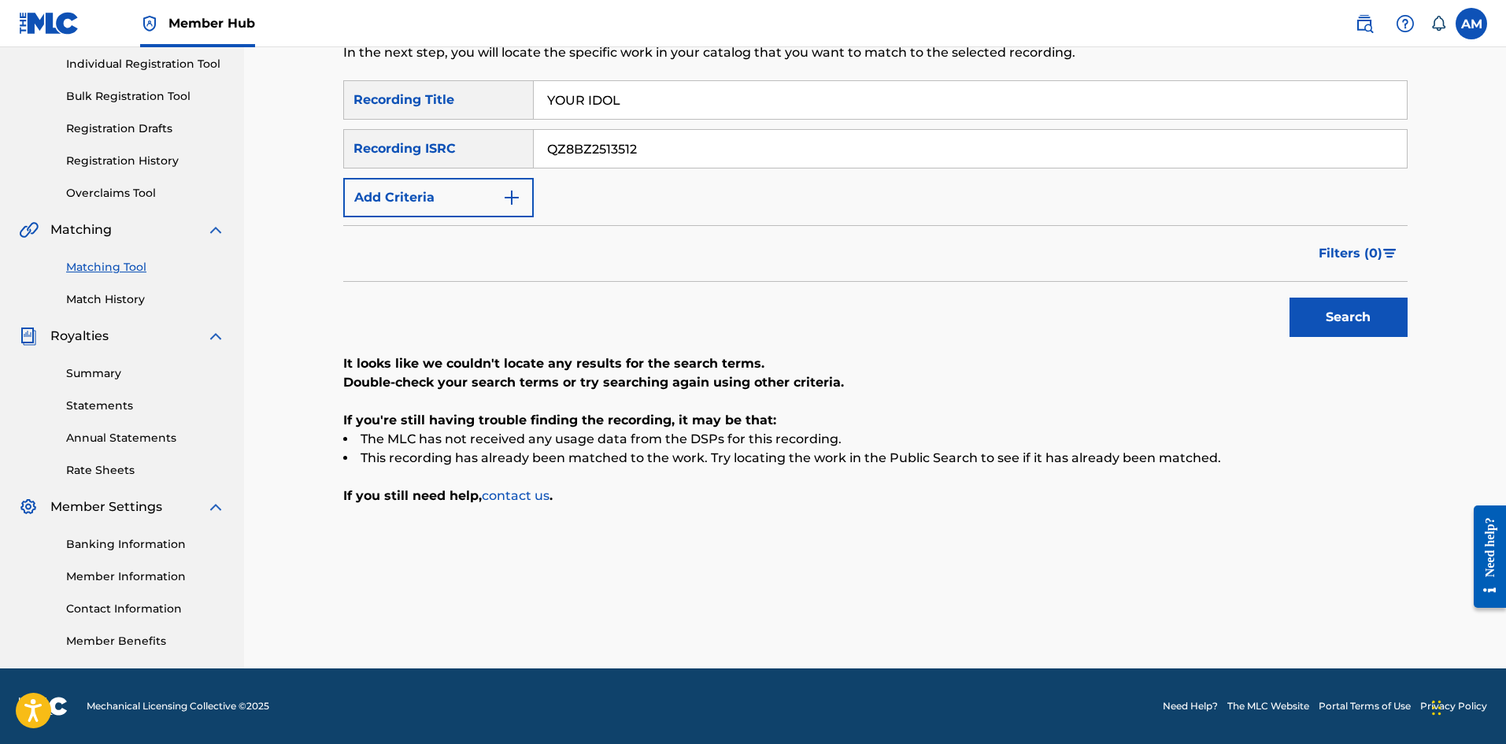
drag, startPoint x: 457, startPoint y: 98, endPoint x: 324, endPoint y: 96, distance: 132.3
click at [324, 96] on div "Matching Tool The Matching Tool enables you to suggest matches between sound re…" at bounding box center [875, 278] width 1102 height 782
click at [1367, 306] on button "Search" at bounding box center [1348, 317] width 118 height 39
drag, startPoint x: 694, startPoint y: 144, endPoint x: 378, endPoint y: 140, distance: 316.5
click at [279, 151] on div "Matching Tool The Matching Tool enables you to suggest matches between sound re…" at bounding box center [875, 257] width 1262 height 821
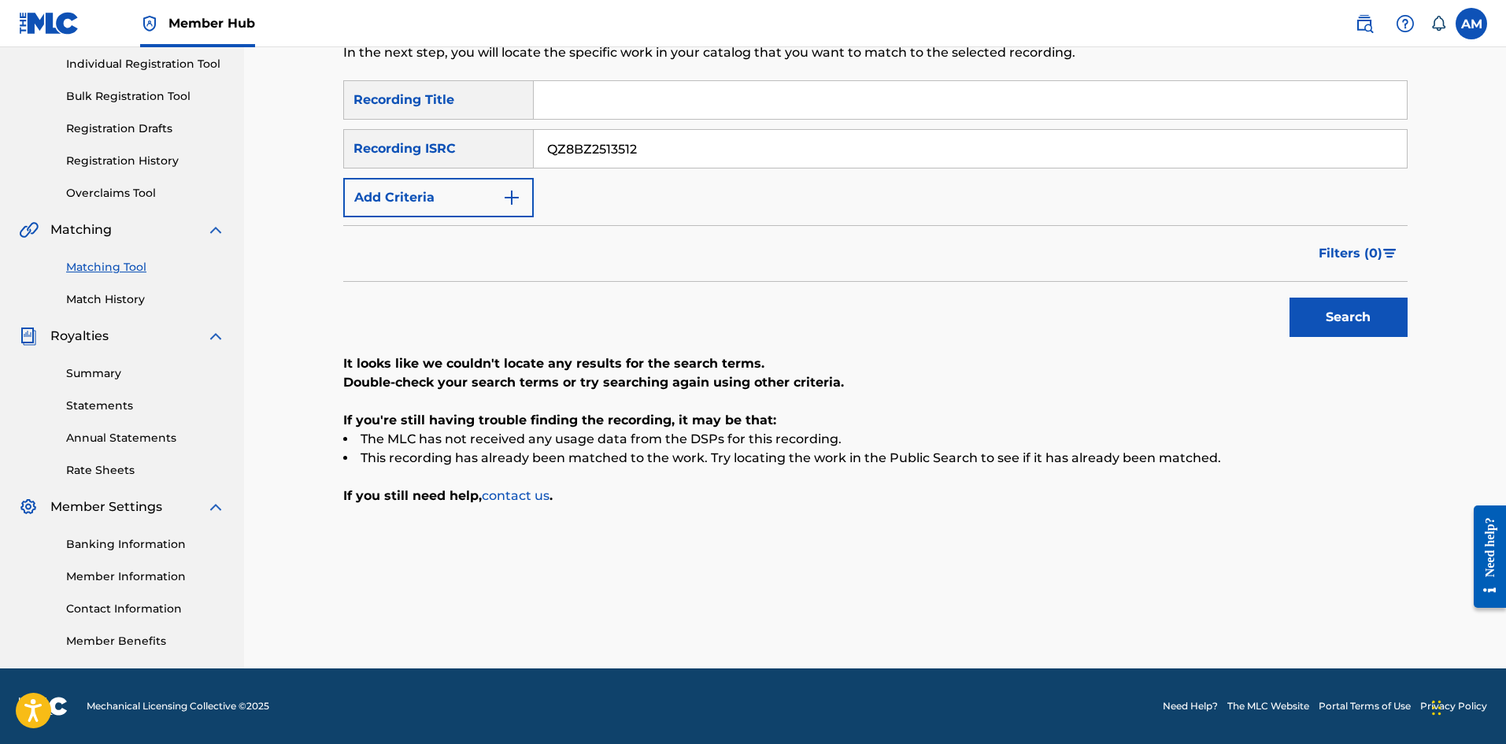
paste input "4"
type input "QZ8BZ2513514"
click at [1370, 312] on button "Search" at bounding box center [1348, 317] width 118 height 39
click at [622, 103] on input "Search Form" at bounding box center [970, 100] width 873 height 38
paste input "WHAT IT SOUNDS LIKE"
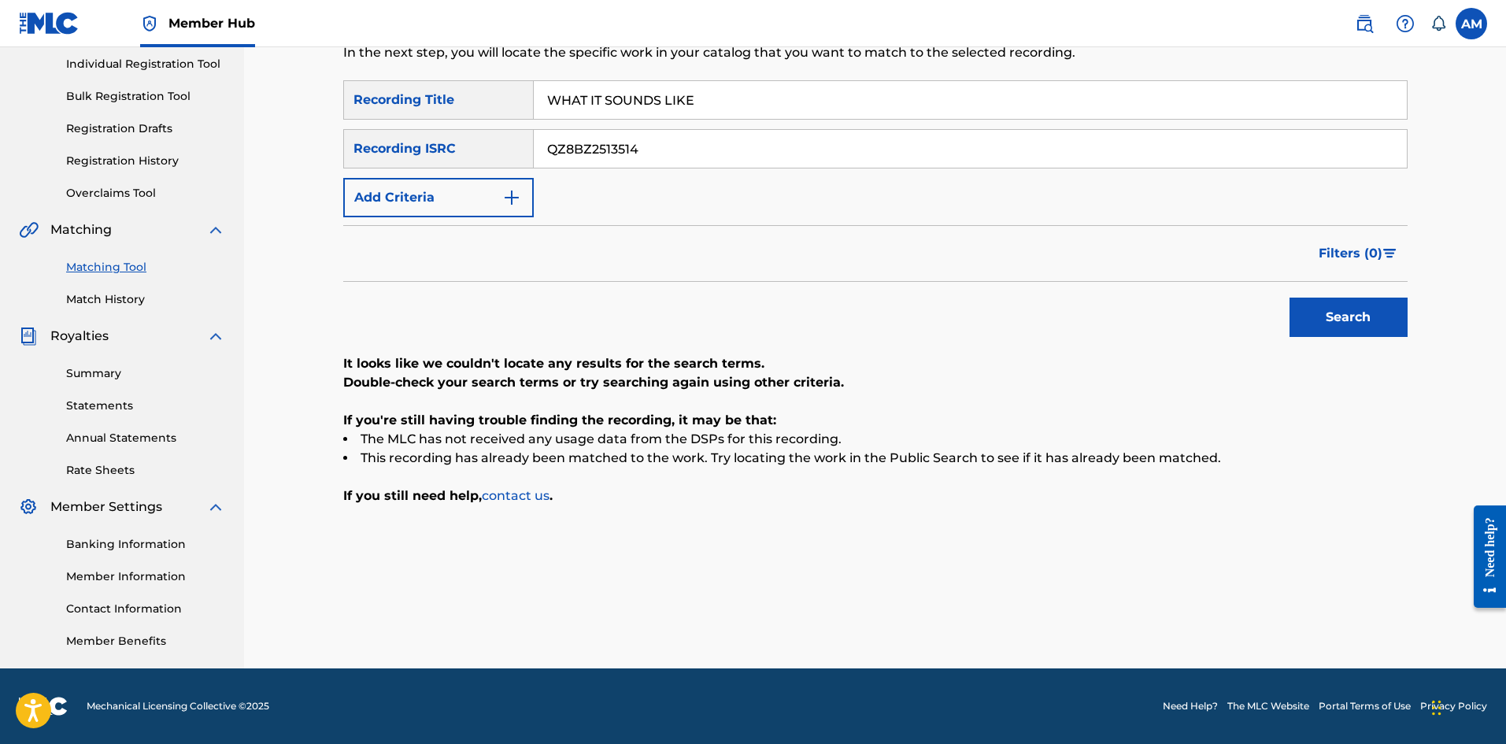
type input "WHAT IT SOUNDS LIKE"
drag, startPoint x: 659, startPoint y: 147, endPoint x: 394, endPoint y: 162, distance: 264.9
click at [394, 162] on div "SearchWithCriteriac5069515-7be0-408c-9c32-f90a3882bc74 Recording ISRC QZ8BZ2513…" at bounding box center [875, 148] width 1064 height 39
click at [496, 190] on button "Add Criteria" at bounding box center [438, 197] width 190 height 39
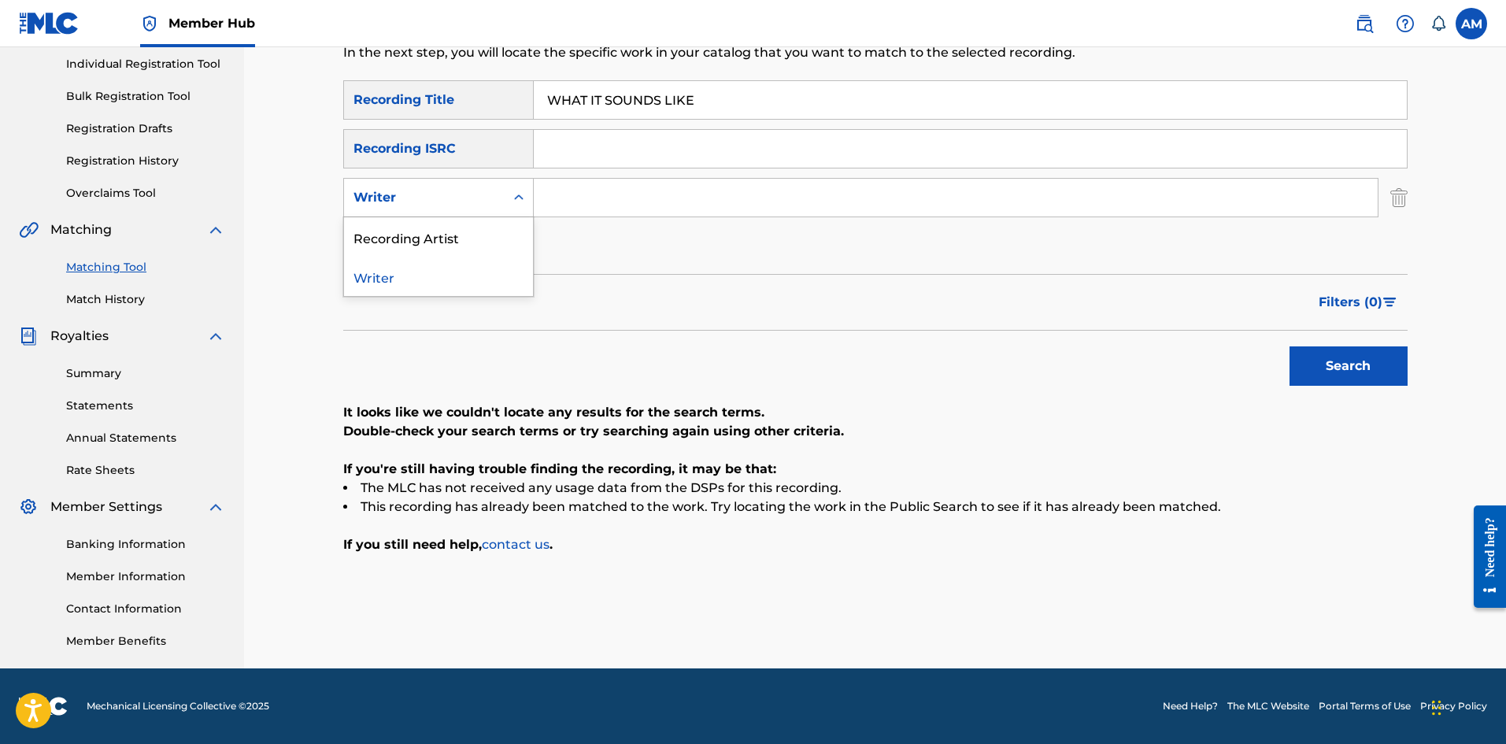
click at [485, 198] on div "Writer" at bounding box center [424, 197] width 142 height 19
click at [461, 234] on div "Recording Artist" at bounding box center [438, 236] width 189 height 39
click at [618, 198] on input "Search Form" at bounding box center [956, 198] width 844 height 38
paste input "HUNTR/X"
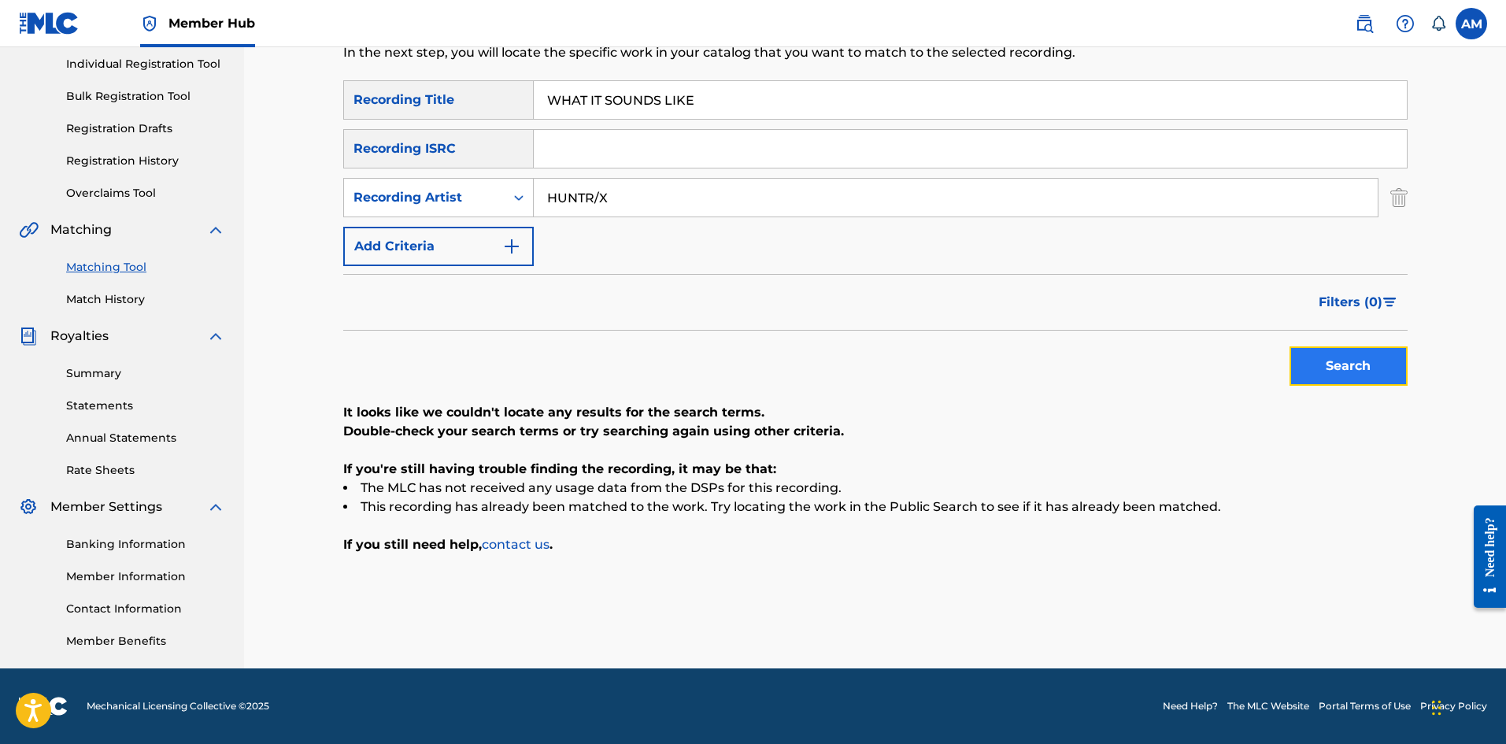
click at [1382, 365] on button "Search" at bounding box center [1348, 365] width 118 height 39
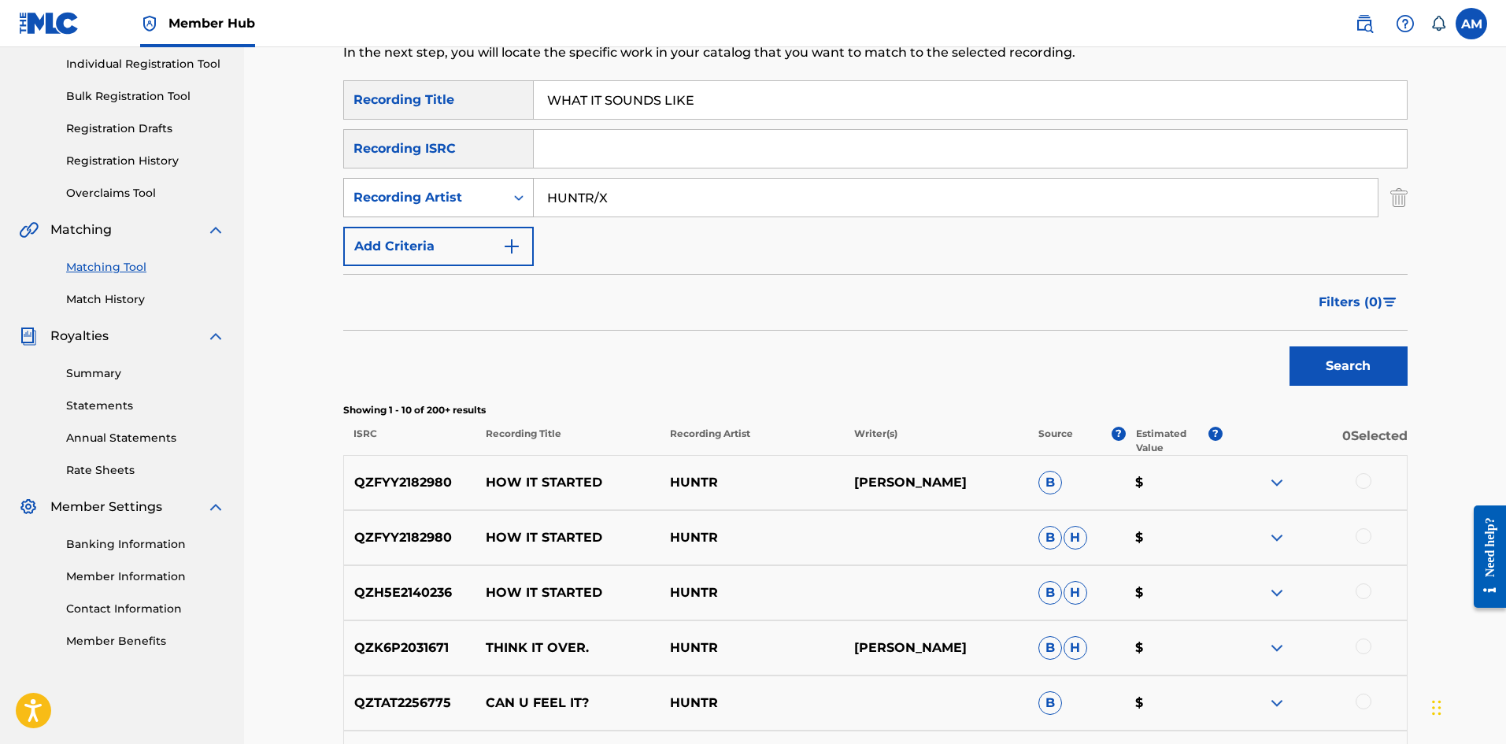
drag, startPoint x: 670, startPoint y: 190, endPoint x: 464, endPoint y: 193, distance: 206.3
click at [464, 193] on div "SearchWithCriteria680ae5f5-3bc4-48bb-bfab-11df3f63afea Recording Artist HUNTR/X" at bounding box center [875, 197] width 1064 height 39
paste input "[PERSON_NAME]"
type input "[PERSON_NAME]"
click at [490, 205] on div "Recording Artist" at bounding box center [424, 197] width 142 height 19
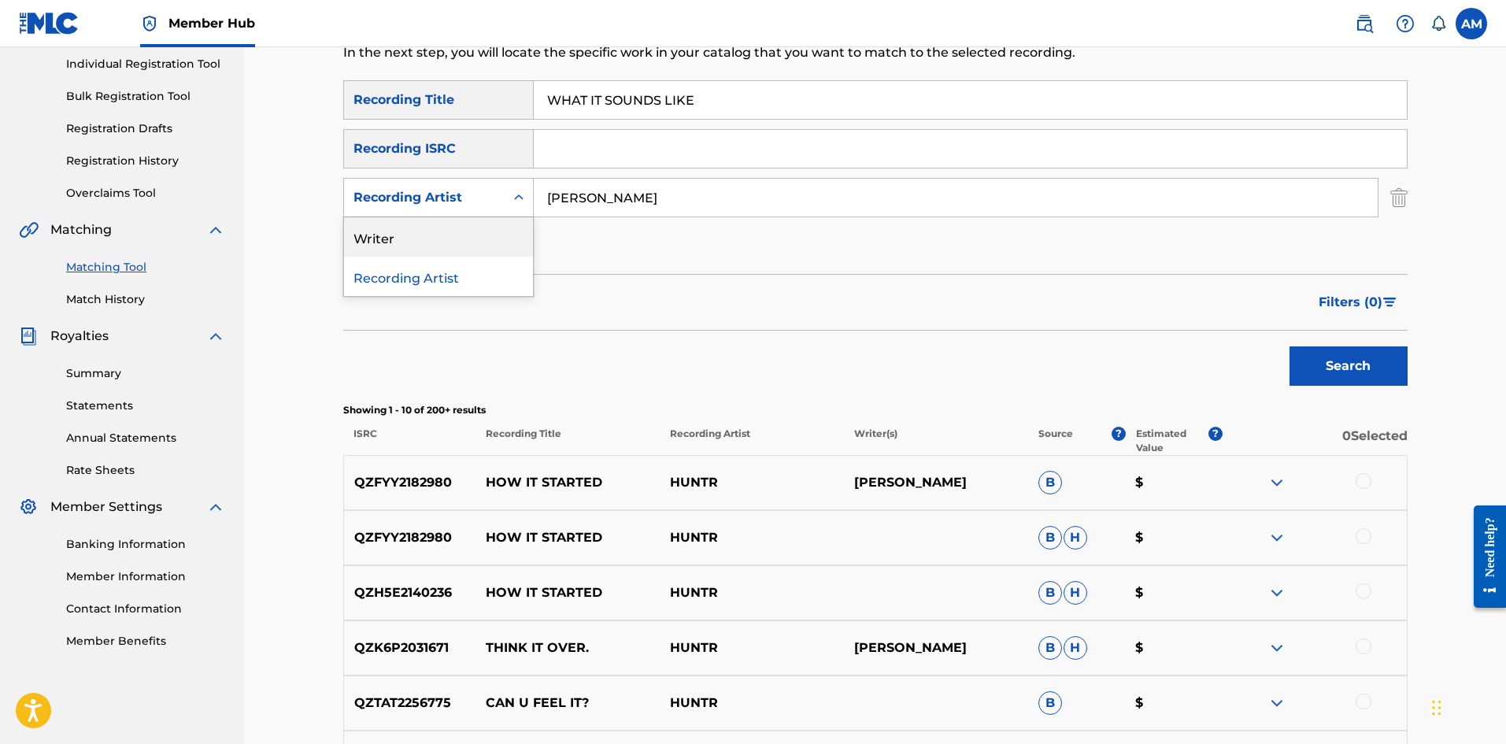
click at [446, 232] on div "Writer" at bounding box center [438, 236] width 189 height 39
click at [649, 200] on input "Search Form" at bounding box center [956, 198] width 844 height 38
paste input "[PERSON_NAME]"
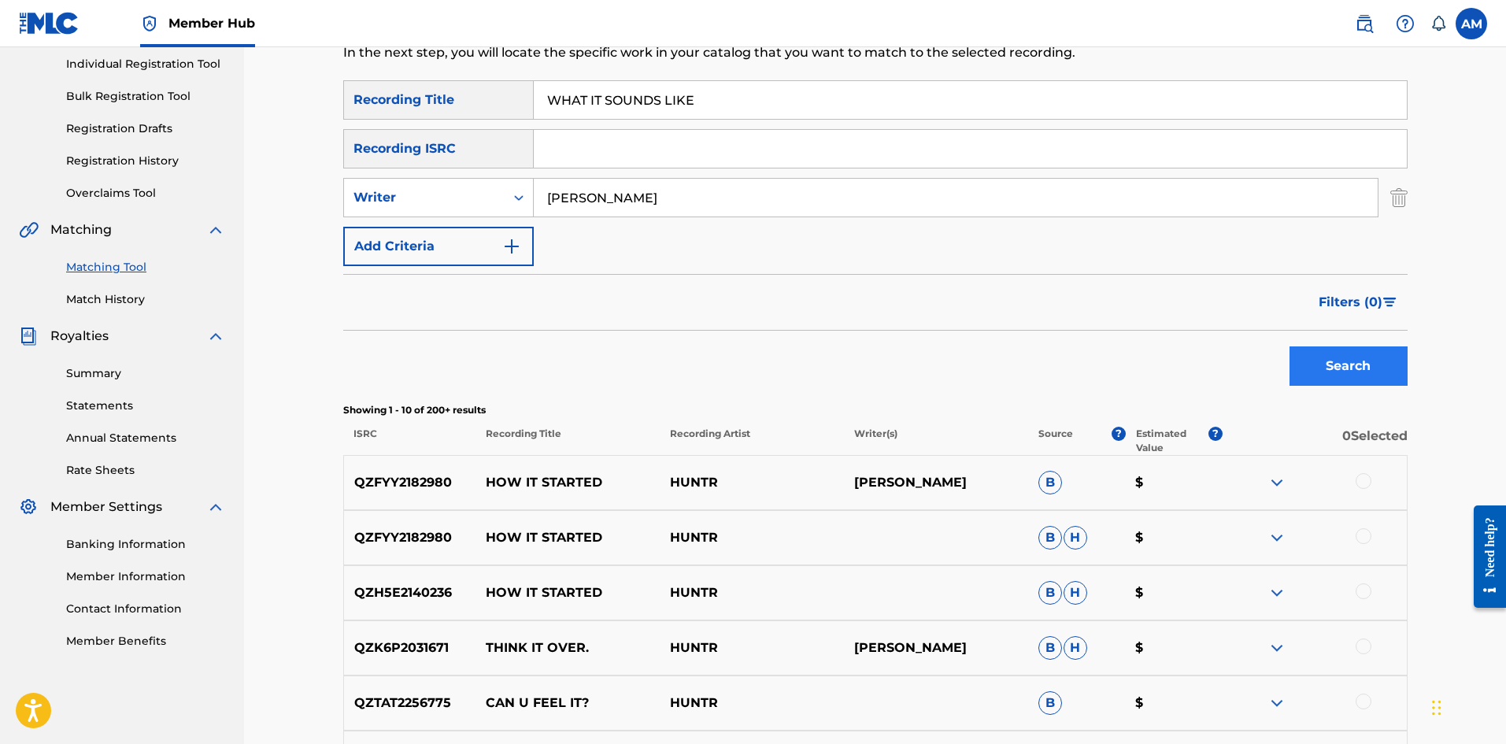
type input "[PERSON_NAME]"
click at [1389, 361] on button "Search" at bounding box center [1348, 365] width 118 height 39
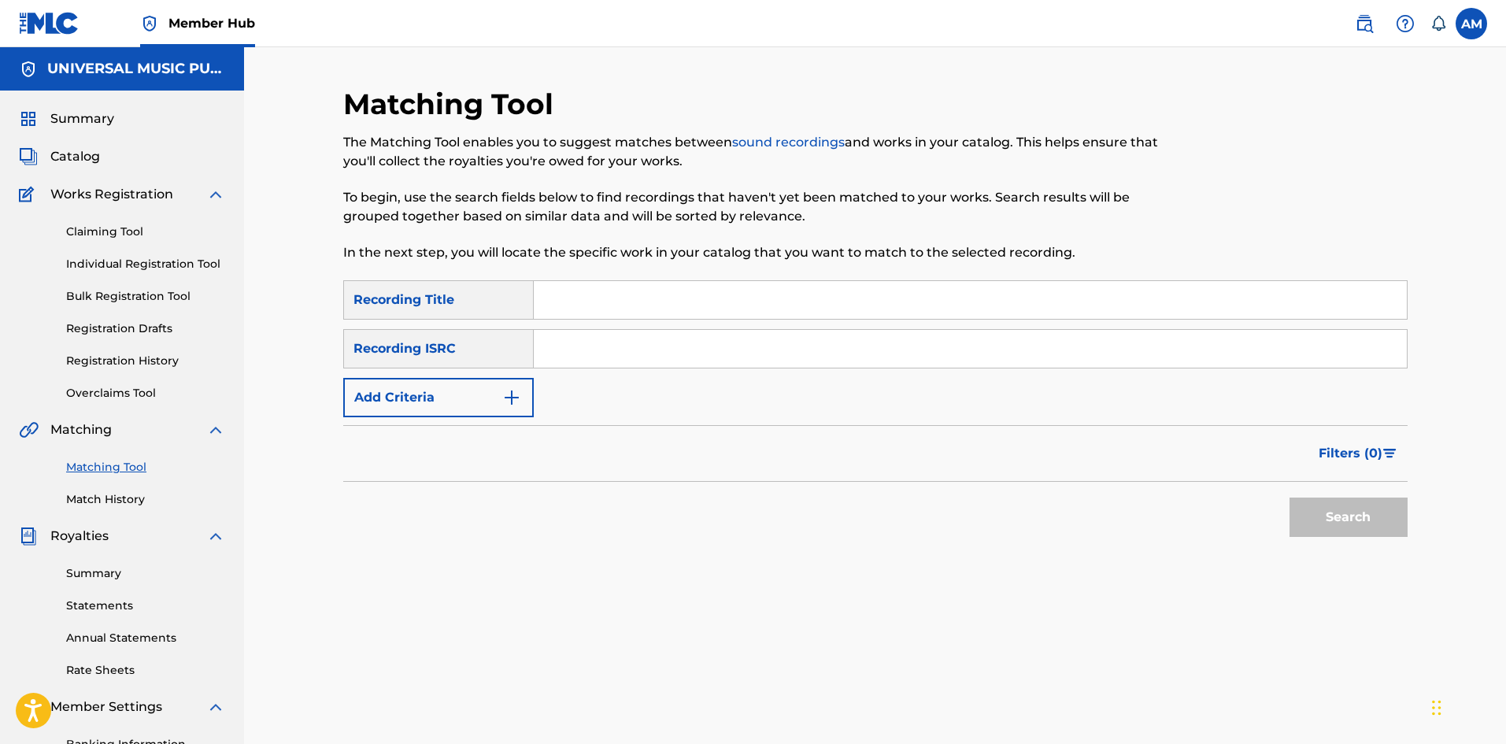
click at [1355, 26] on img at bounding box center [1364, 23] width 19 height 19
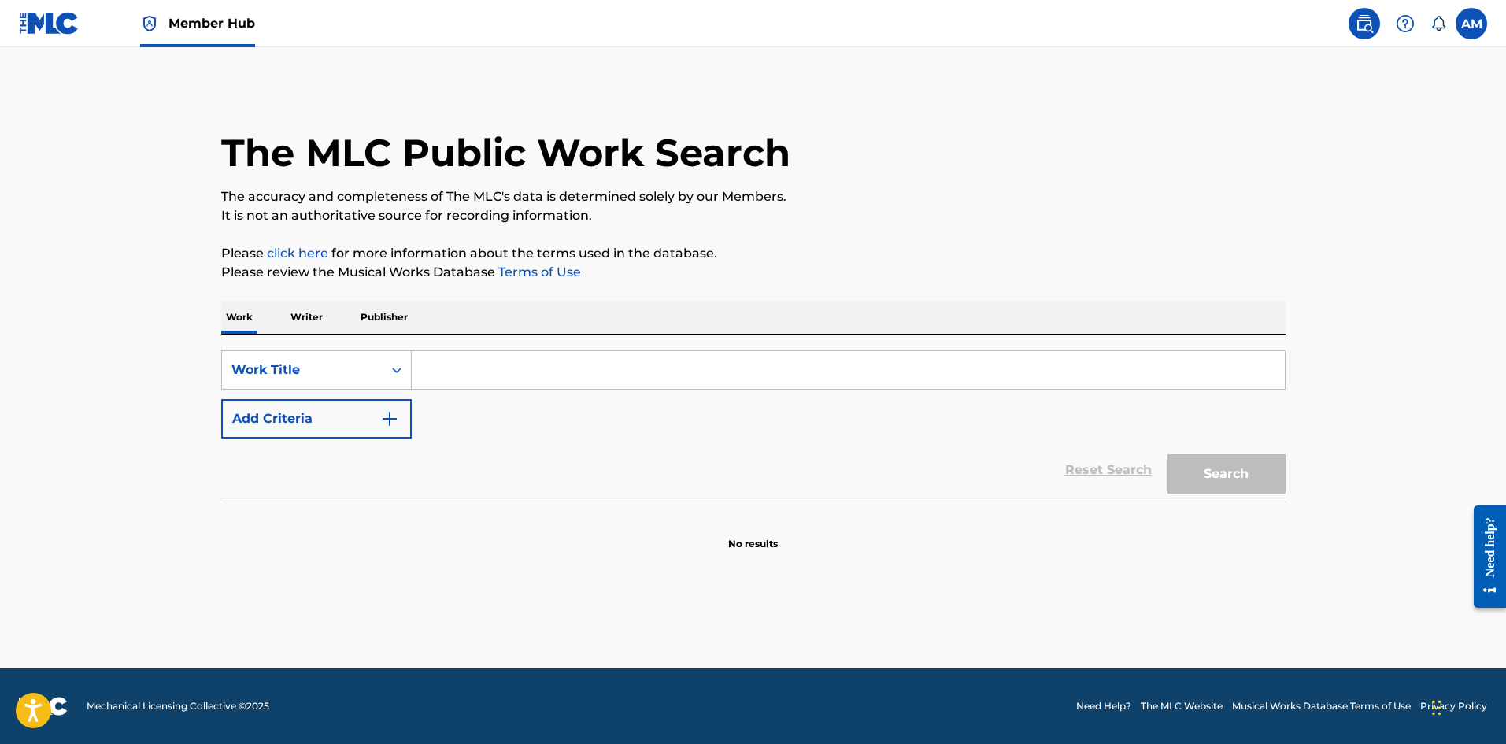
click at [452, 375] on input "Search Form" at bounding box center [848, 370] width 873 height 38
paste input "CONCERT INTRO"
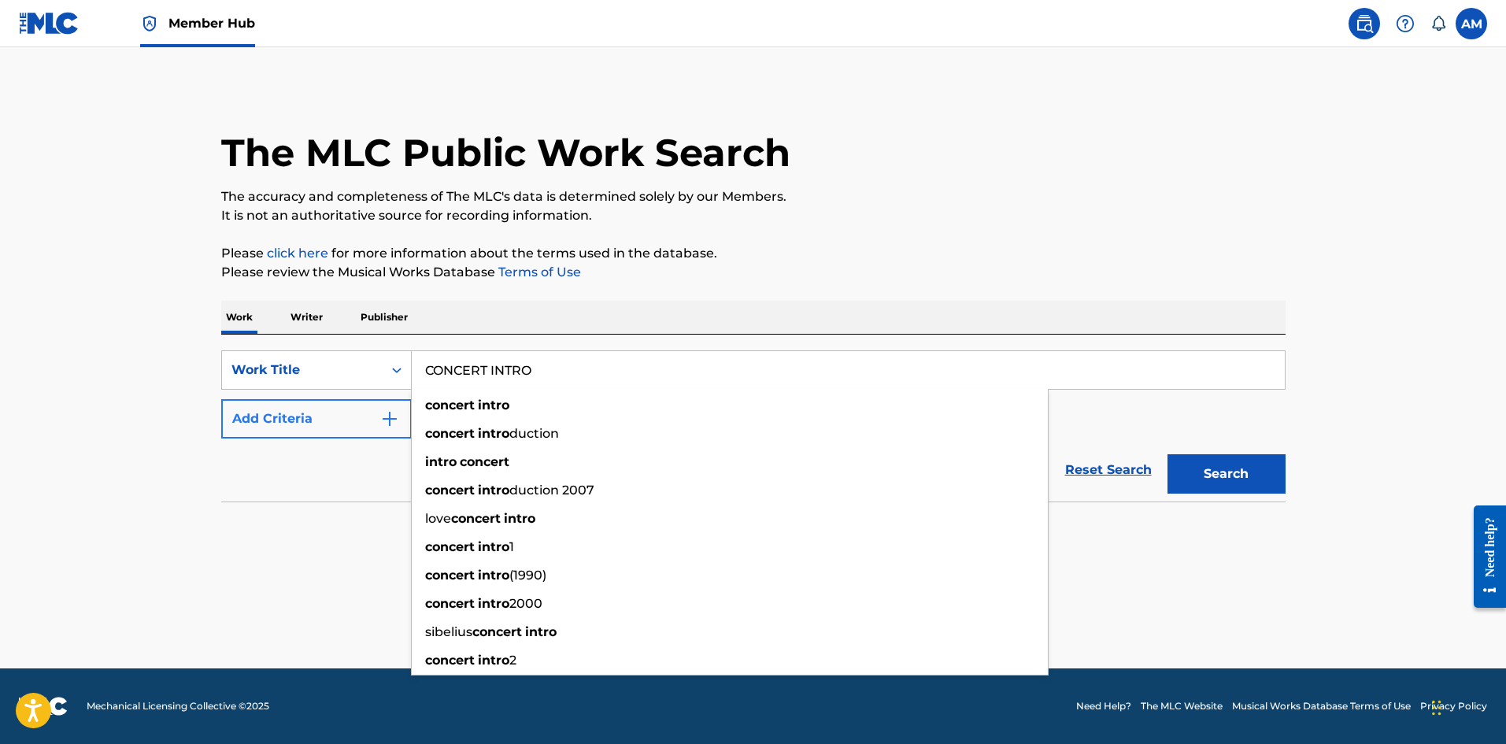
type input "CONCERT INTRO"
click at [372, 414] on button "Add Criteria" at bounding box center [316, 418] width 190 height 39
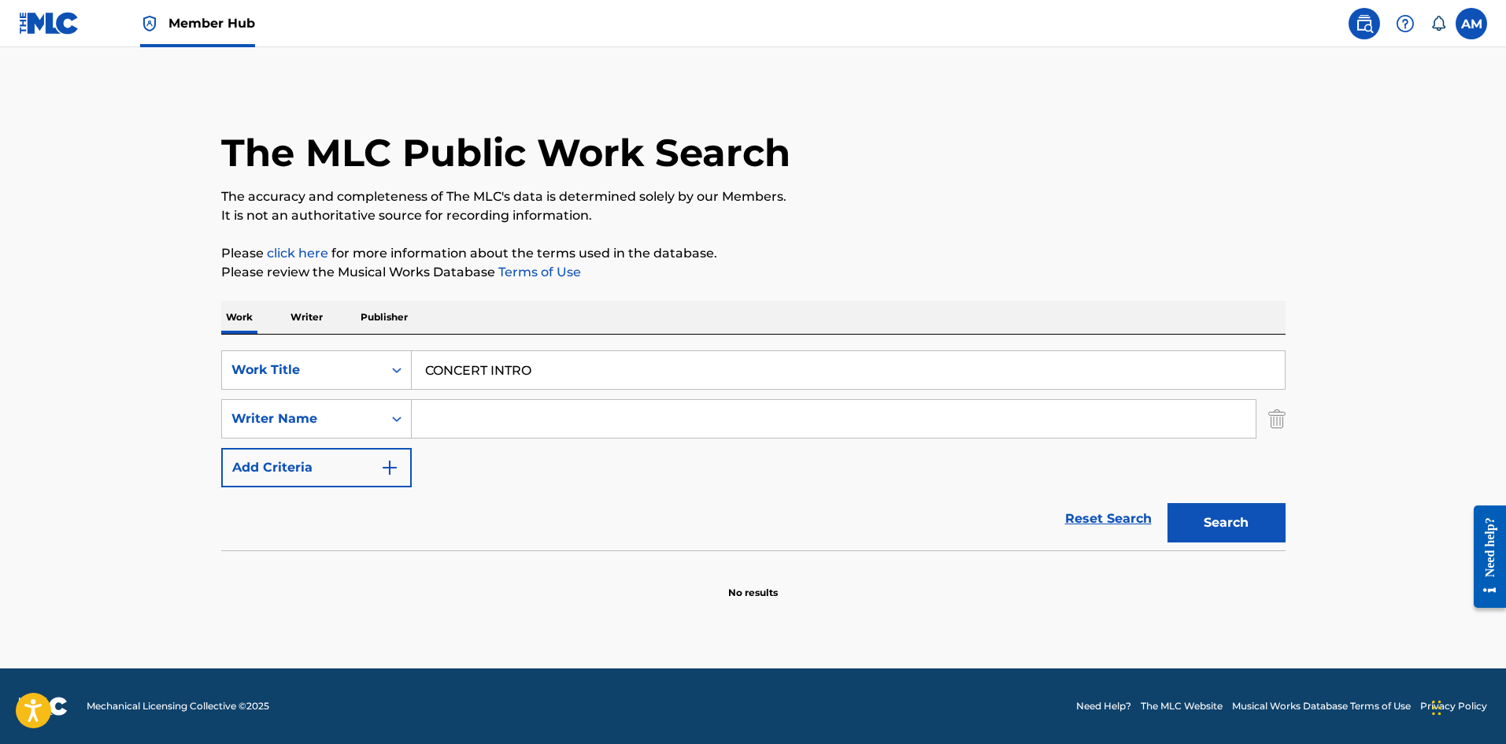
click at [509, 430] on input "Search Form" at bounding box center [834, 419] width 844 height 38
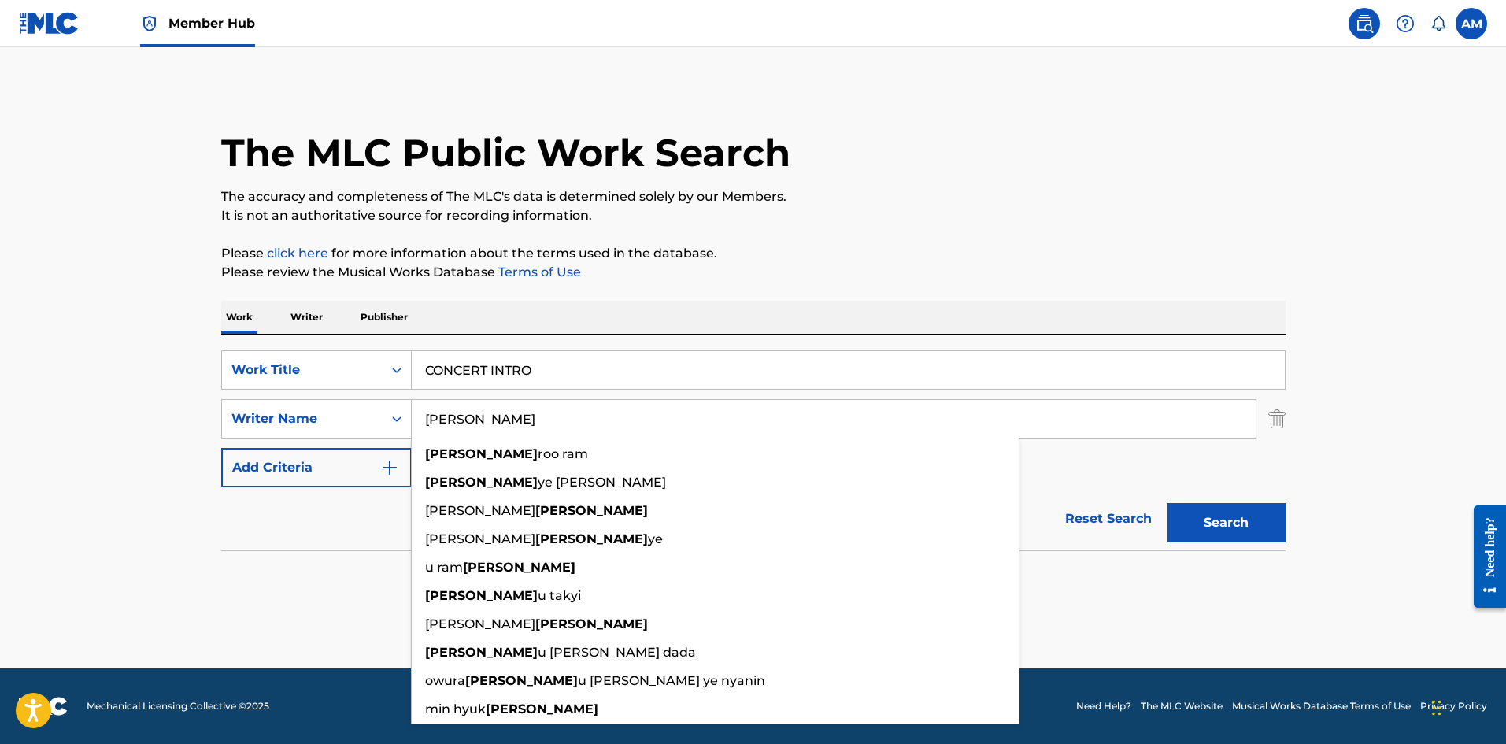
type input "[PERSON_NAME]"
click at [1167, 503] on button "Search" at bounding box center [1226, 522] width 118 height 39
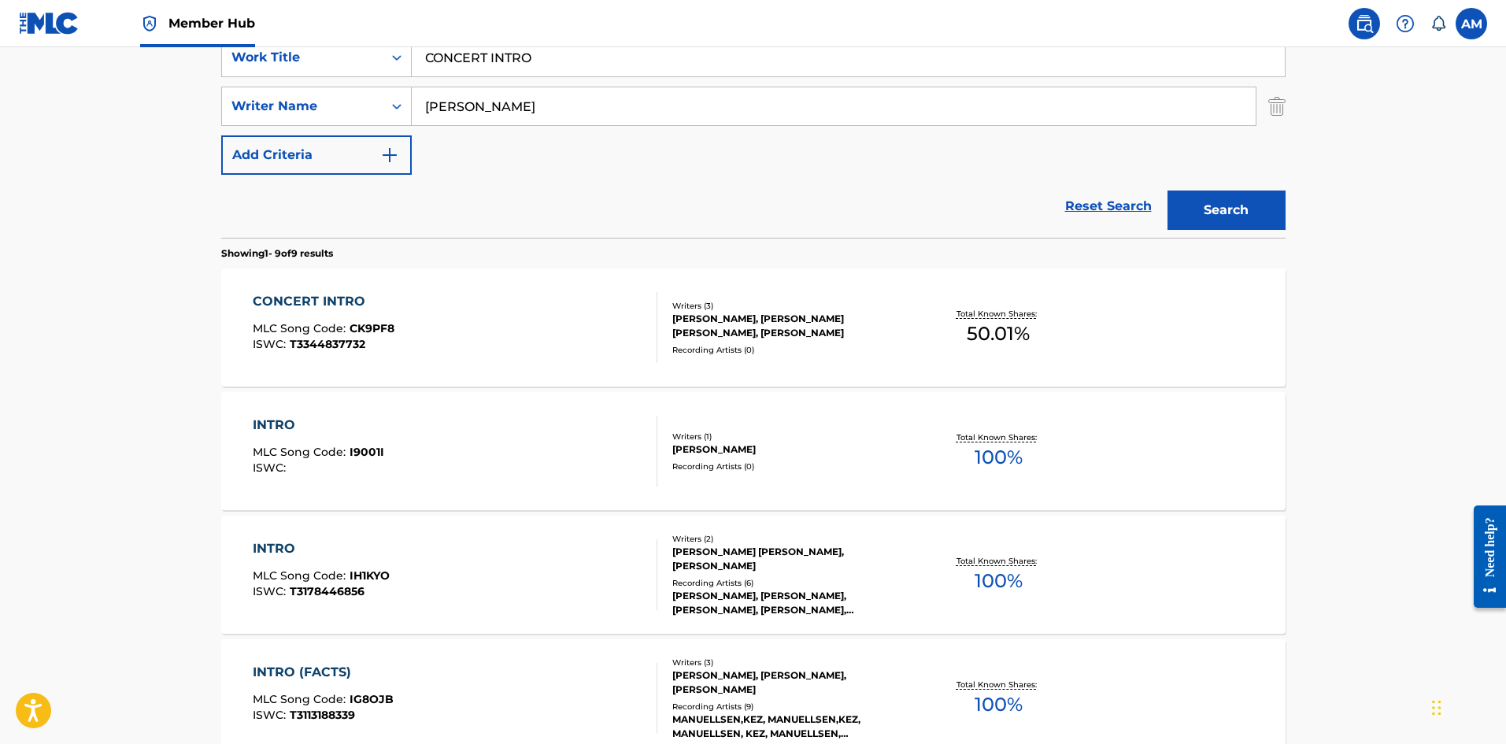
scroll to position [315, 0]
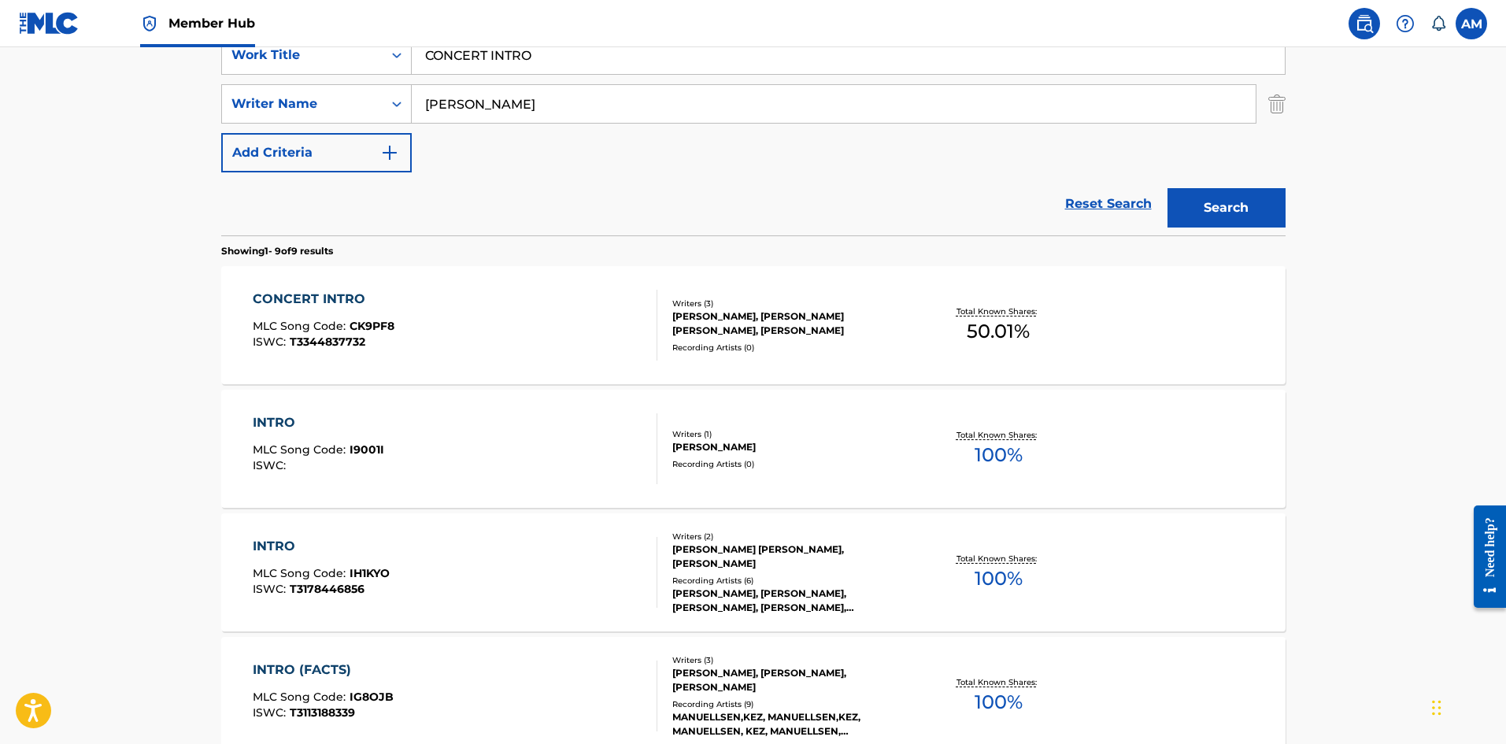
click at [549, 331] on div "CONCERT INTRO MLC Song Code : CK9PF8 ISWC : T3344837732" at bounding box center [455, 325] width 405 height 71
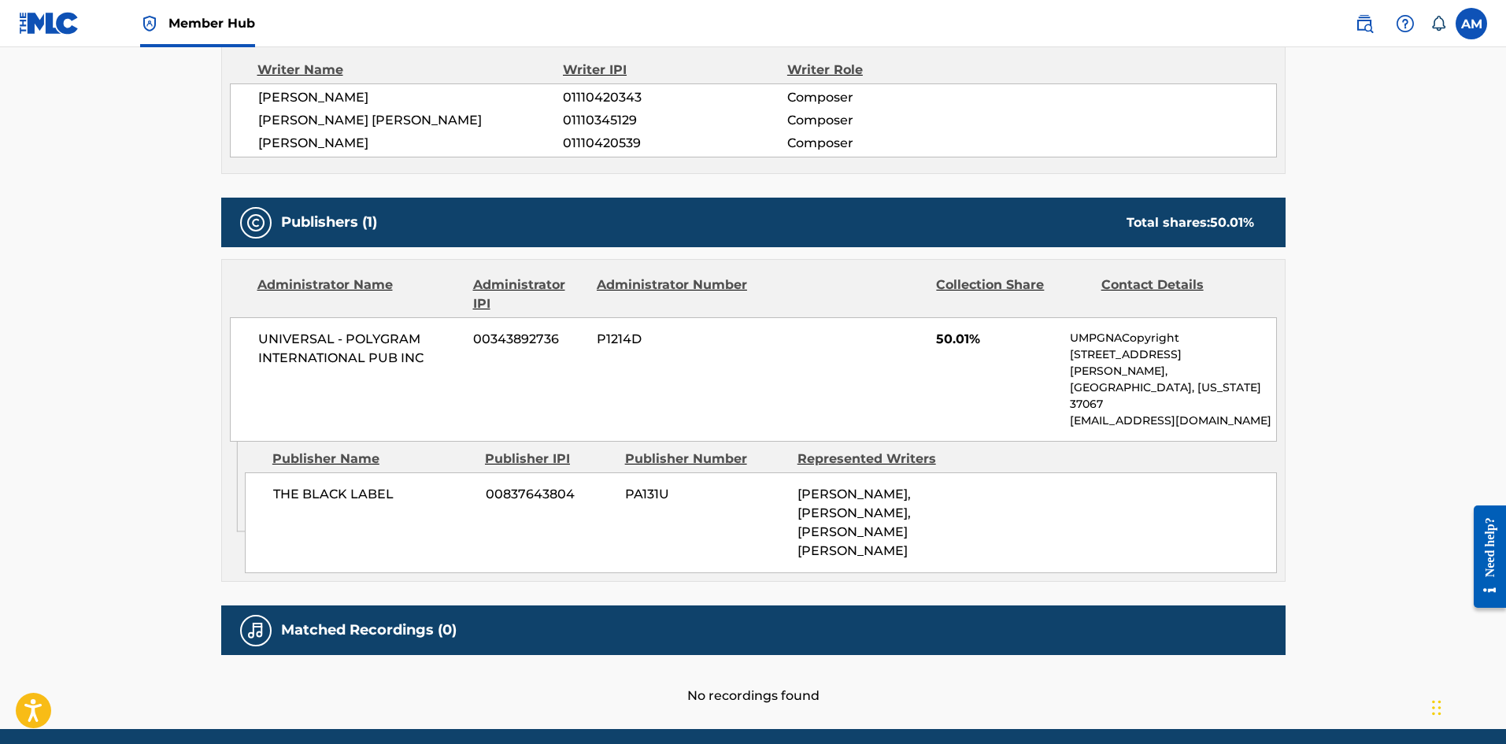
scroll to position [580, 0]
